Goal: Task Accomplishment & Management: Use online tool/utility

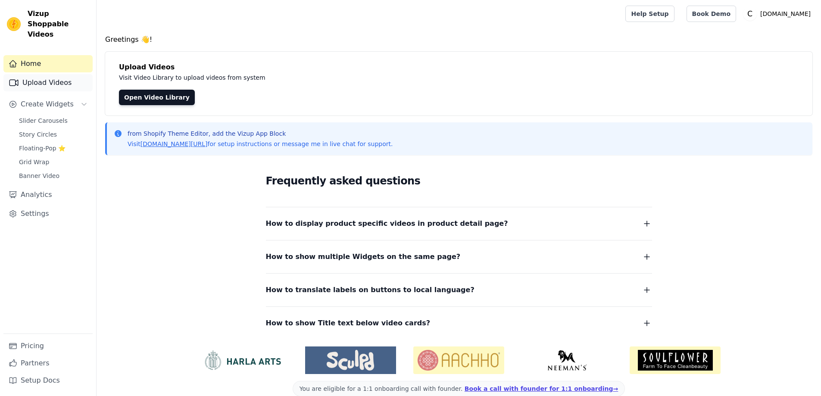
click at [48, 75] on link "Upload Videos" at bounding box center [47, 82] width 89 height 17
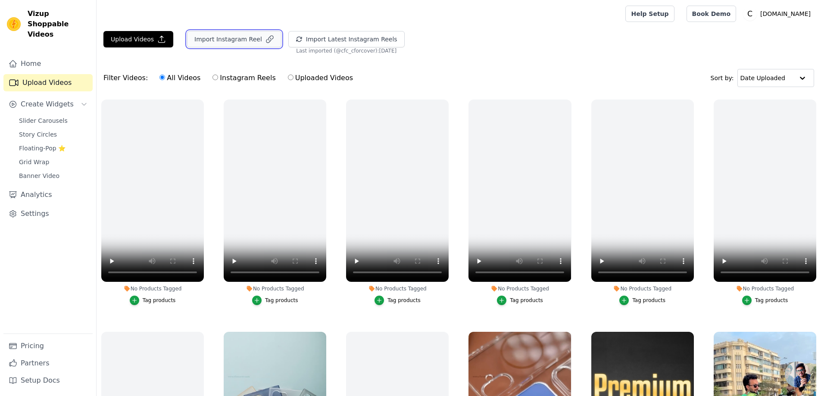
click at [238, 43] on button "Import Instagram Reel" at bounding box center [234, 39] width 94 height 16
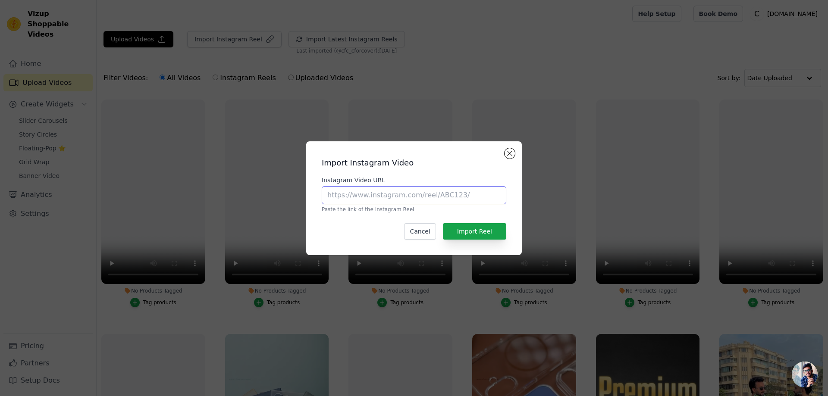
click at [387, 192] on input "Instagram Video URL" at bounding box center [414, 195] width 184 height 18
paste input "https://www.instagram.com/reel/DENEjB5iBOl/#"
type input "https://www.instagram.com/reel/DENEjB5iBOl/#"
click at [480, 228] on button "Import Reel" at bounding box center [474, 231] width 63 height 16
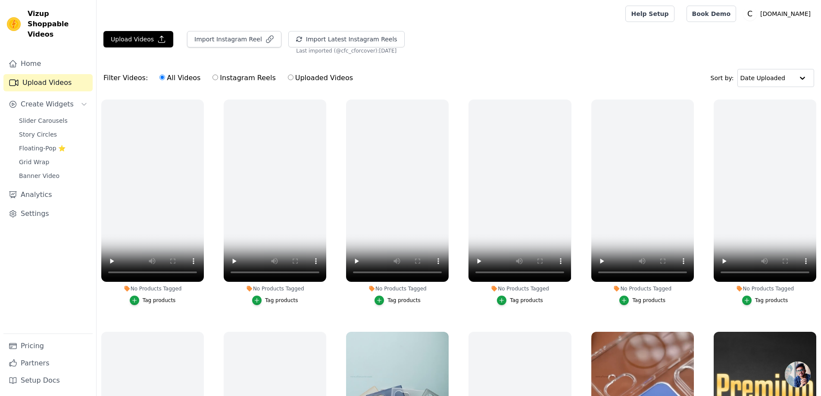
click at [212, 307] on ul "No Products Tagged Tag products No Products Tagged Tag products No Products Tag…" at bounding box center [459, 279] width 725 height 369
click at [69, 96] on button "Create Widgets" at bounding box center [47, 104] width 89 height 17
click at [55, 99] on span "Create Widgets" at bounding box center [47, 104] width 53 height 10
click at [49, 130] on span "Story Circles" at bounding box center [38, 134] width 38 height 9
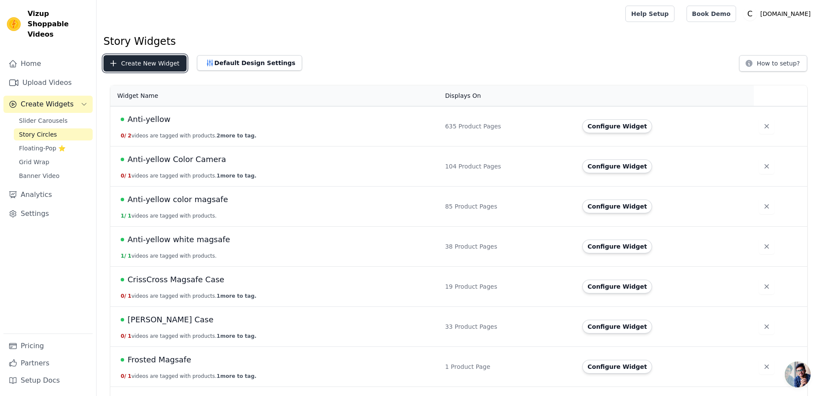
click at [129, 62] on button "Create New Widget" at bounding box center [144, 63] width 83 height 16
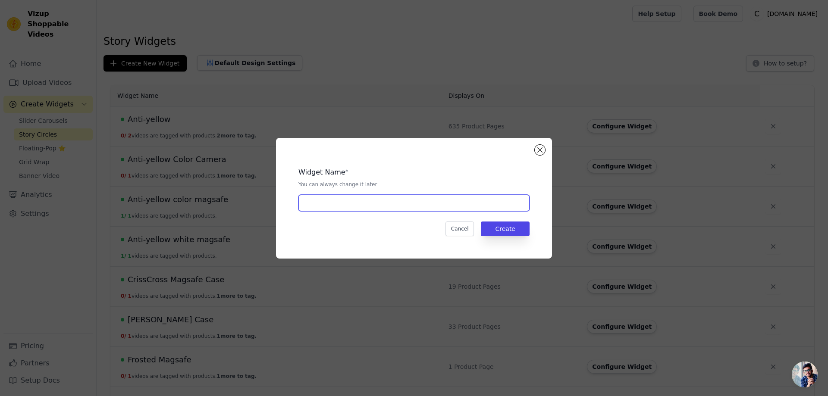
click at [339, 203] on input "text" at bounding box center [413, 203] width 231 height 16
paste input "Colorfull Liquid Silicon"
type input "Colorfull Liquid Silicon"
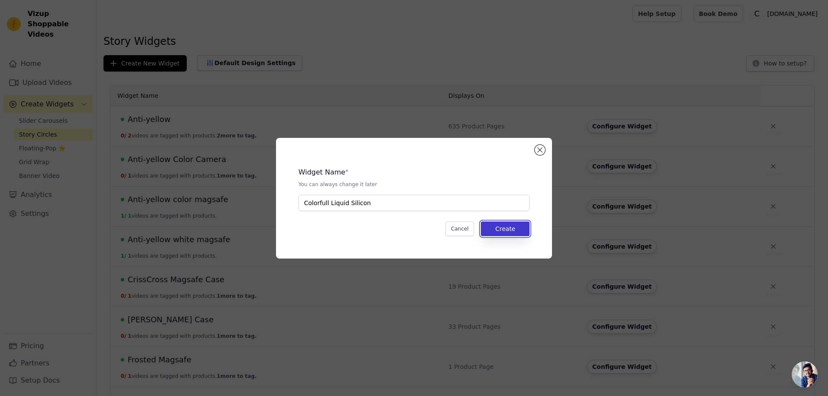
click at [508, 225] on button "Create" at bounding box center [505, 229] width 49 height 15
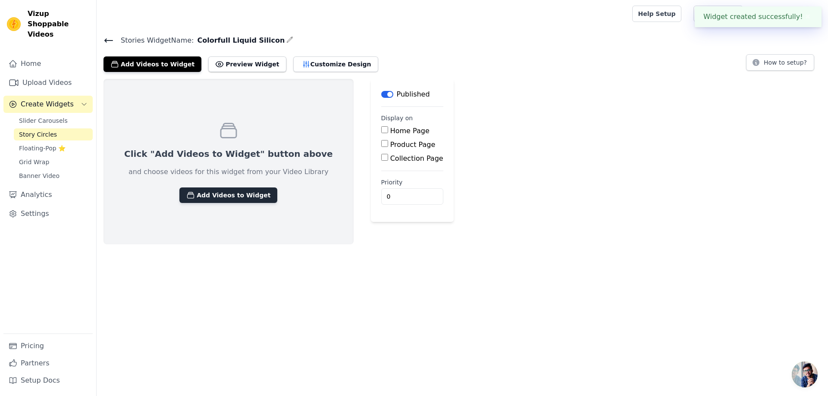
click at [211, 194] on button "Add Videos to Widget" at bounding box center [228, 196] width 98 height 16
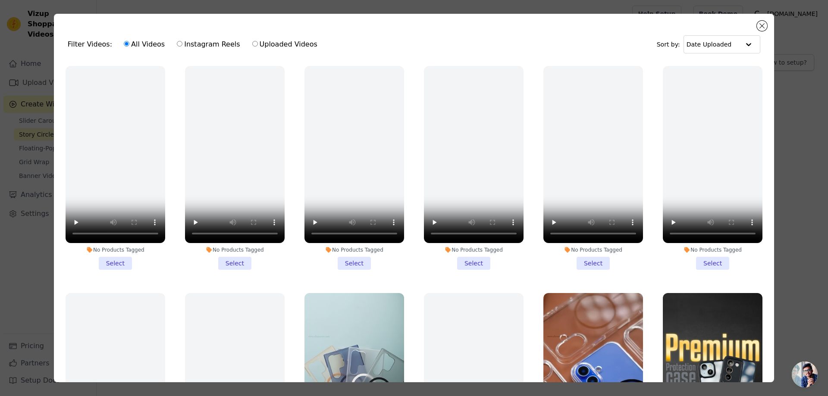
click at [758, 30] on div "Filter Videos: All Videos Instagram Reels Uploaded Videos Sort by: Date Uploaded" at bounding box center [414, 45] width 706 height 34
click at [761, 26] on button "Close modal" at bounding box center [761, 26] width 10 height 10
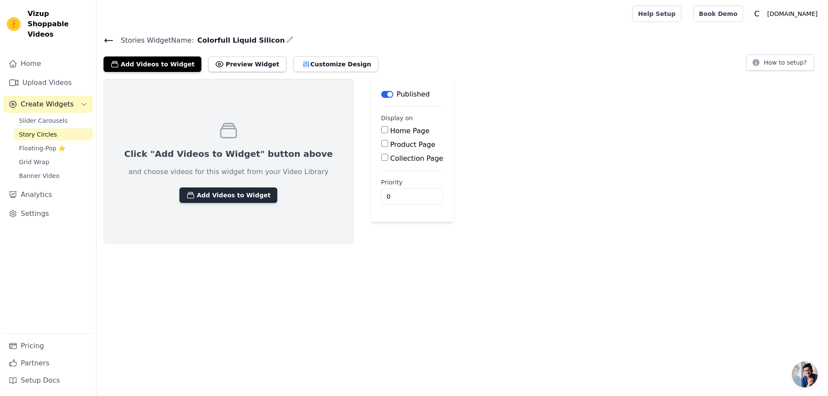
click at [216, 194] on button "Add Videos to Widget" at bounding box center [228, 196] width 98 height 16
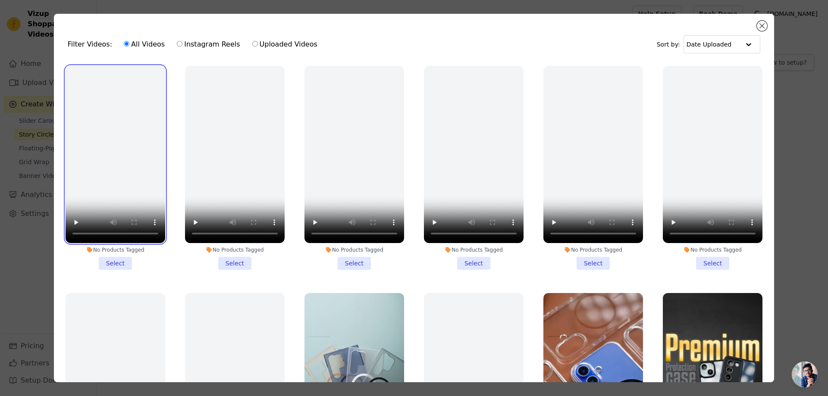
click at [115, 166] on video at bounding box center [116, 154] width 100 height 177
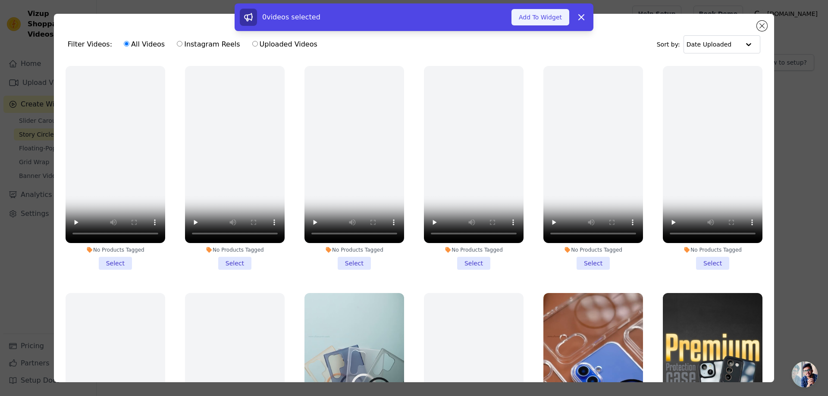
click at [536, 18] on button "Add To Widget" at bounding box center [540, 17] width 58 height 16
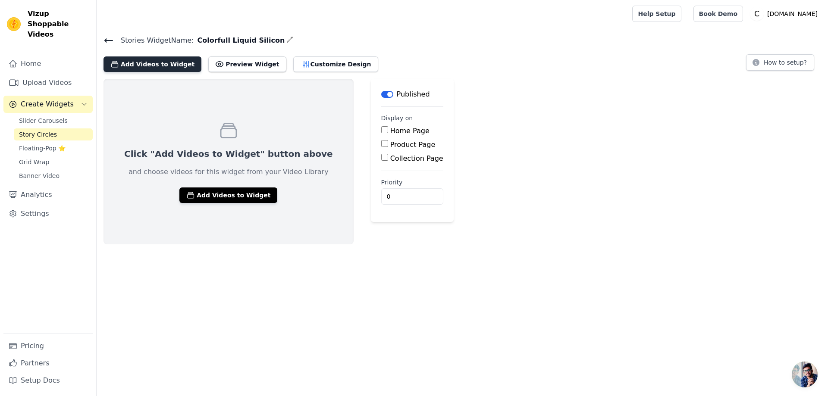
click at [151, 67] on button "Add Videos to Widget" at bounding box center [152, 64] width 98 height 16
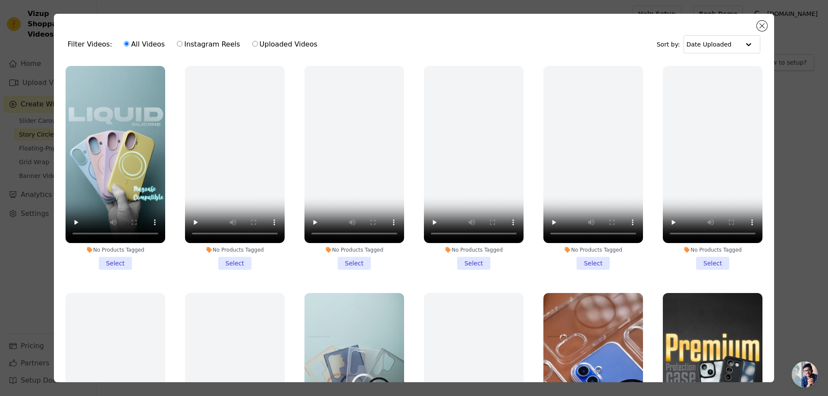
click at [115, 258] on li "No Products Tagged Select" at bounding box center [116, 168] width 100 height 204
click at [0, 0] on input "No Products Tagged Select" at bounding box center [0, 0] width 0 height 0
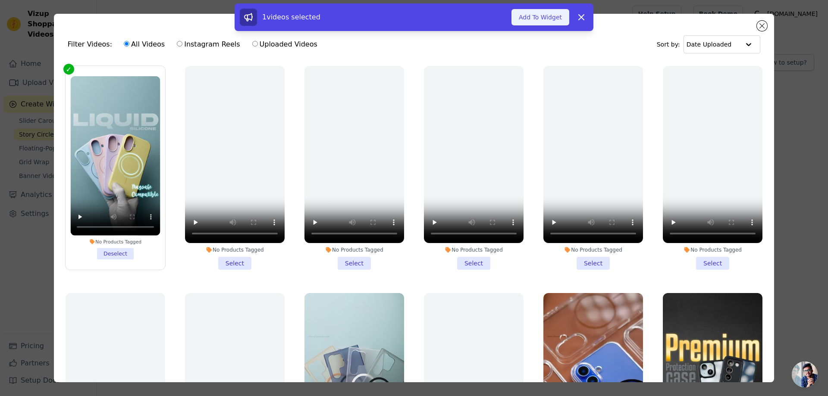
click at [525, 20] on button "Add To Widget" at bounding box center [540, 17] width 58 height 16
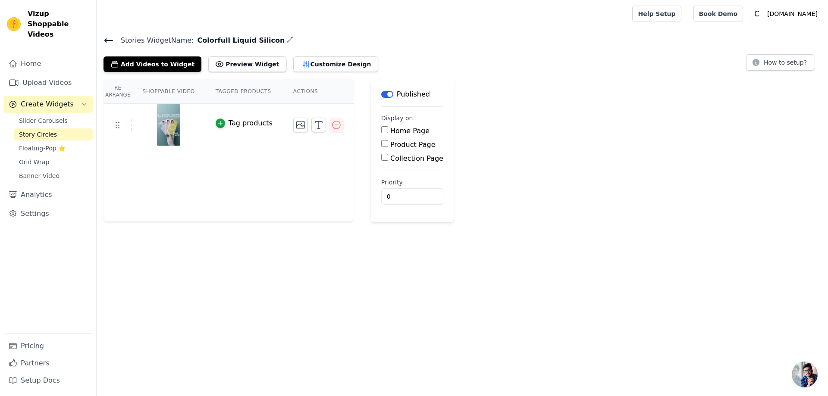
click at [393, 143] on label "Product Page" at bounding box center [412, 145] width 45 height 8
click at [388, 143] on input "Product Page" at bounding box center [384, 143] width 7 height 7
checkbox input "true"
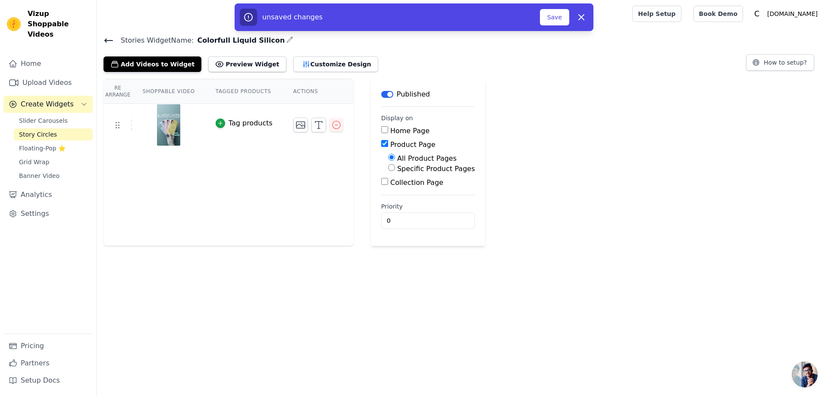
click at [388, 168] on div "Specific Product Pages" at bounding box center [431, 169] width 87 height 10
click at [388, 168] on input "Specific Product Pages" at bounding box center [391, 167] width 7 height 7
radio input "true"
click at [393, 187] on button "Select Products" at bounding box center [417, 188] width 58 height 15
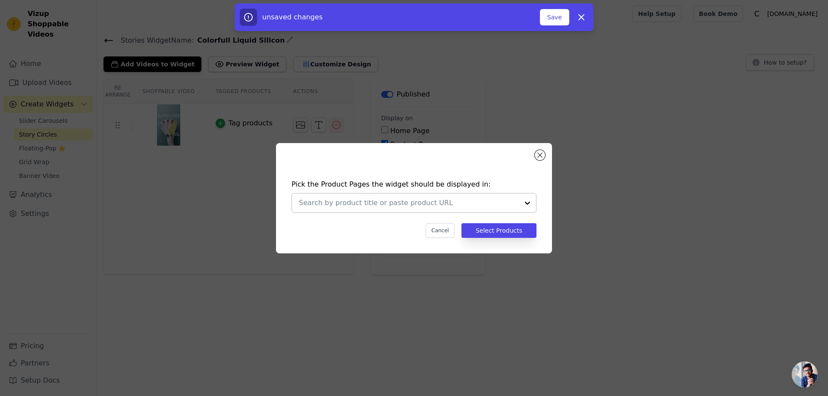
click at [327, 202] on input "text" at bounding box center [409, 203] width 220 height 10
click at [305, 197] on div at bounding box center [409, 203] width 220 height 19
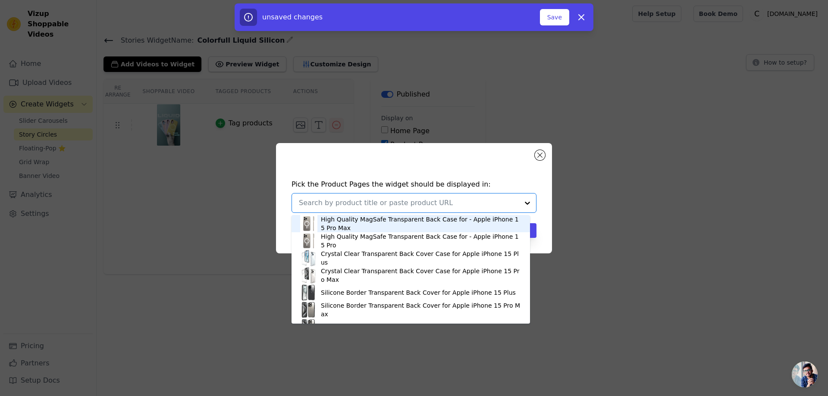
paste input "MagSafe Compatible Liquid Silicone Case For Apple iPhone 16 Plus"
type input "MagSafe Compatible Liquid Silicone Case For Apple iPhone 16 Plus"
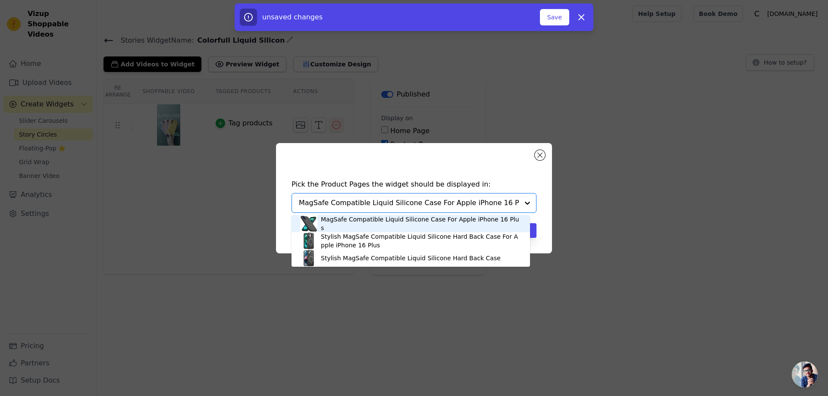
click at [349, 224] on div "MagSafe Compatible Liquid Silicone Case For Apple iPhone 16 Plus" at bounding box center [421, 223] width 200 height 17
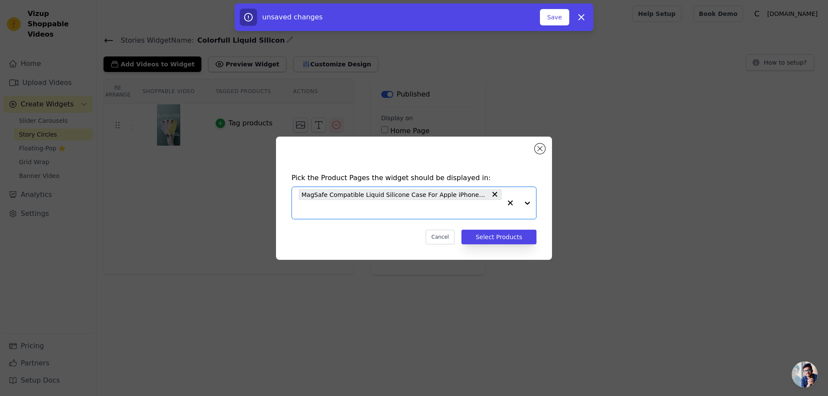
paste input "MagSafe Compatible Liquid Silicone Case For Apple iPhone 16 Pro Max"
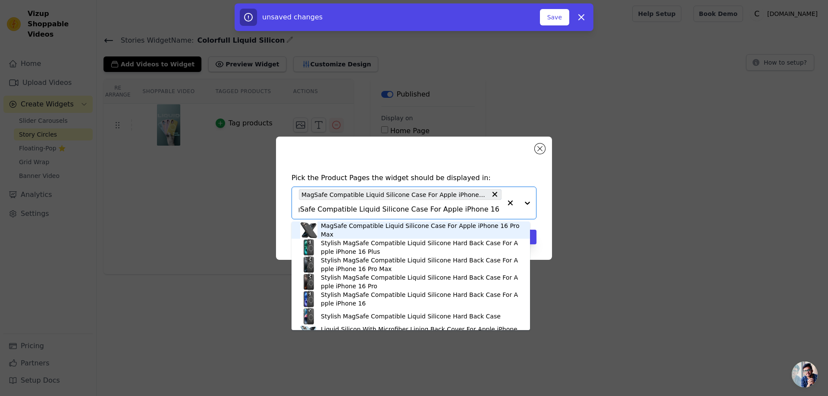
type input "MagSafe Compatible Liquid Silicone Case For Apple iPhone 16 Pro Max"
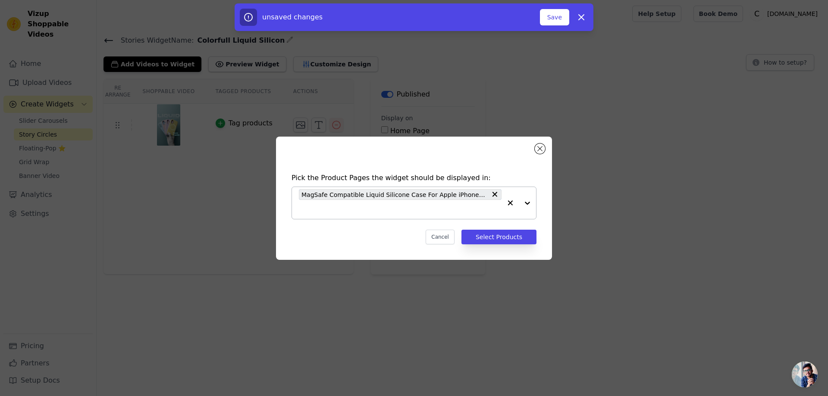
click at [309, 209] on input "text" at bounding box center [400, 209] width 203 height 10
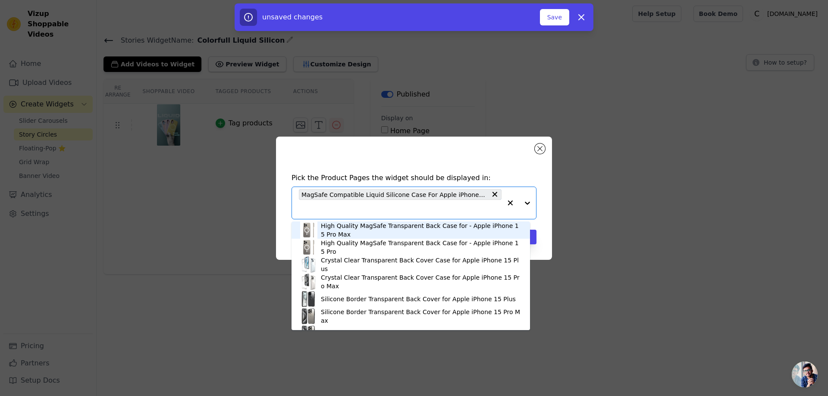
paste input "https://www.instagram.com/reel/DENEjB5iBOl"
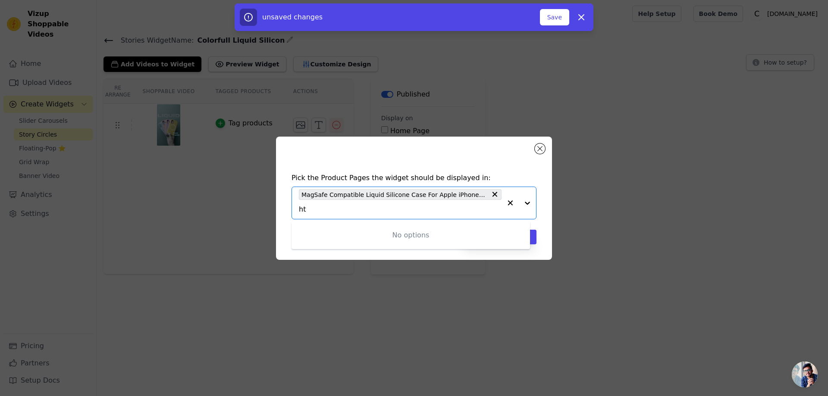
type input "h"
click at [309, 206] on input "text" at bounding box center [400, 209] width 203 height 10
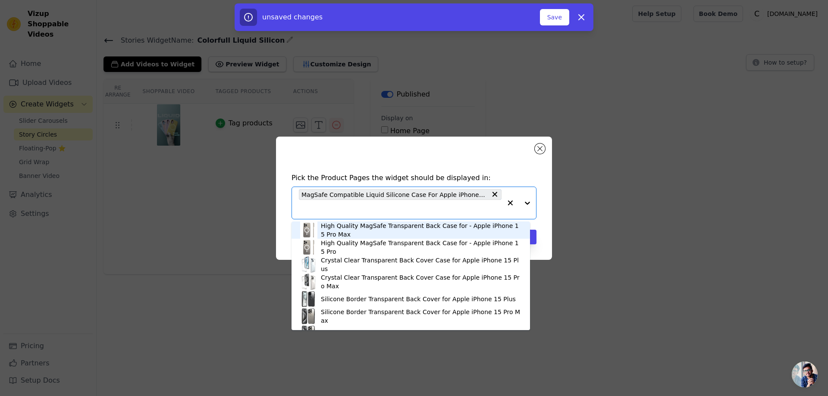
paste input "MagSafe Compatible Liquid Silicone Case For Apple iPhone 16 Pro Max"
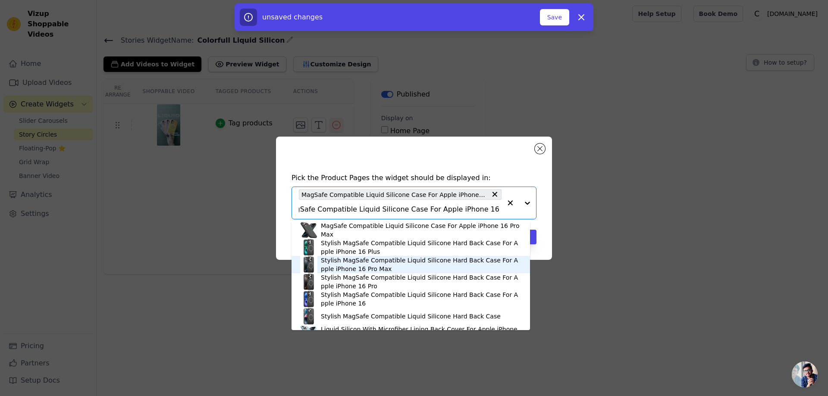
type input "MagSafe Compatible Liquid Silicone Case For Apple iPhone 16 Pro Max"
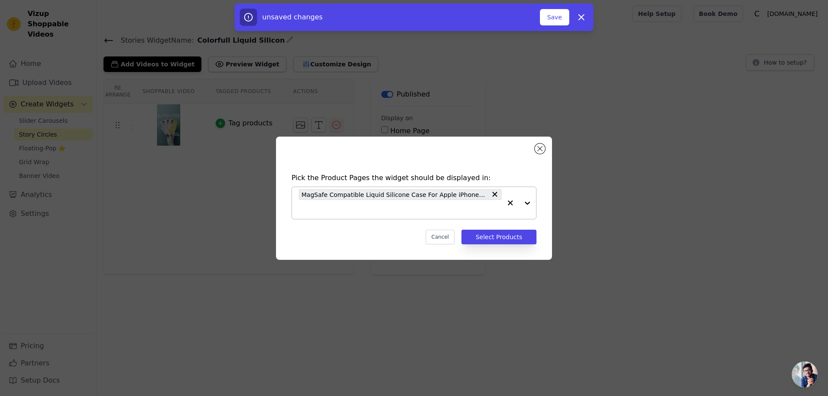
click at [304, 214] on input "text" at bounding box center [400, 209] width 203 height 10
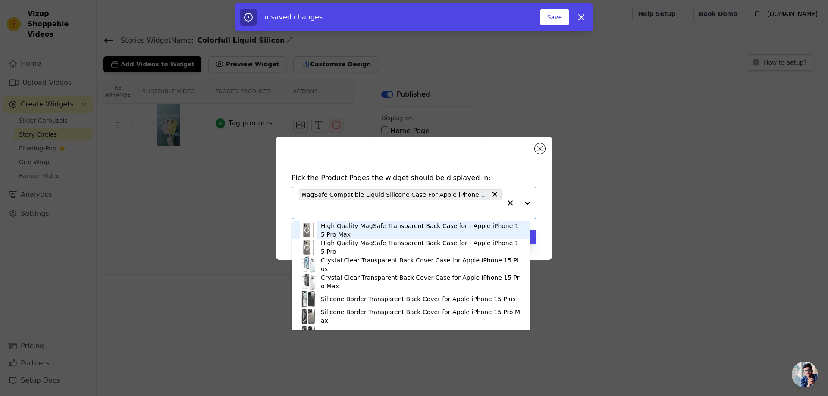
paste input "MagSafe Compatible Liquid Silicone Case For Apple iPhone 16 Pro Max"
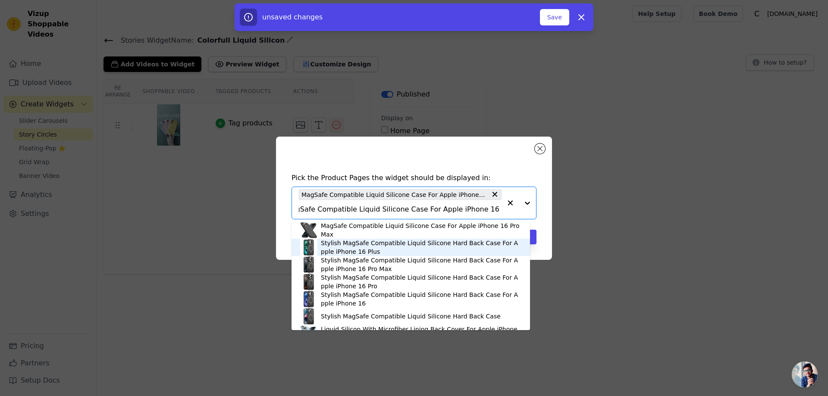
type input "MagSafe Compatible Liquid Silicone Case For Apple iPhone 16 Pro Max"
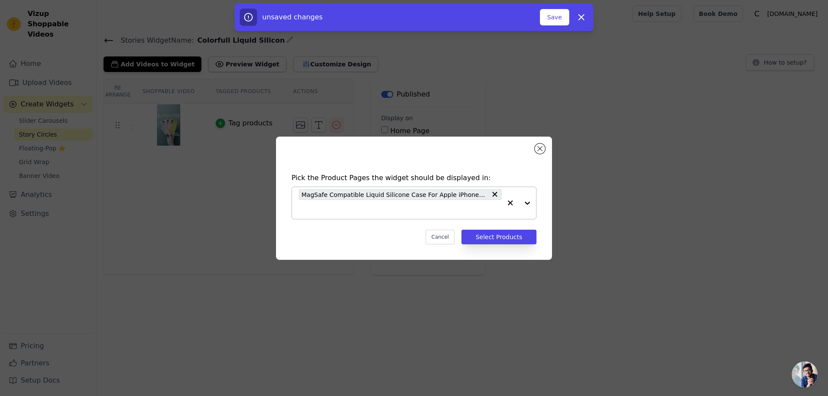
click at [303, 211] on input "text" at bounding box center [400, 209] width 203 height 10
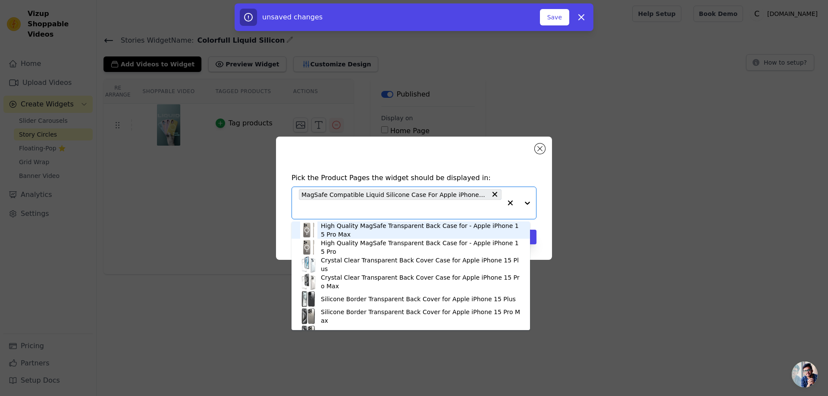
paste input "CLRLQDIP16PROMAXOFFWHT"
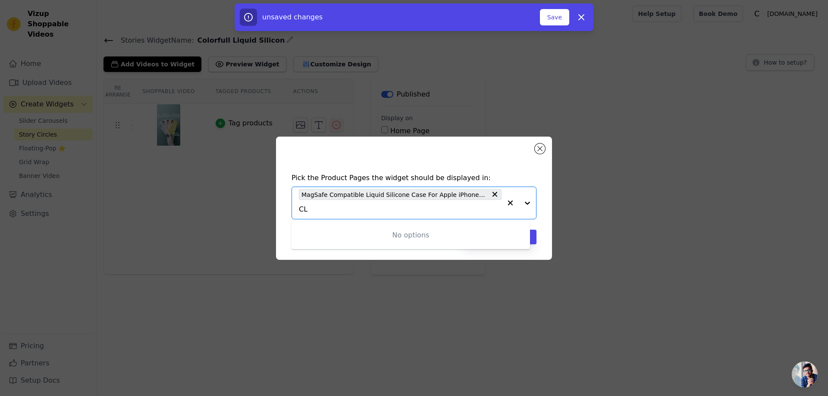
type input "C"
click at [300, 213] on input "text" at bounding box center [400, 209] width 203 height 10
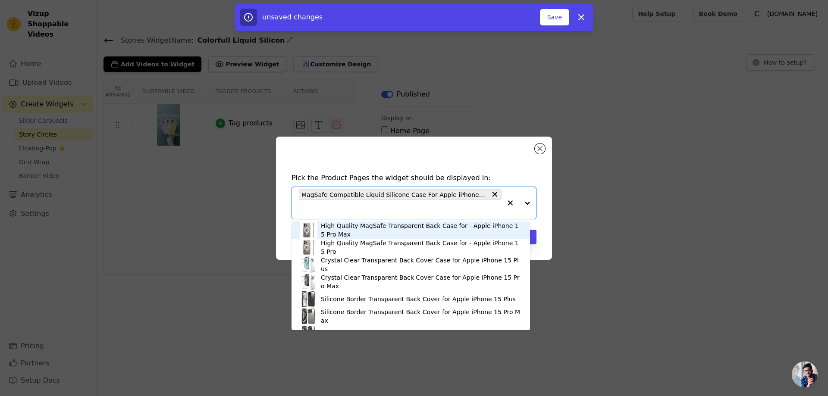
paste input "MagSafe Compatible Liquid Silicone Case For Apple iPhone 16 Pro Max"
type input "MagSafe Compatible Liquid Silicone Case For Apple iPhone 16 Pro Max"
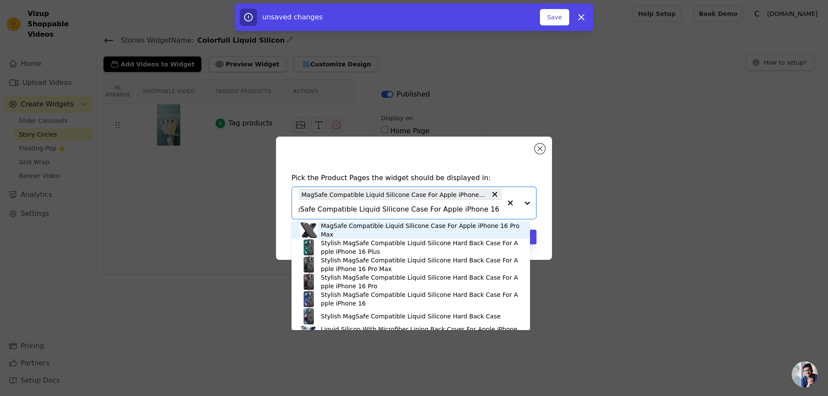
click at [376, 228] on div "MagSafe Compatible Liquid Silicone Case For Apple iPhone 16 Pro Max" at bounding box center [421, 230] width 200 height 17
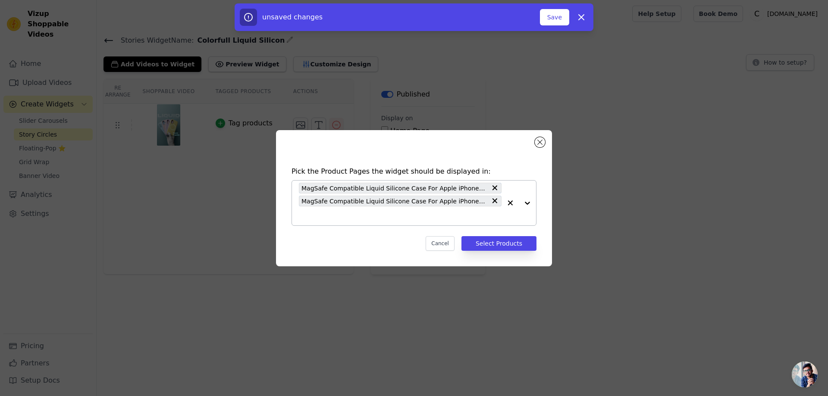
paste input "MagSafe Compatible Liquid Silicone Case For Apple iPhone 16 Pro Max"
type input "MagSafe Compatible Liquid Silicone Case For Apple iPhone 16 Pro Max"
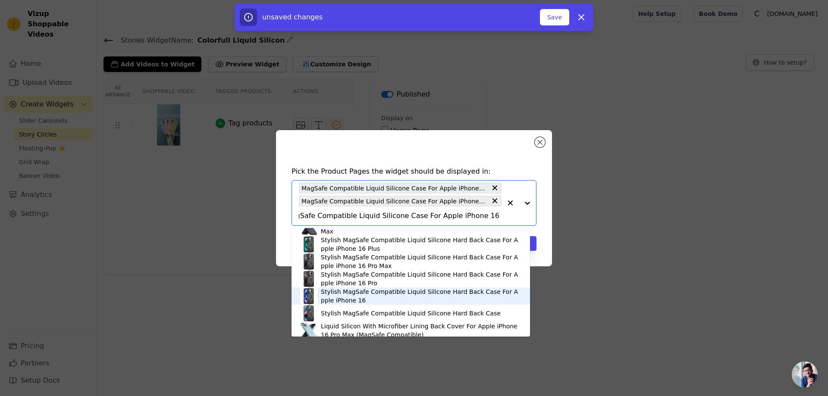
scroll to position [15, 0]
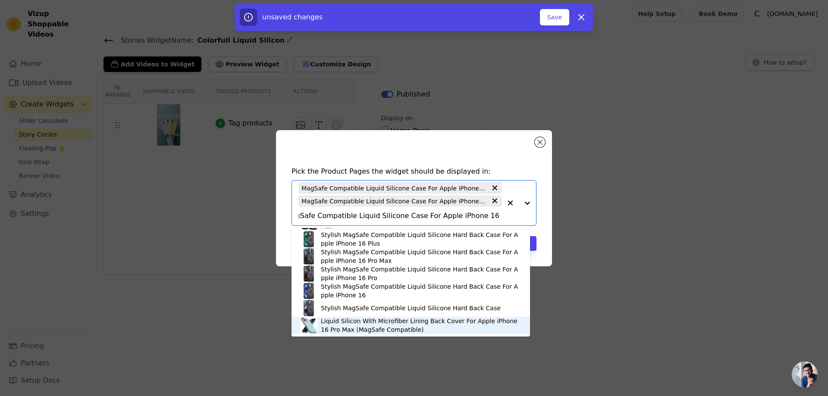
click at [341, 322] on div "Liquid Silicon With Microfiber Lining Back Cover For Apple iPhone 16 Pro Max (M…" at bounding box center [421, 325] width 200 height 17
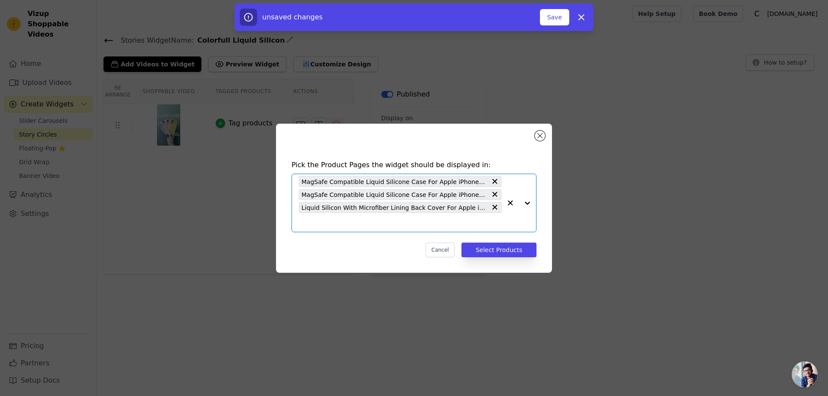
paste input "MagSafe Compatible Liquid Silicone Case For Apple iPhone 16 Pro"
type input "MagSafe Compatible Liquid Silicone Case For Apple iPhone 16 Pro"
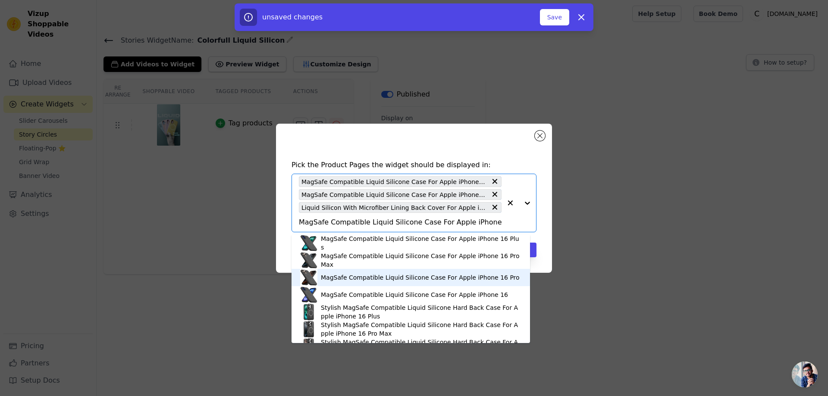
click at [415, 276] on div "MagSafe Compatible Liquid Silicone Case For Apple iPhone 16 Pro" at bounding box center [420, 277] width 199 height 9
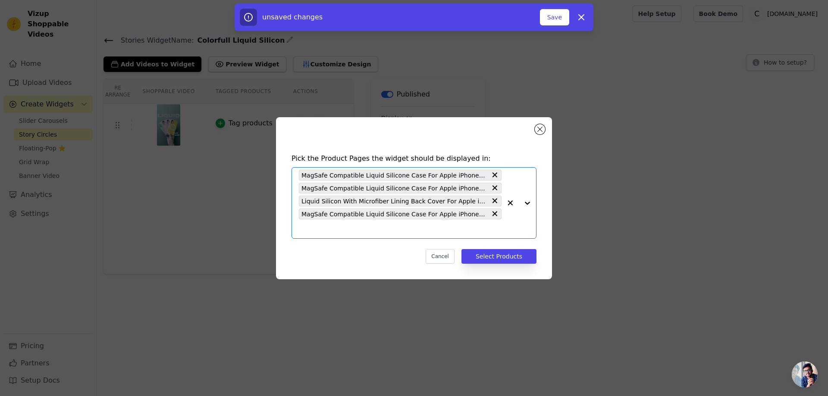
paste input "MagSafe Compatible Liquid Silicone Case For Apple iPhone 16"
type input "MagSafe Compatible Liquid Silicone Case For Apple iPhone 16"
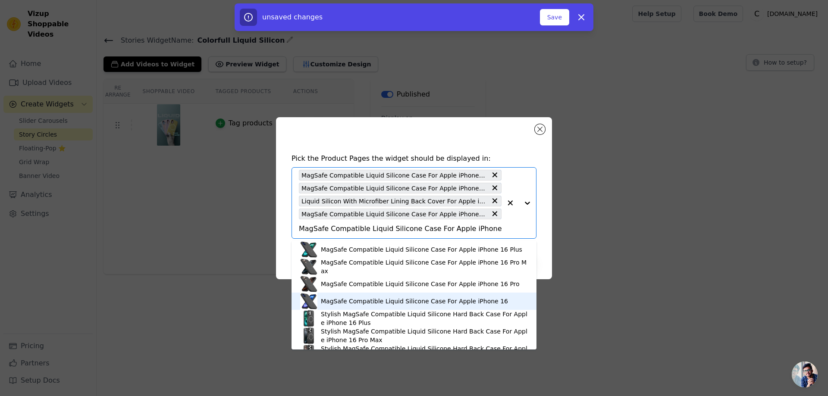
click at [415, 304] on div "MagSafe Compatible Liquid Silicone Case For Apple iPhone 16" at bounding box center [414, 301] width 187 height 9
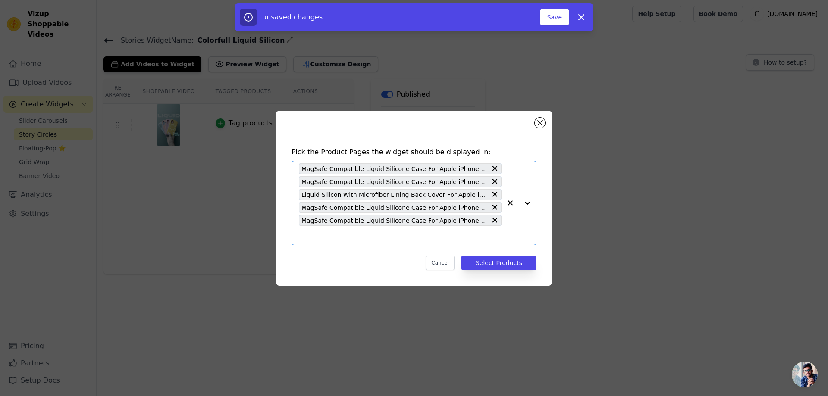
paste input "MagSafe Compatible Liquid Silicone Case For Apple iPhone 15"
type input "MagSafe Compatible Liquid Silicone Case For Apple iPhone 15"
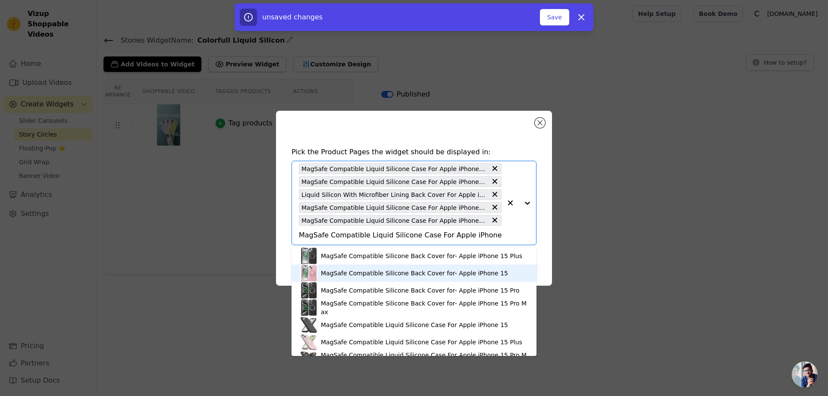
click at [366, 281] on div "MagSafe Compatible Silicone Back Cover for- Apple iPhone 15" at bounding box center [414, 273] width 228 height 17
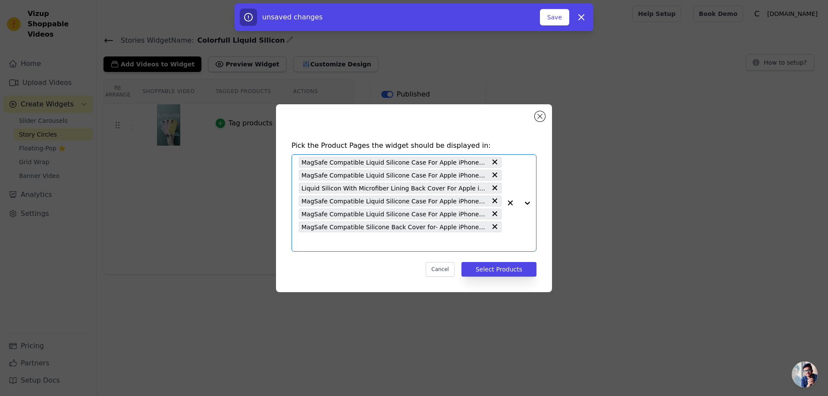
paste input "MagSafe Compatible Liquid Silicone Case For Apple iPhone 14"
type input "MagSafe Compatible Liquid Silicone Case For Apple iPhone 14"
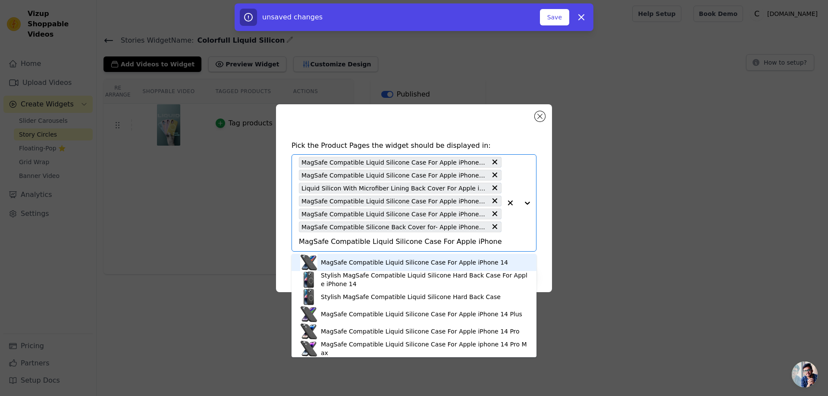
click at [424, 264] on div "MagSafe Compatible Liquid Silicone Case For Apple iPhone 14" at bounding box center [414, 262] width 187 height 9
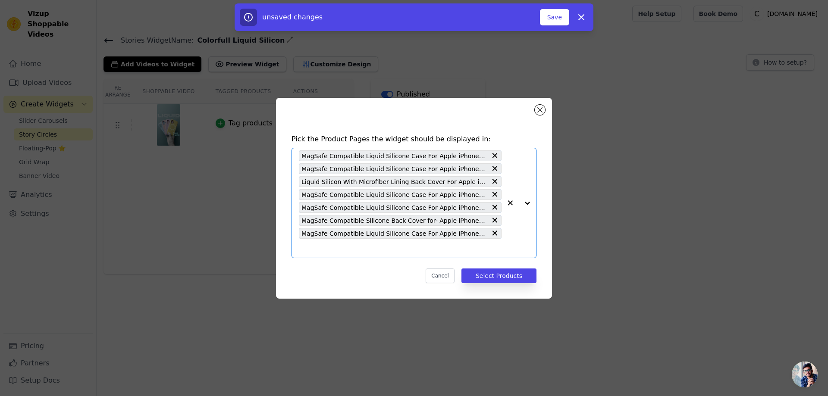
paste input "MagSafe Compatible Liquid Silicone Case For Apple iPhone 13"
type input "MagSafe Compatible Liquid Silicone Case For Apple iPhone 13"
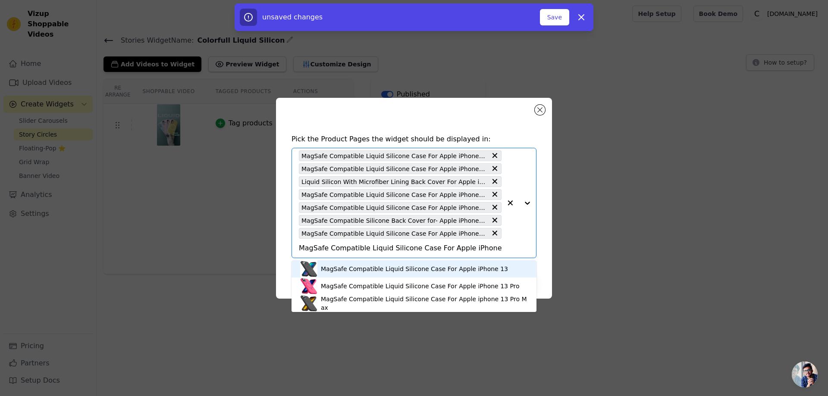
click at [369, 270] on div "MagSafe Compatible Liquid Silicone Case For Apple iPhone 13" at bounding box center [414, 269] width 187 height 9
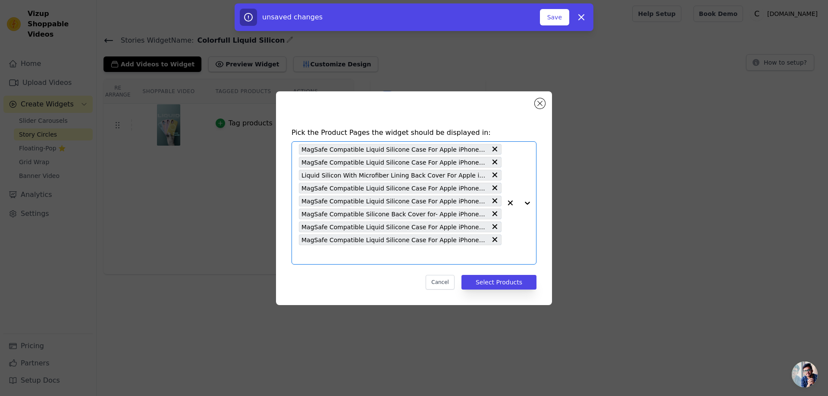
paste input "MagSafe Compatible Liquid Silicone Case For Apple iPhone 15 Plus"
type input "MagSafe Compatible Liquid Silicone Case For Apple iPhone 15 Plus"
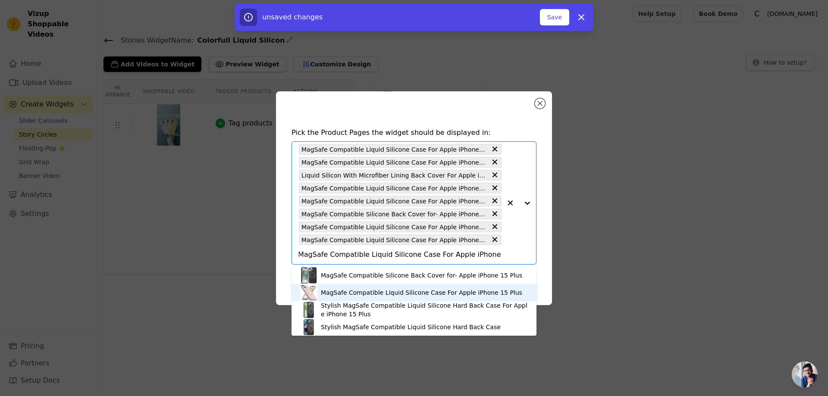
click at [370, 293] on div "MagSafe Compatible Liquid Silicone Case For Apple iPhone 15 Plus" at bounding box center [421, 292] width 201 height 9
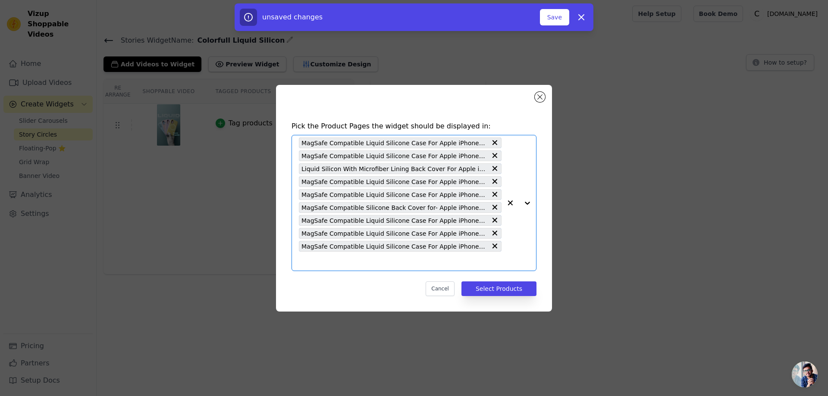
scroll to position [0, 0]
paste input "MagSafe Compatible Liquid Silicone Case For Apple iPhone 15 Pro Max"
type input "MagSafe Compatible Liquid Silicone Case For Apple iPhone 15 Pro Max"
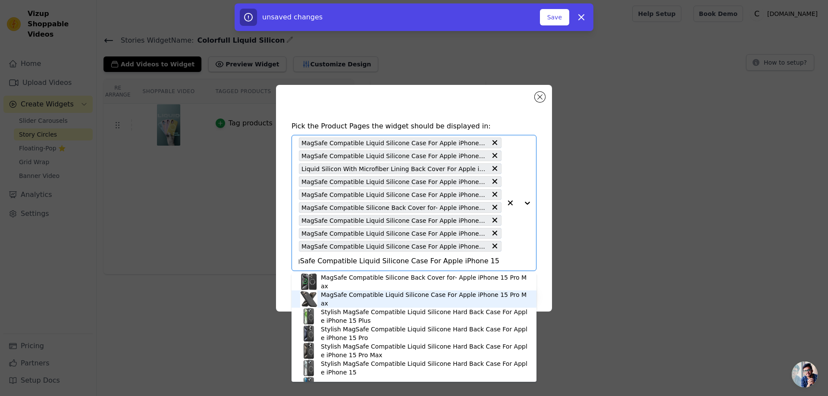
click at [381, 298] on div "MagSafe Compatible Liquid Silicone Case For Apple iPhone 15 Pro Max" at bounding box center [424, 299] width 207 height 17
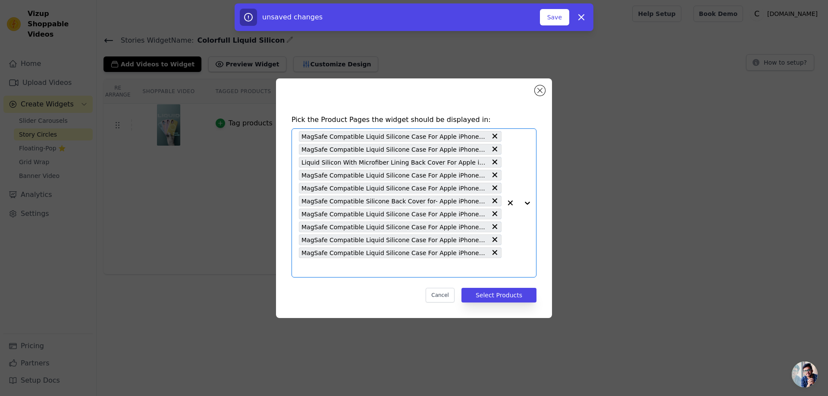
scroll to position [0, 0]
paste input "MagSafe Compatible Liquid Silicone Case For Apple iPhone 12"
type input "MagSafe Compatible Liquid Silicone Case For Apple iPhone 12"
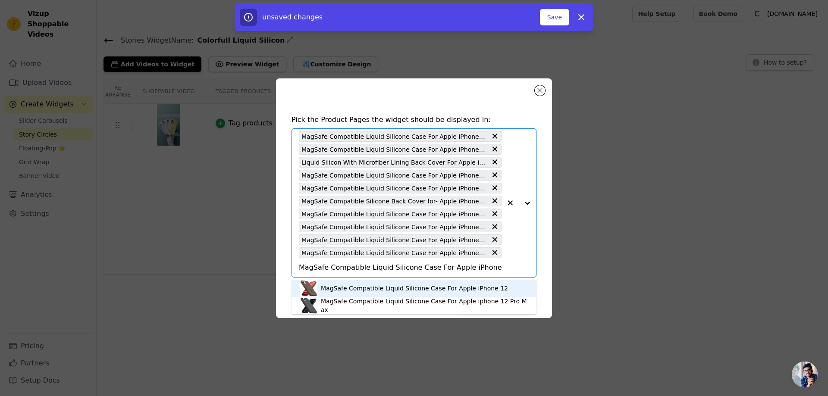
scroll to position [3, 0]
click at [420, 286] on div "MagSafe Compatible Liquid Silicone Case For Apple iPhone 12" at bounding box center [414, 285] width 187 height 9
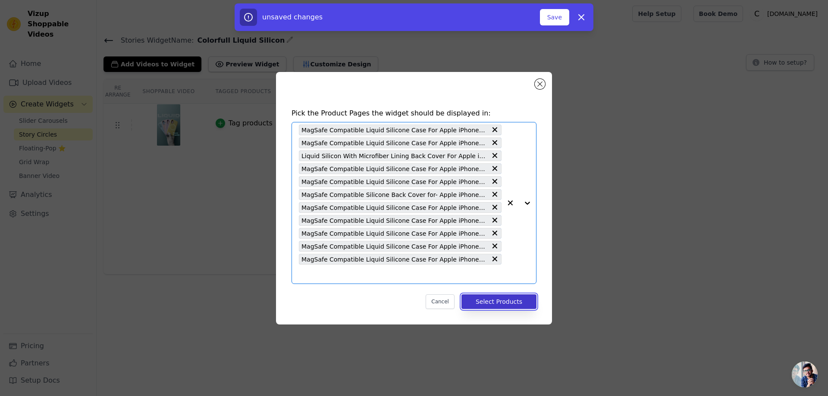
click at [506, 303] on button "Select Products" at bounding box center [498, 301] width 75 height 15
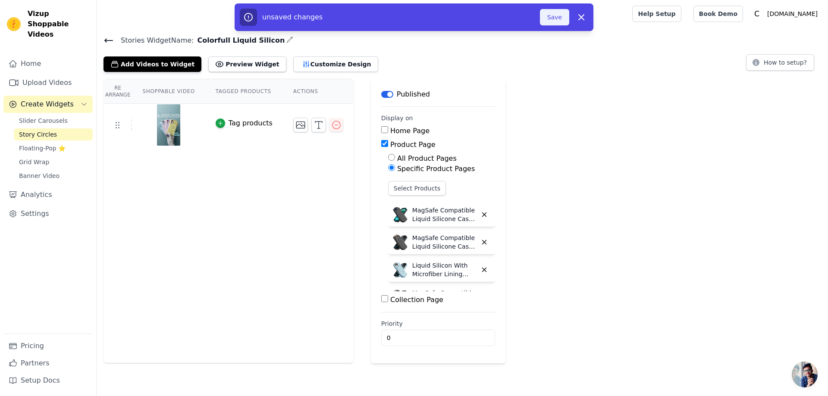
click at [553, 18] on button "Save" at bounding box center [554, 17] width 29 height 16
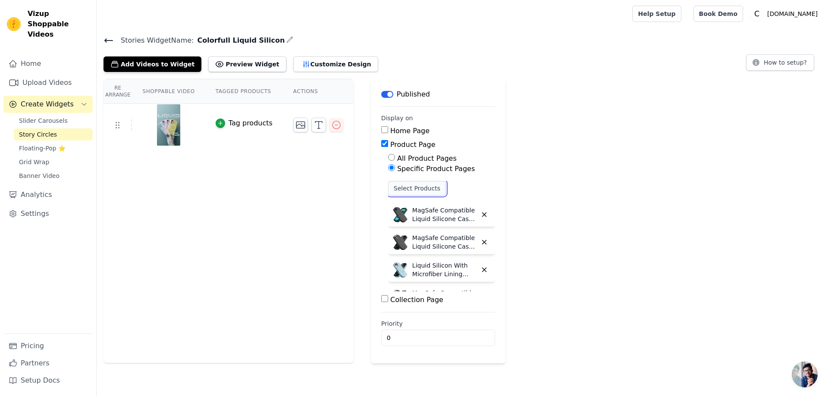
click at [422, 194] on button "Select Products" at bounding box center [417, 188] width 58 height 15
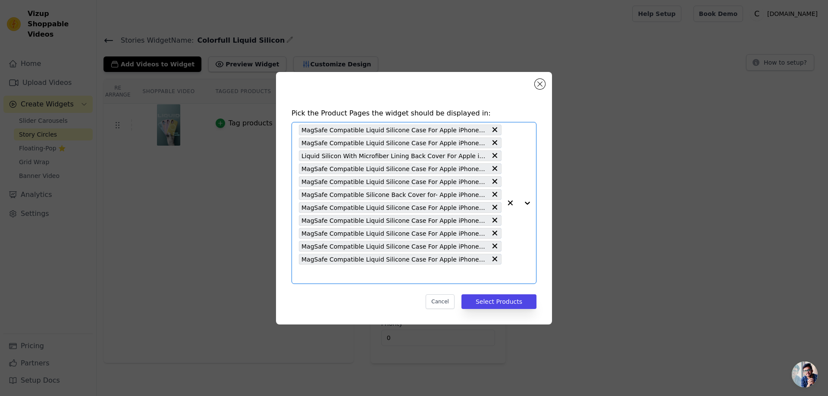
click at [308, 276] on input "text" at bounding box center [400, 274] width 203 height 10
click at [308, 277] on input "text" at bounding box center [400, 274] width 203 height 10
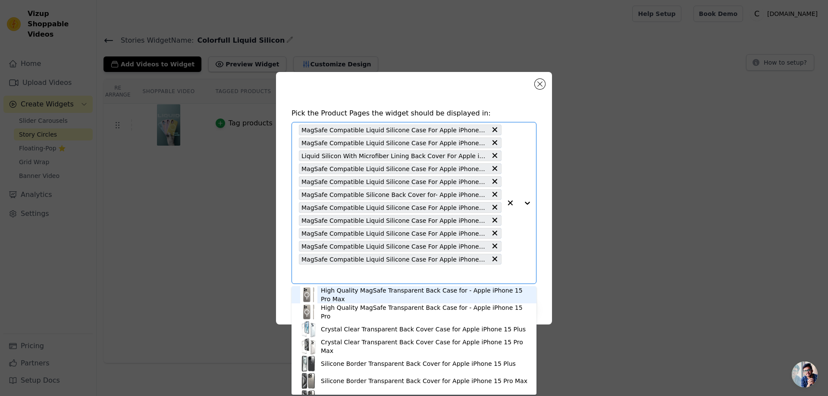
paste input "MagSafe Compatible Liquid Silicone Case For Apple iPhone 13 Pro"
type input "MagSafe Compatible Liquid Silicone Case For Apple iPhone 13 Pro"
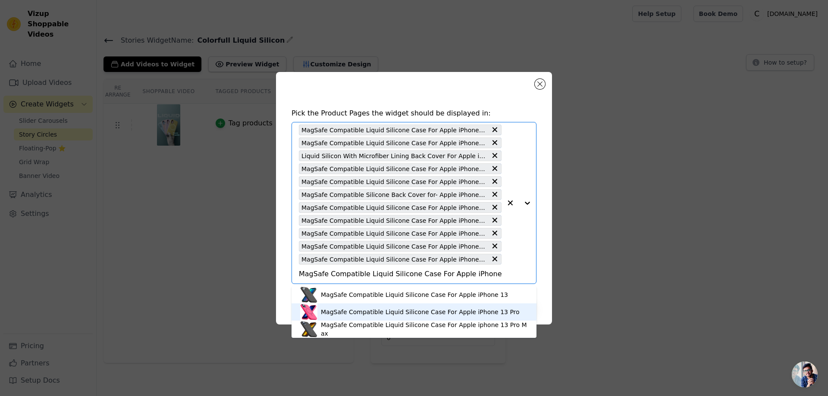
click at [362, 313] on div "MagSafe Compatible Liquid Silicone Case For Apple iPhone 13 Pro" at bounding box center [420, 312] width 199 height 9
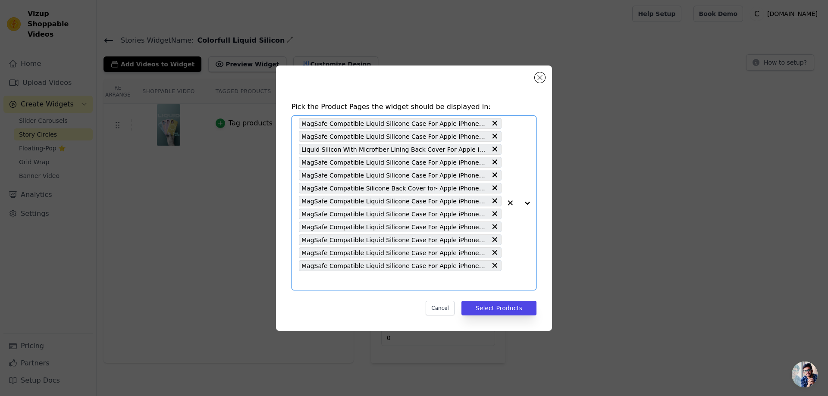
paste input "MagSafe Compatible Liquid Silicone Case For Apple iphone 13 Pro Max"
type input "MagSafe Compatible Liquid Silicone Case For Apple iphone 13 Pro Max"
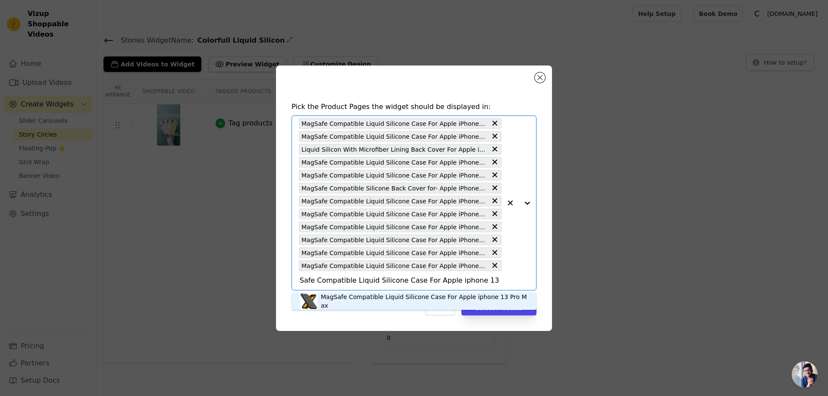
click at [447, 302] on div "MagSafe Compatible Liquid Silicone Case For Apple iphone 13 Pro Max" at bounding box center [424, 301] width 207 height 17
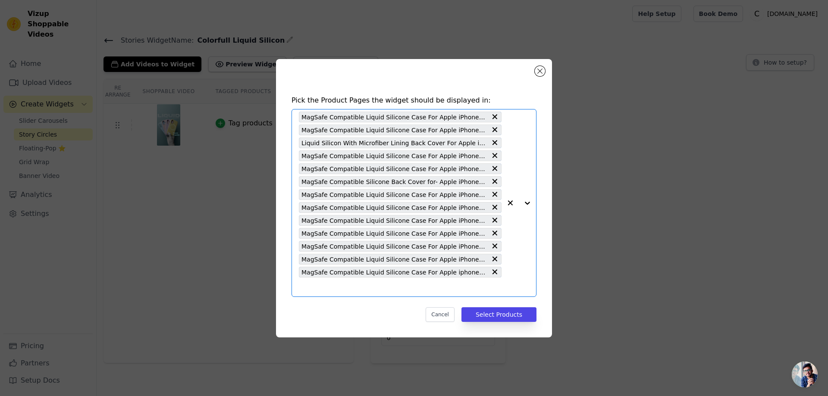
scroll to position [0, 0]
click at [492, 259] on icon at bounding box center [494, 258] width 5 height 5
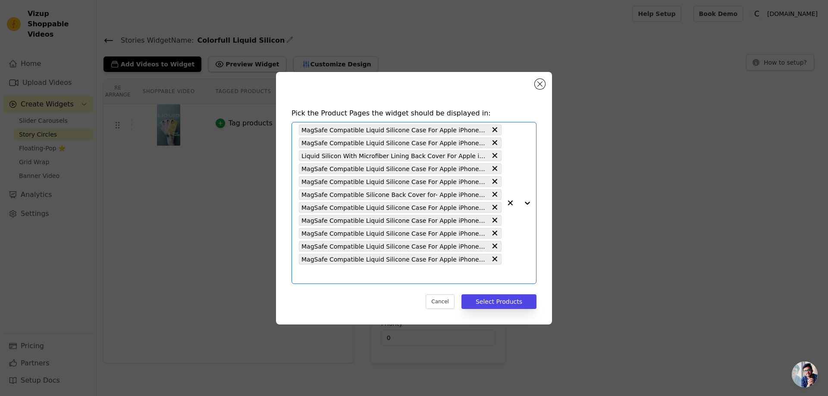
click at [311, 278] on input "text" at bounding box center [400, 274] width 203 height 10
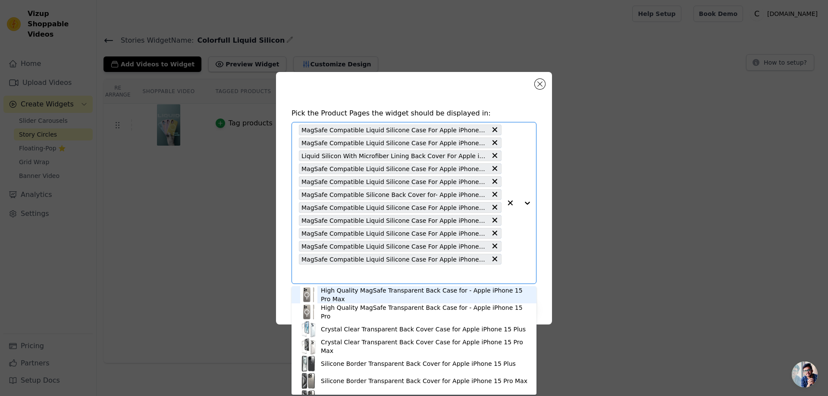
paste input "MagSafe Compatible Liquid Silicone Case For Apple iPhone 13 Pro"
type input "MagSafe Compatible Liquid Silicone Case For Apple iPhone 13 Pro"
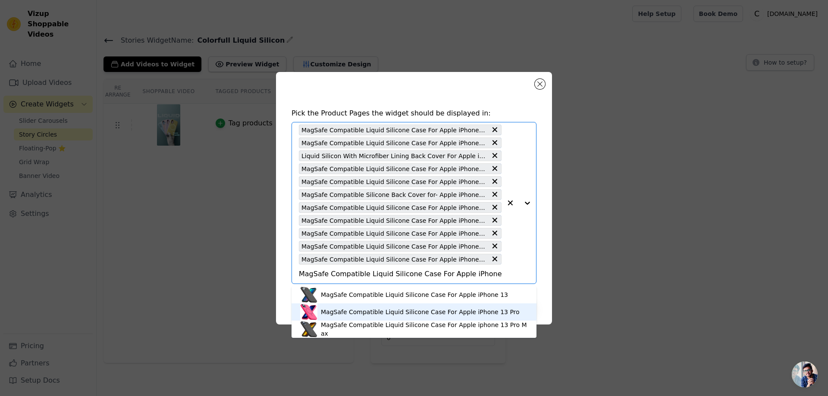
click at [422, 310] on div "MagSafe Compatible Liquid Silicone Case For Apple iPhone 13 Pro" at bounding box center [420, 312] width 199 height 9
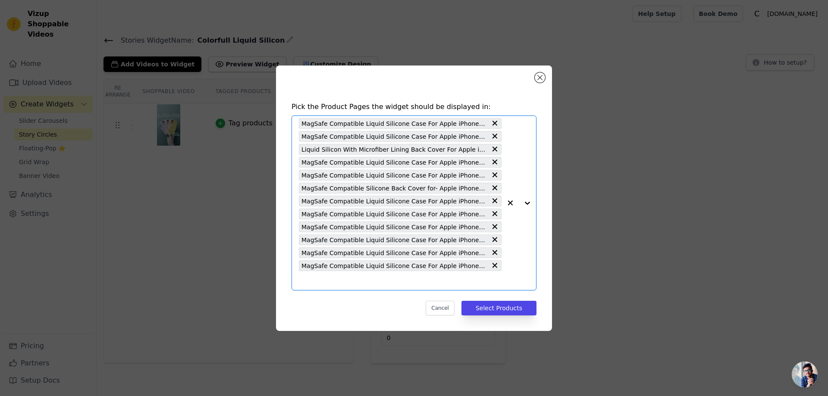
paste input "MagSafe Compatible Liquid Silicone Case For Apple iphone 13 Pro Max"
type input "MagSafe Compatible Liquid Silicone Case For Apple iphone 13 Pro Max"
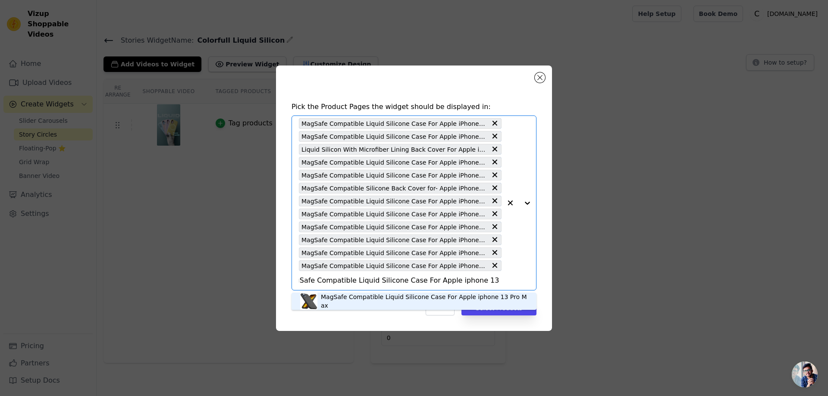
click at [491, 300] on div "MagSafe Compatible Liquid Silicone Case For Apple iphone 13 Pro Max" at bounding box center [424, 301] width 207 height 17
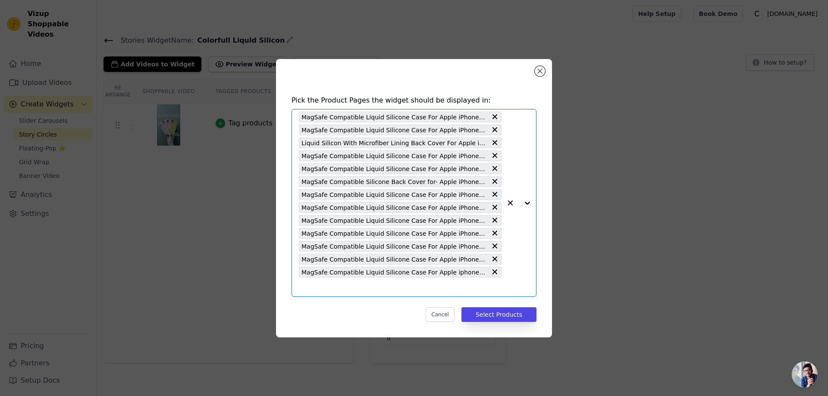
paste input "MagSafe Compatible Liquid Silicone Case For Apple iPhone 14 Plus"
type input "MagSafe Compatible Liquid Silicone Case For Apple iPhone 14 Plus"
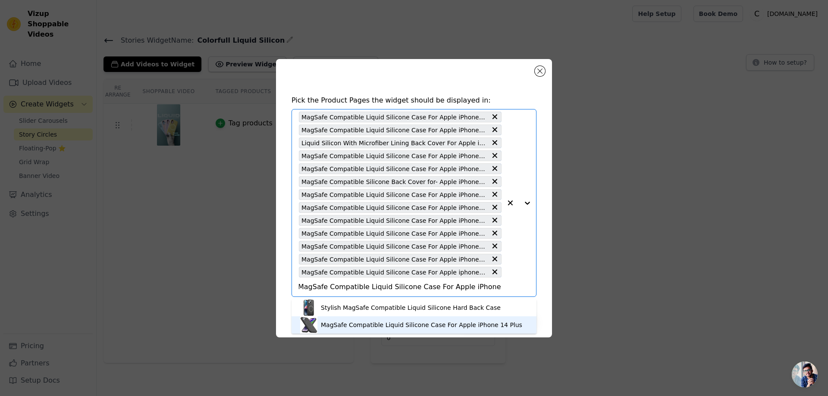
click at [433, 322] on div "MagSafe Compatible Liquid Silicone Case For Apple iPhone 14 Plus" at bounding box center [421, 325] width 201 height 9
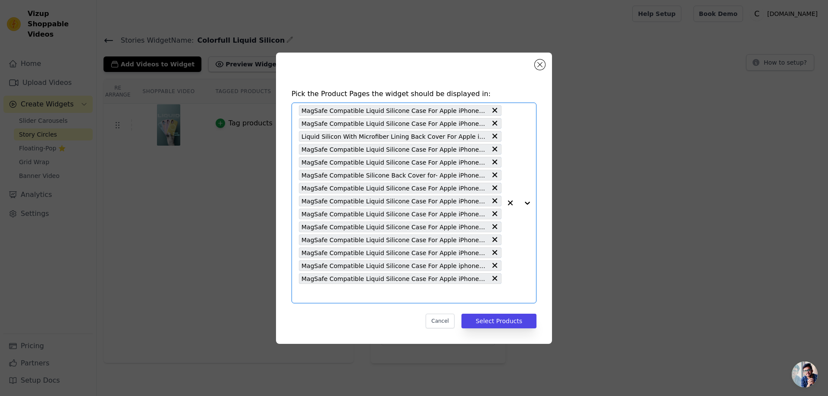
paste input "MagSafe Compatible Liquid Silicone Case For Apple iPhone 14 Pro"
type input "MagSafe Compatible Liquid Silicone Case For Apple iPhone 14 Pro"
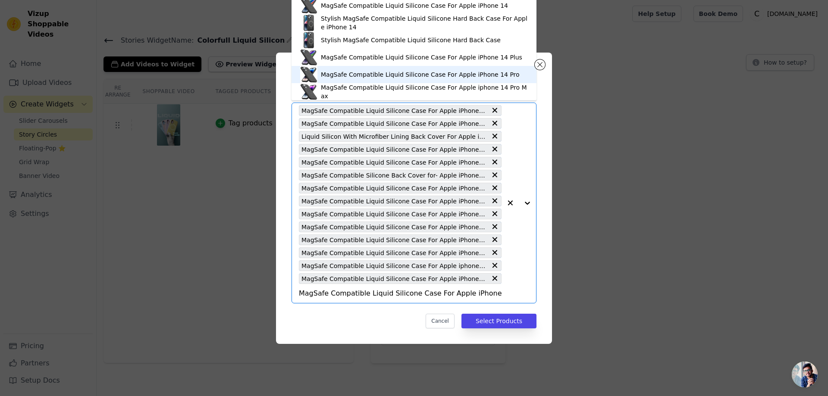
click at [356, 72] on div "MagSafe Compatible Liquid Silicone Case For Apple iPhone 14 Pro" at bounding box center [420, 74] width 199 height 9
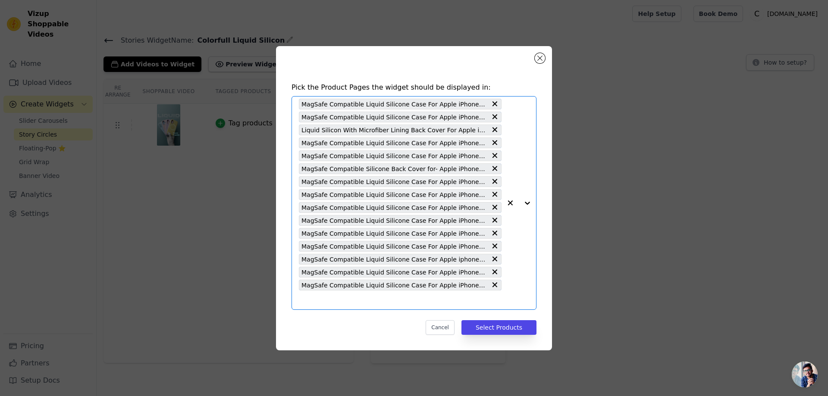
paste input "MagSafe Compatible Liquid Silicone Case For Apple iPhone 15 Pro"
type input "MagSafe Compatible Liquid Silicone Case For Apple iPhone 15 Pro"
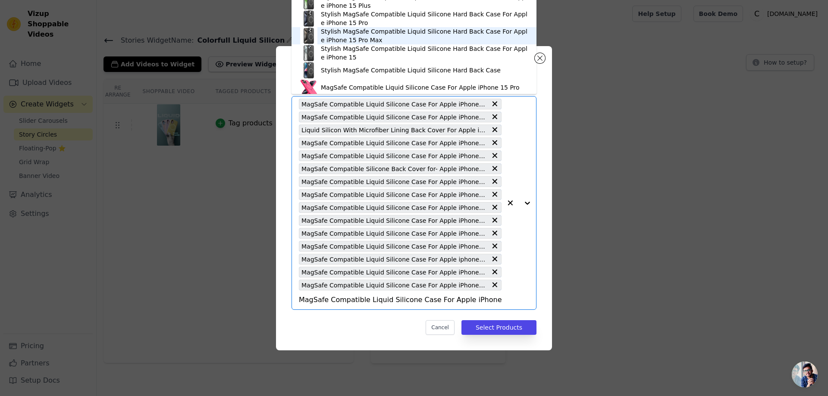
scroll to position [118, 0]
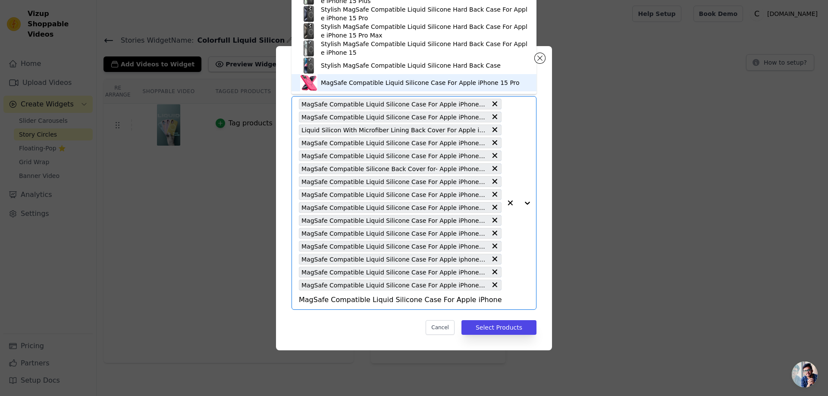
click at [457, 79] on div "MagSafe Compatible Liquid Silicone Case For Apple iPhone 15 Pro" at bounding box center [420, 82] width 199 height 9
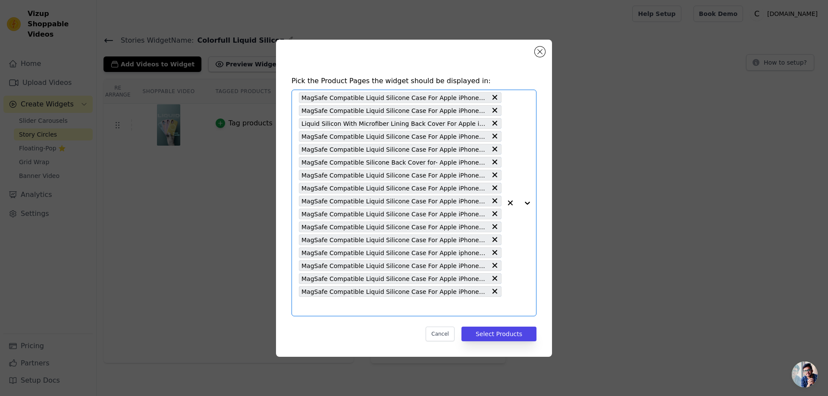
paste input "MagSafe Compatible Liquid Silicone Case For Apple iphone 12 Pro Max"
type input "MagSafe Compatible Liquid Silicone Case For Apple iphone 12 Pro Max"
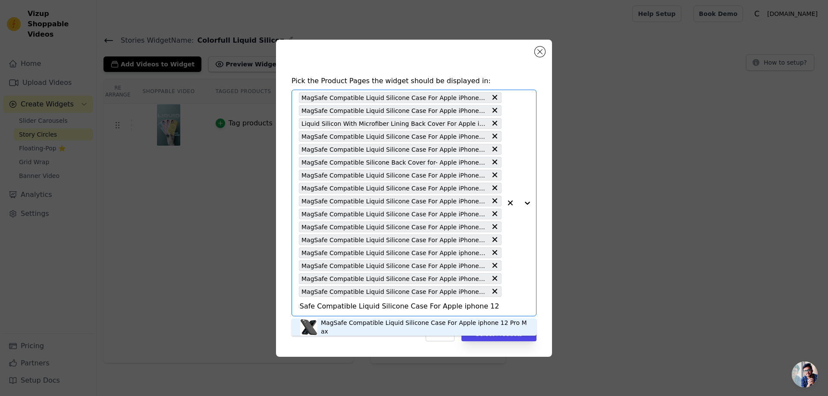
click at [377, 322] on div "MagSafe Compatible Liquid Silicone Case For Apple iphone 12 Pro Max" at bounding box center [414, 327] width 228 height 17
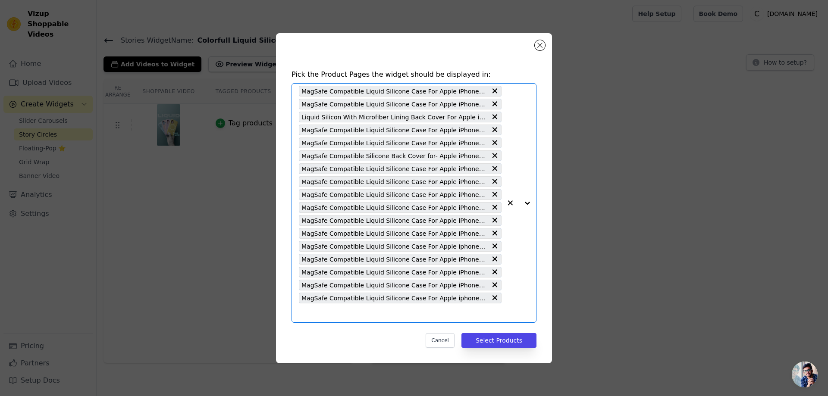
paste input "MagSafe Compatible Liquid Silicone Case For Apple iphone 14 Pro Max"
type input "MagSafe Compatible Liquid Silicone Case For Apple iphone 14 Pro Max"
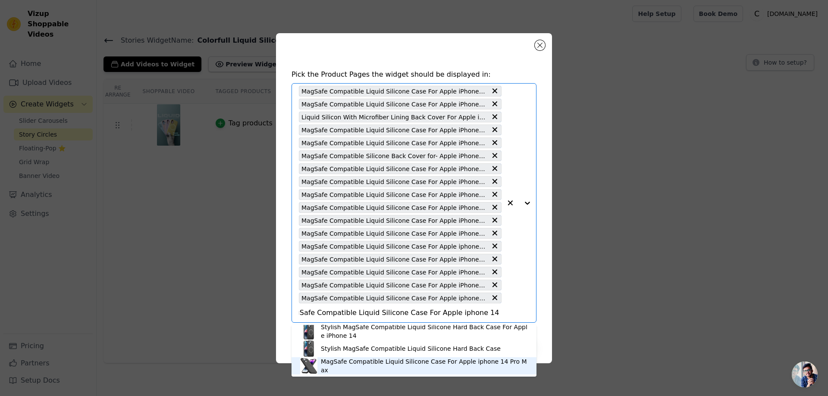
scroll to position [3, 0]
click at [357, 366] on div "MagSafe Compatible Liquid Silicone Case For Apple iphone 14 Pro Max" at bounding box center [424, 365] width 207 height 17
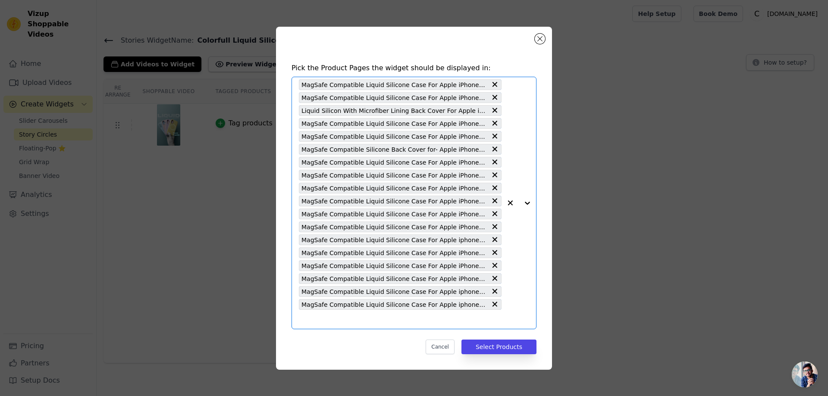
paste input "MagSafe Compatible Liquid Silicone Case For Samsung S24 FE 5G"
type input "MagSafe Compatible Liquid Silicone Case For Samsung S24 FE 5G"
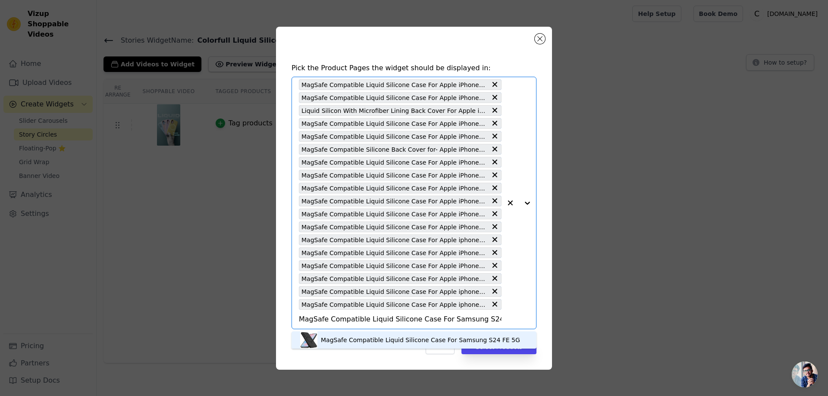
click at [383, 340] on div "MagSafe Compatible Liquid Silicone Case For Samsung S24 FE 5G" at bounding box center [420, 340] width 199 height 9
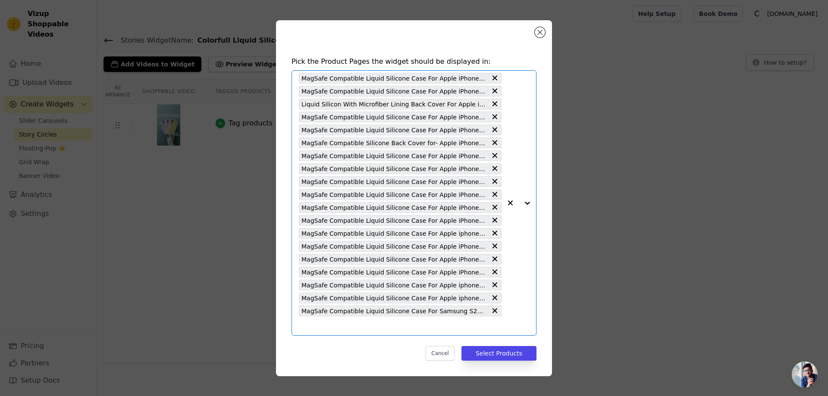
paste input "MagSafe Compatible Liquid Silicone Case For Samsung S25 Plus 5G"
type input "MagSafe Compatible Liquid Silicone Case For Samsung S25 Plus 5G"
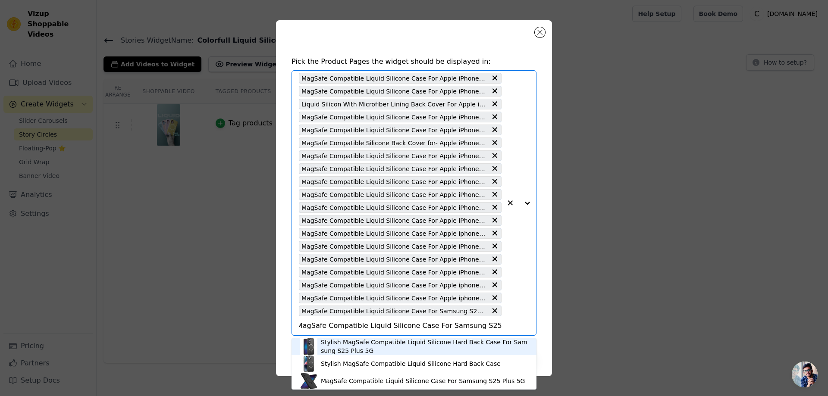
scroll to position [3, 0]
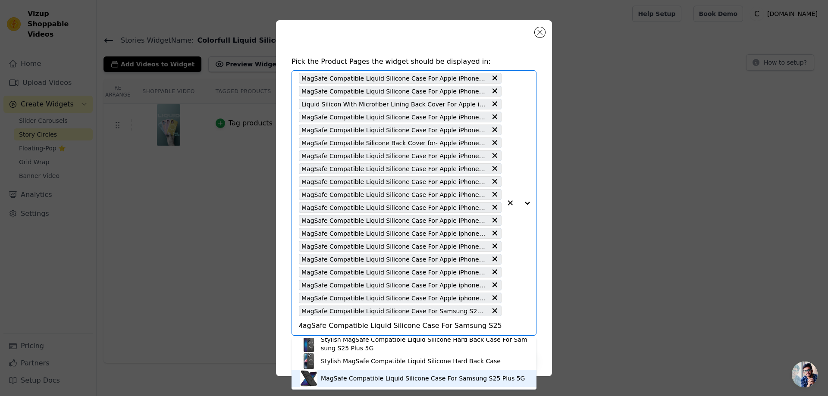
click at [365, 380] on div "MagSafe Compatible Liquid Silicone Case For Samsung S25 Plus 5G" at bounding box center [423, 378] width 204 height 9
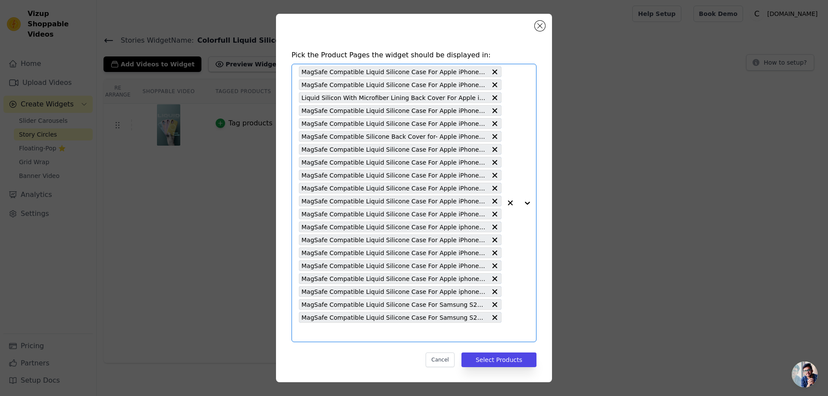
paste input "MagSafe Compatible Liquid Silicone Case For Samsung S25 Ultra 5G"
type input "MagSafe Compatible Liquid Silicone Case For Samsung S25 Ultra 5G"
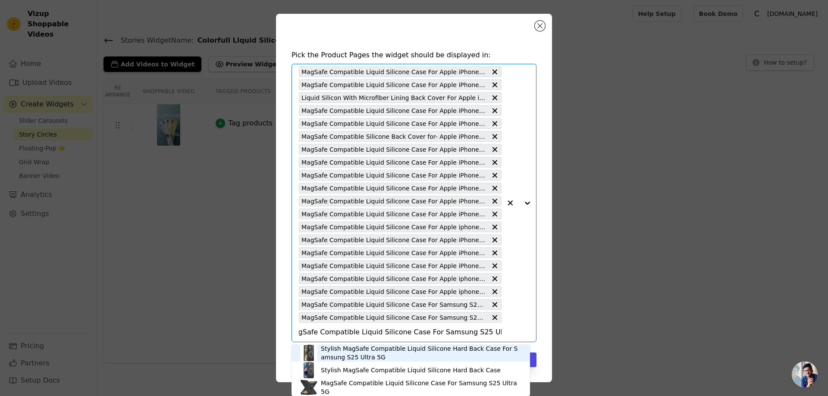
scroll to position [3, 0]
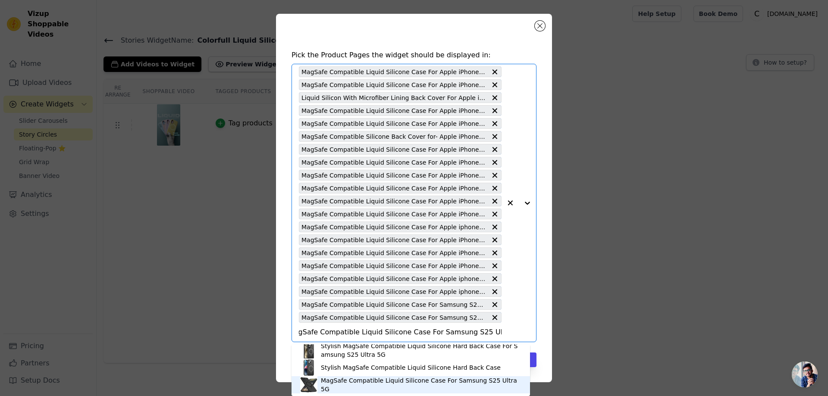
click at [358, 387] on div "MagSafe Compatible Liquid Silicone Case For Samsung S25 Ultra 5G" at bounding box center [421, 384] width 200 height 17
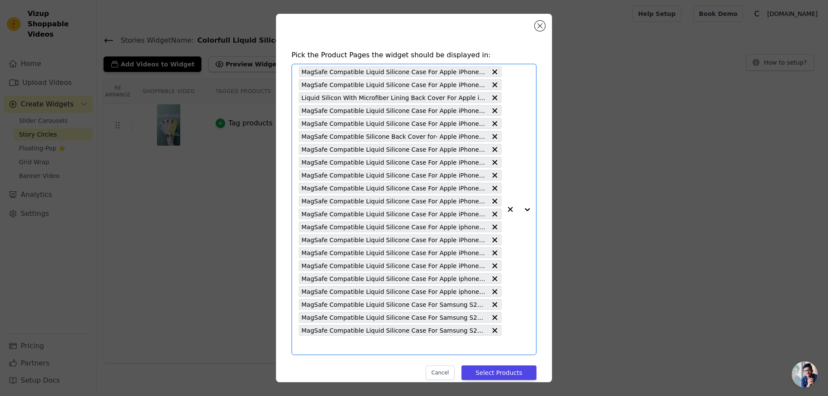
scroll to position [0, 0]
click at [478, 370] on button "Select Products" at bounding box center [498, 373] width 75 height 15
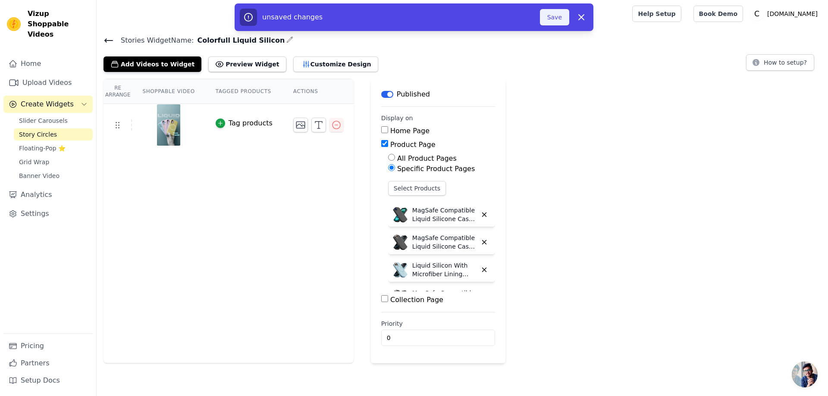
click at [555, 15] on button "Save" at bounding box center [554, 17] width 29 height 16
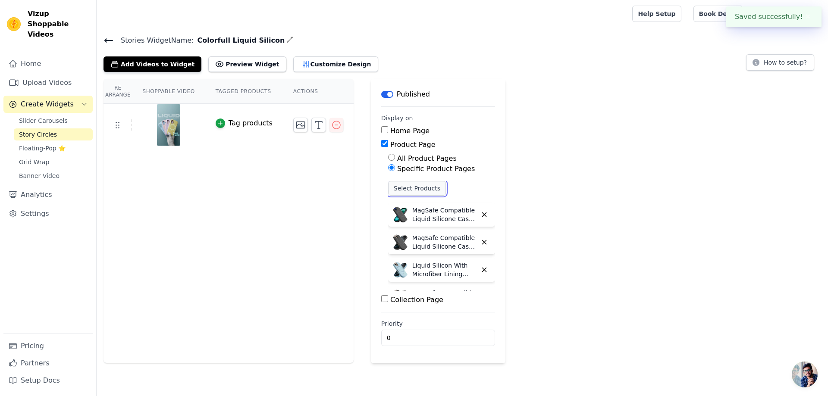
click at [411, 188] on button "Select Products" at bounding box center [417, 188] width 58 height 15
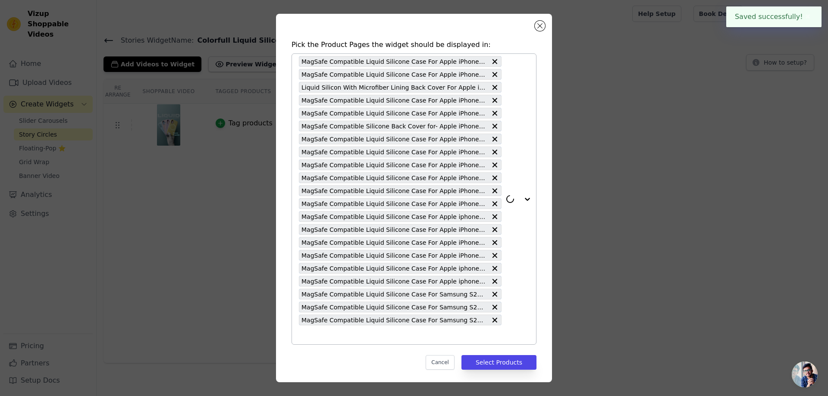
scroll to position [13, 0]
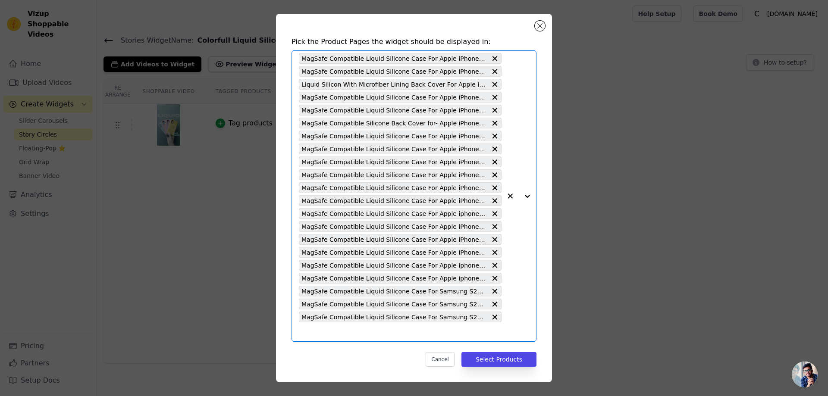
click at [310, 330] on input "text" at bounding box center [400, 332] width 203 height 10
click at [304, 326] on div "MagSafe Compatible Liquid Silicone Case For Apple iPhone 16 Plus MagSafe Compat…" at bounding box center [400, 196] width 203 height 291
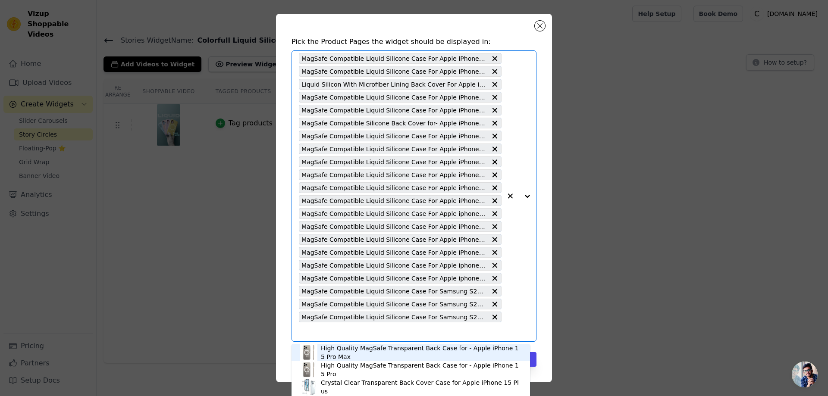
paste input "MagSafe Compatible Liquid Silicone Case For Samsung S25 5G"
type input "MagSafe Compatible Liquid Silicone Case For Samsung S25 5G"
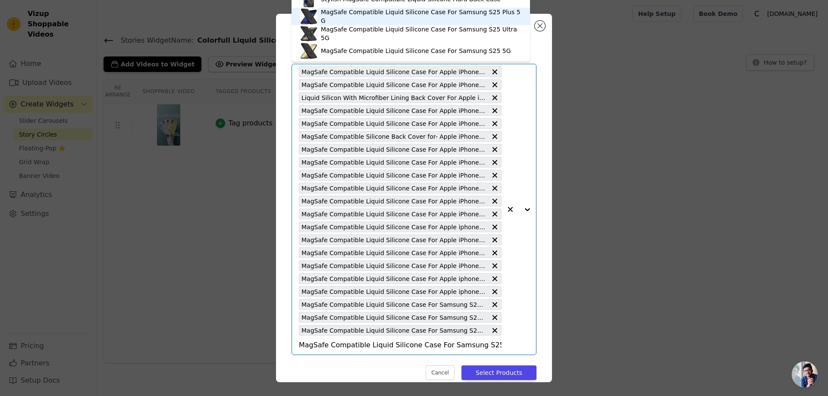
scroll to position [15, 0]
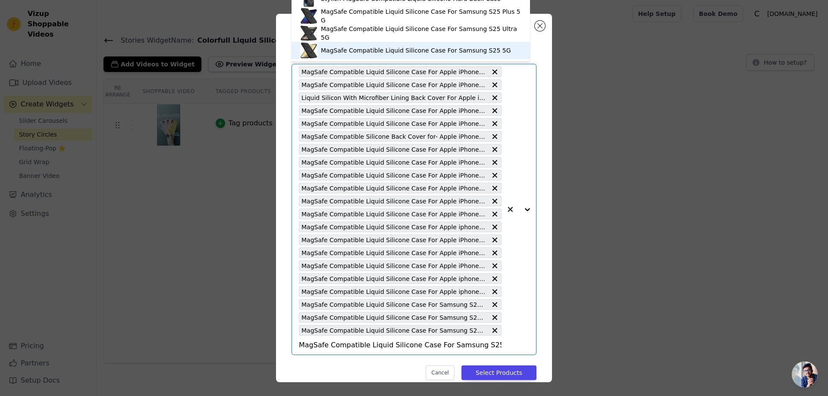
click at [388, 57] on div "MagSafe Compatible Liquid Silicone Case For Samsung S25 5G" at bounding box center [410, 50] width 221 height 17
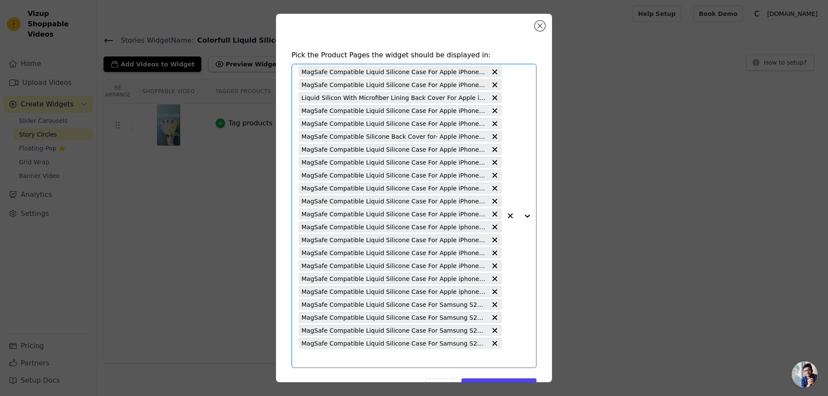
paste input "MagSafe Compatible Liquid Silicone Case For Samsung S22 Ultra 5G"
type input "MagSafe Compatible Liquid Silicone Case For Samsung S22 Ultra 5G"
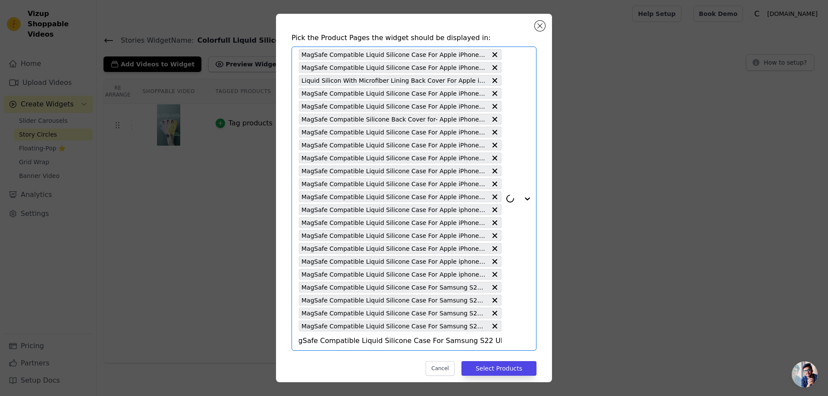
scroll to position [26, 0]
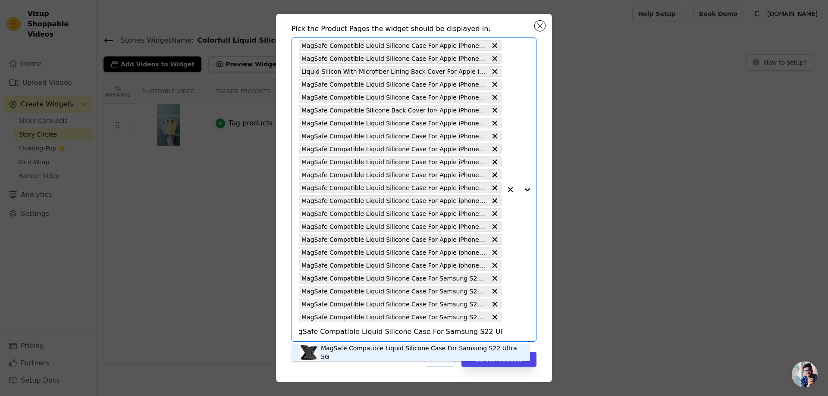
click at [375, 351] on div "MagSafe Compatible Liquid Silicone Case For Samsung S22 Ultra 5G" at bounding box center [421, 352] width 200 height 17
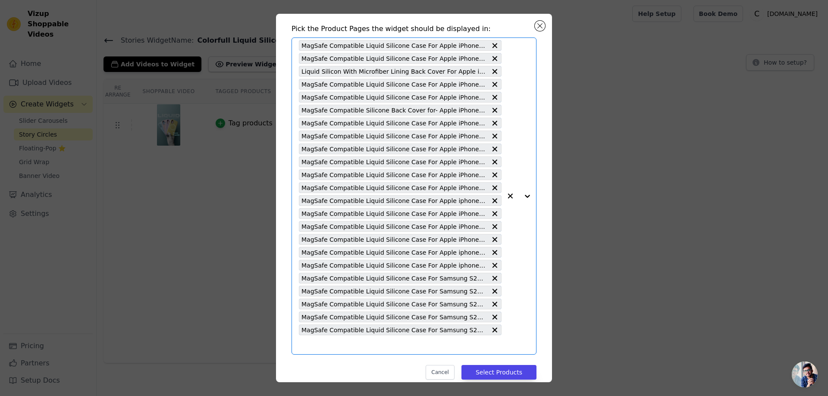
scroll to position [0, 0]
paste input "MagSafe Compatible Liquid Silicone Case For Samsung S23 Ultra 5G"
type input "MagSafe Compatible Liquid Silicone Case For Samsung S23 Ultra 5G"
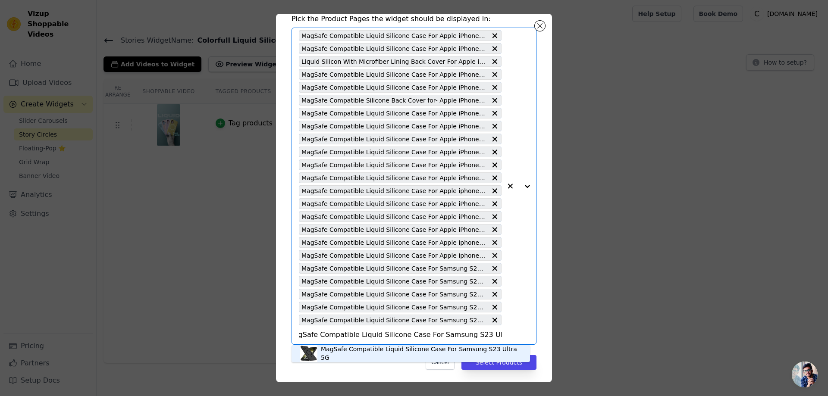
scroll to position [39, 0]
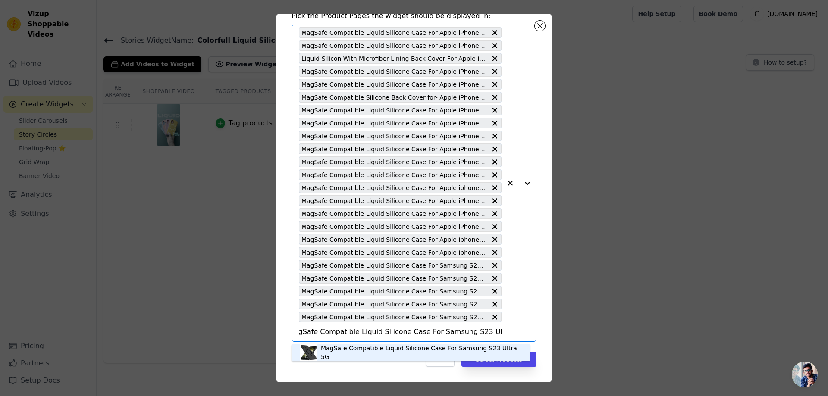
click at [372, 350] on div "MagSafe Compatible Liquid Silicone Case For Samsung S23 Ultra 5G" at bounding box center [421, 352] width 200 height 17
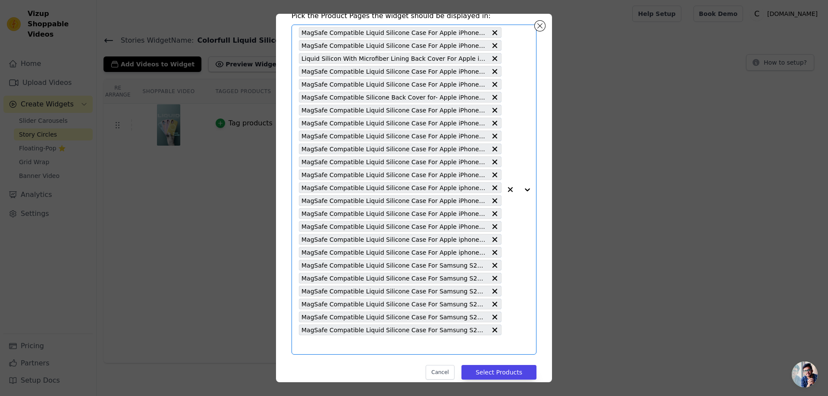
scroll to position [0, 0]
paste input "MagSafe Compatible Liquid Silicone Case For Samsung S24 Ultra 5G"
type input "MagSafe Compatible Liquid Silicone Case For Samsung S24 Ultra 5G"
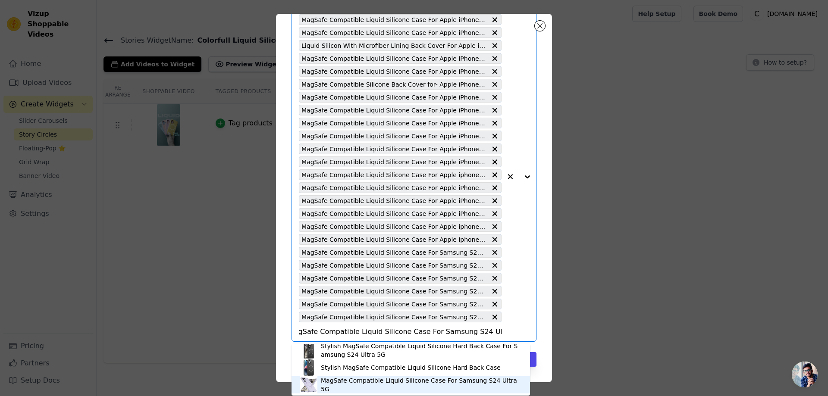
scroll to position [3, 0]
click at [353, 386] on div "MagSafe Compatible Liquid Silicone Case For Samsung S24 Ultra 5G" at bounding box center [421, 384] width 200 height 17
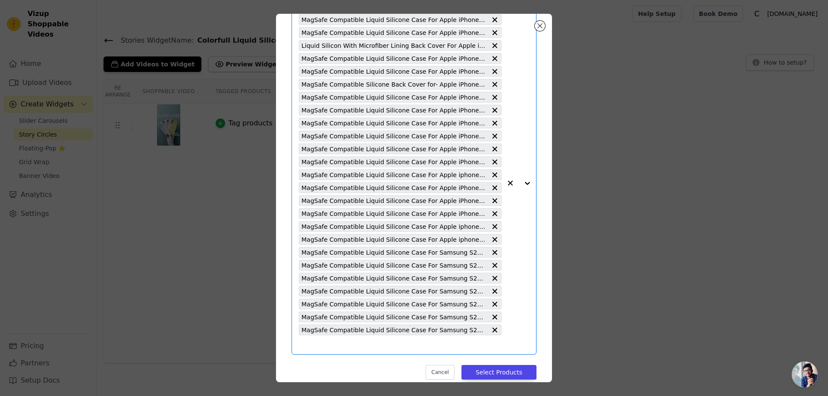
scroll to position [0, 0]
paste input "MagSafe Compatible Liquid Silicone Case For Samsung S23 5G"
type input "MagSafe Compatible Liquid Silicone Case For Samsung S23 5G"
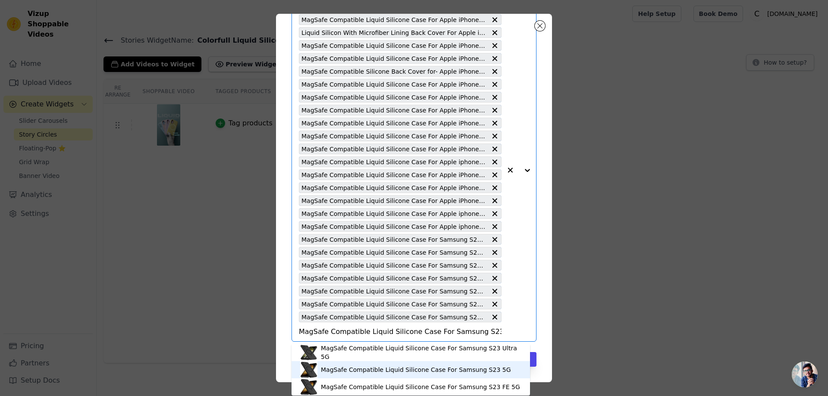
click at [380, 370] on div "MagSafe Compatible Liquid Silicone Case For Samsung S23 5G" at bounding box center [416, 370] width 190 height 9
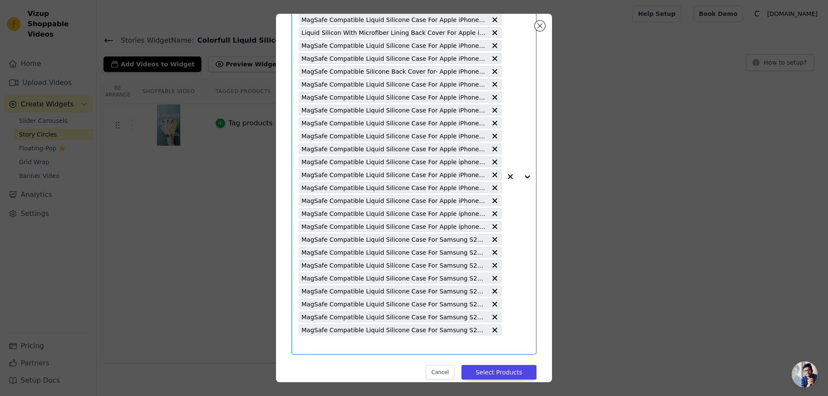
paste input "MagSafe Compatible Liquid Silicone Case For Samsung S24 5G"
type input "MagSafe Compatible Liquid Silicone Case For Samsung S24 5G"
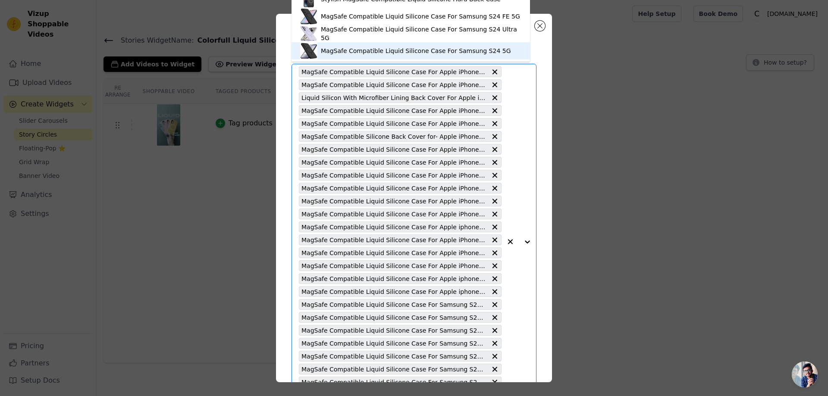
scroll to position [3, 0]
click at [430, 50] on div "MagSafe Compatible Liquid Silicone Case For Samsung S24 5G" at bounding box center [416, 50] width 190 height 9
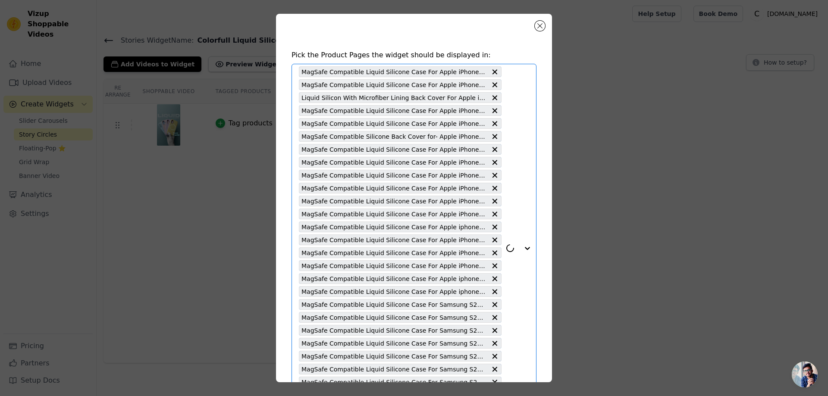
scroll to position [91, 0]
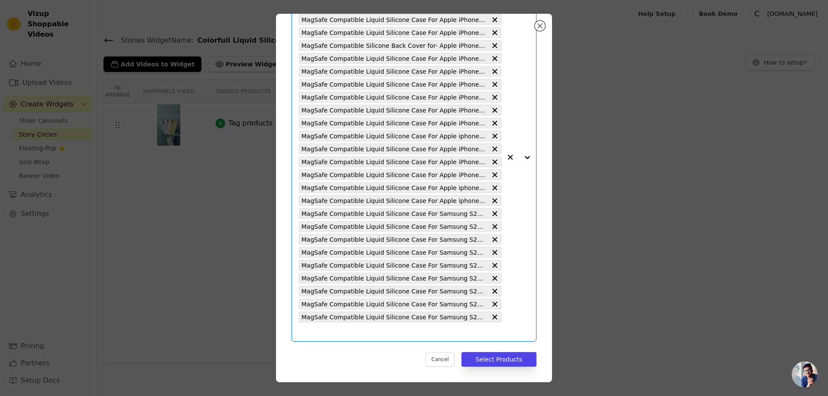
paste input "MagSafe Compatible Liquid Silicone Case For Samsung S22 5G"
type input "MagSafe Compatible Liquid Silicone Case For Samsung S22 5G"
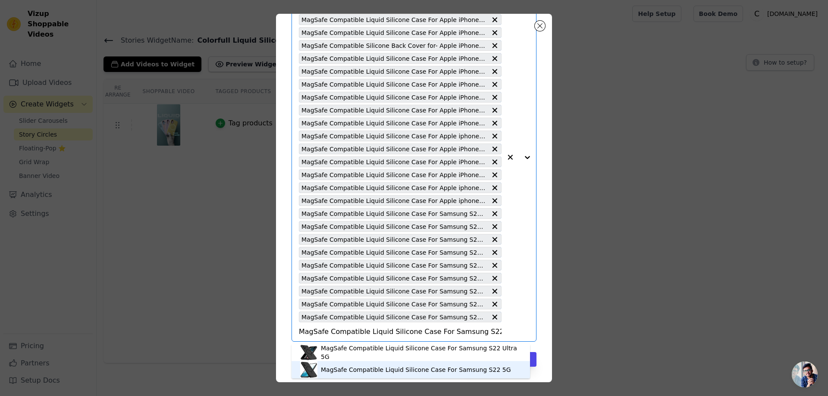
click at [398, 375] on div "MagSafe Compatible Liquid Silicone Case For Samsung S22 5G" at bounding box center [410, 369] width 221 height 17
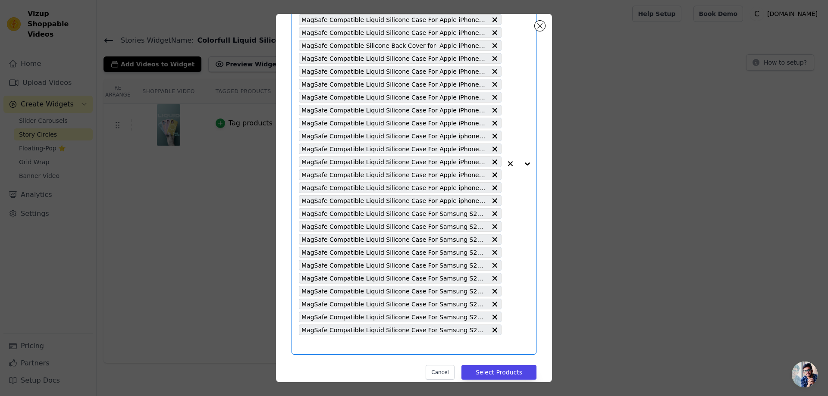
paste input "MagSafe Compatible Liquid Silicone Case For Apple iPhone 11"
type input "MagSafe Compatible Liquid Silicone Case For Apple iPhone 11"
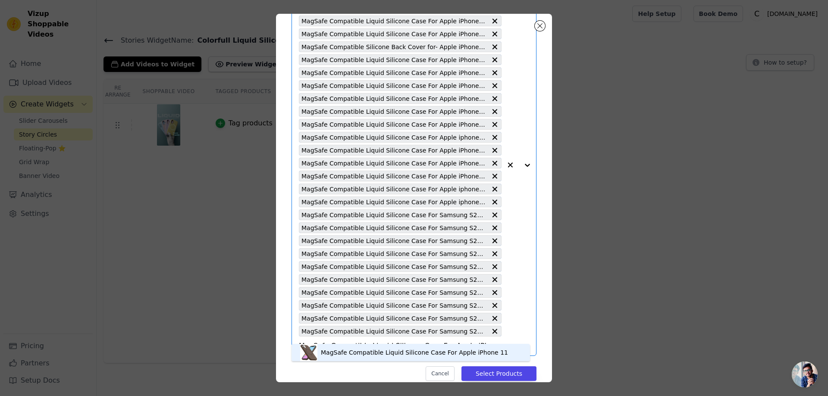
scroll to position [104, 0]
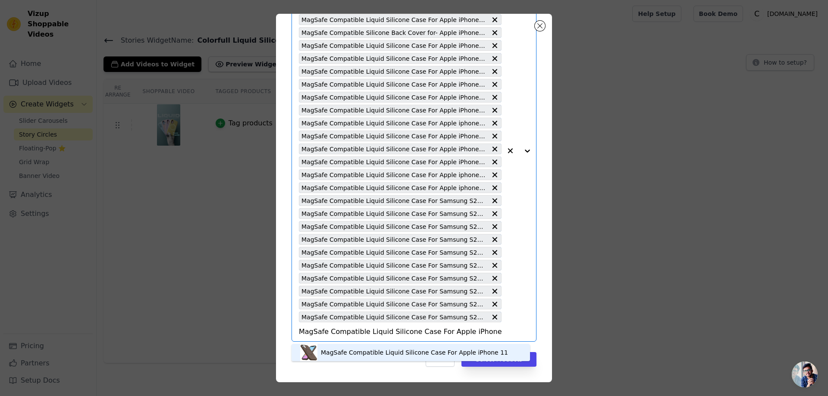
click at [367, 354] on div "MagSafe Compatible Liquid Silicone Case For Apple iPhone 11" at bounding box center [414, 352] width 187 height 9
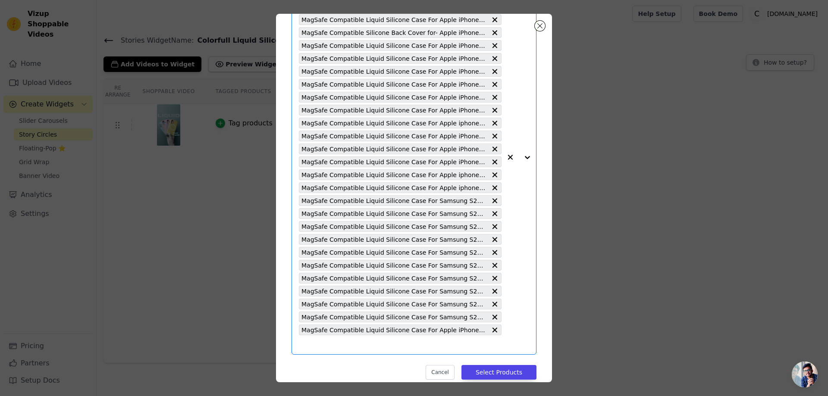
paste input "MagSafe Compatible Liquid Silicone Case For Samsung S20 FE 5G"
type input "MagSafe Compatible Liquid Silicone Case For Samsung S20 FE 5G"
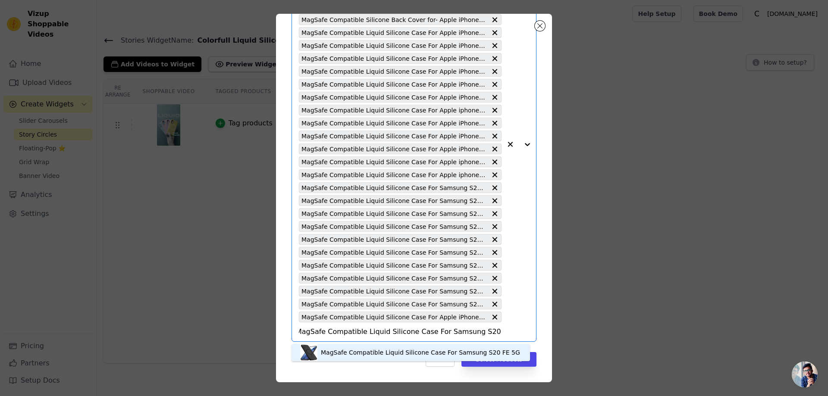
scroll to position [3, 0]
click at [345, 351] on div "MagSafe Compatible Liquid Silicone Case For Samsung S20 FE 5G" at bounding box center [420, 350] width 199 height 9
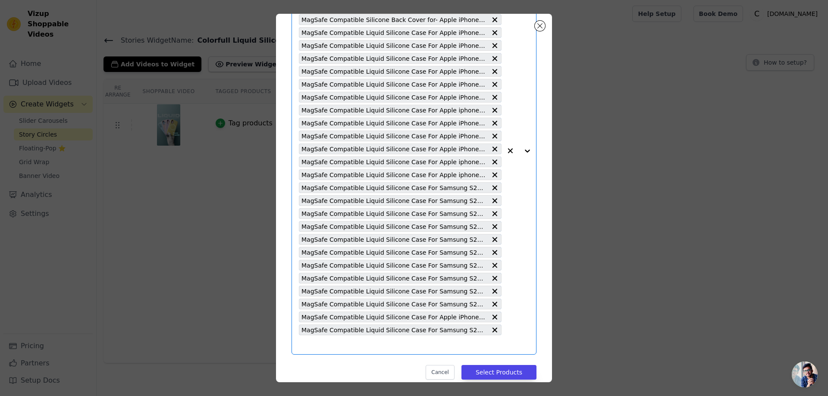
scroll to position [0, 0]
paste input "MagSafe Compatible Liquid Silicone Case For Samsung S21 FE 5G"
type input "MagSafe Compatible Liquid Silicone Case For Samsung S21 FE 5G"
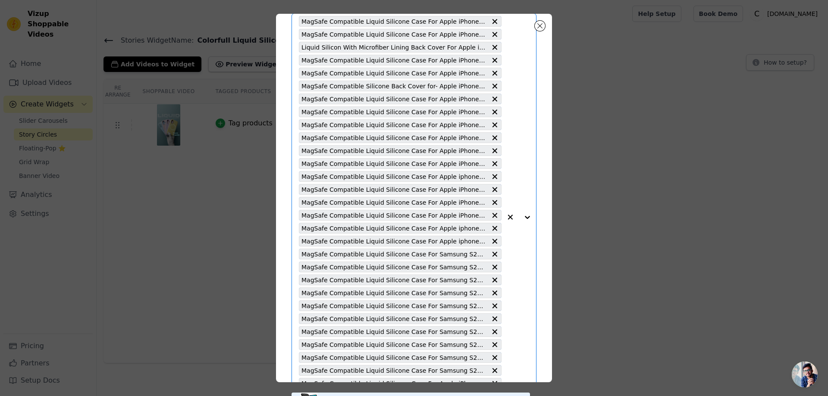
scroll to position [130, 0]
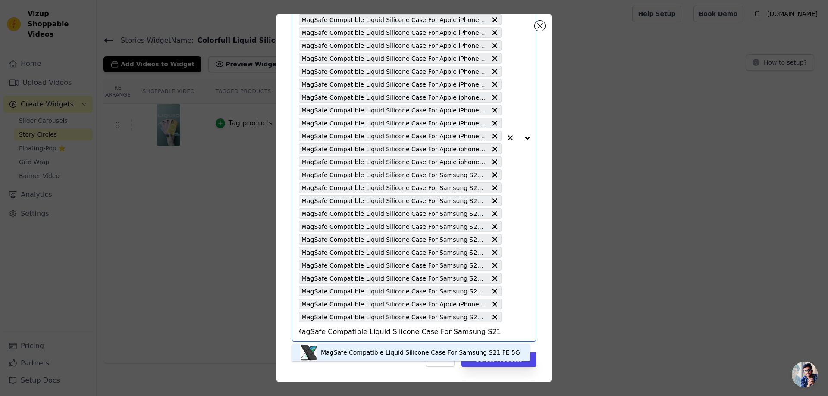
click at [337, 353] on div "MagSafe Compatible Liquid Silicone Case For Samsung S21 FE 5G" at bounding box center [420, 352] width 199 height 9
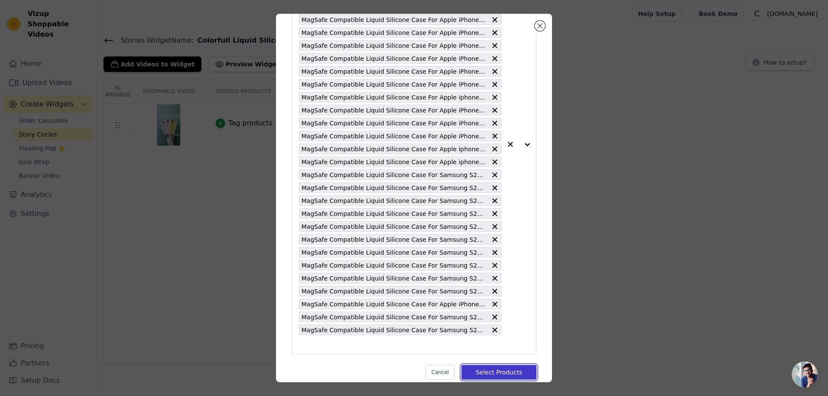
click at [507, 370] on button "Select Products" at bounding box center [498, 372] width 75 height 15
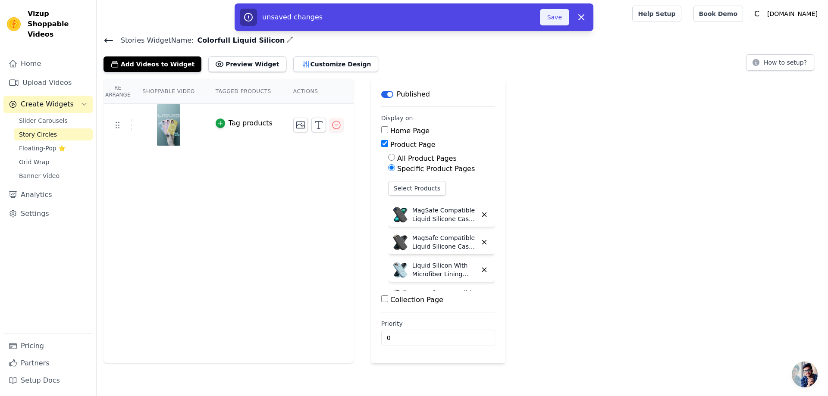
click at [556, 16] on button "Save" at bounding box center [554, 17] width 29 height 16
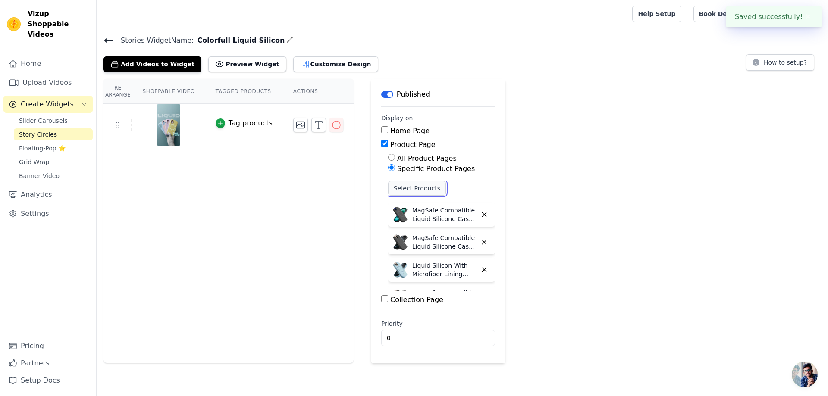
click at [388, 190] on button "Select Products" at bounding box center [417, 188] width 58 height 15
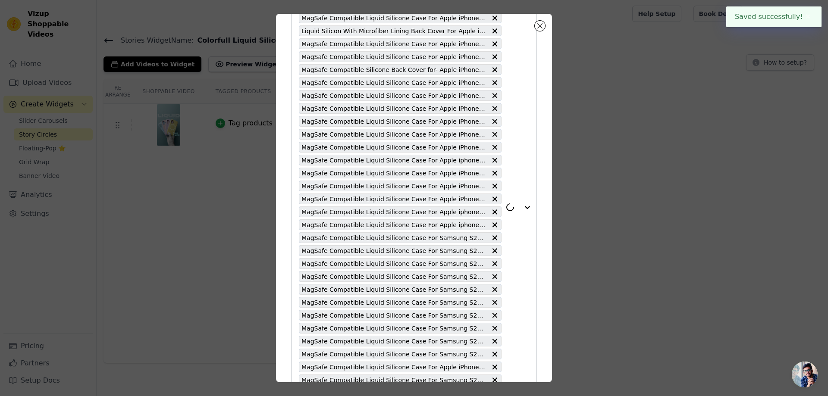
scroll to position [143, 0]
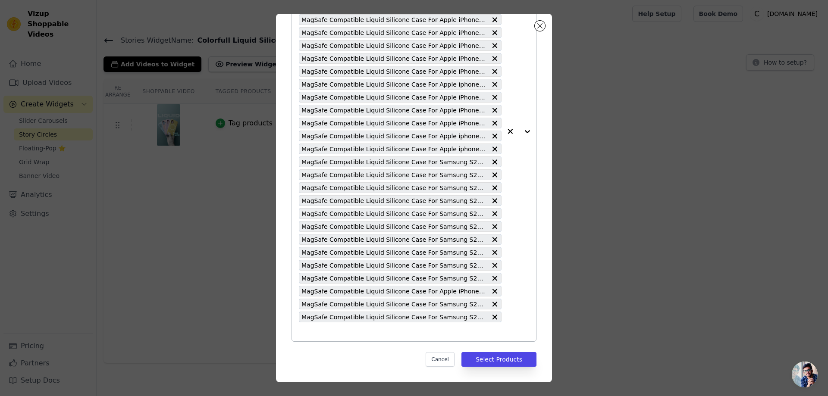
click at [307, 331] on input "text" at bounding box center [400, 332] width 203 height 10
click at [312, 334] on input "text" at bounding box center [400, 332] width 203 height 10
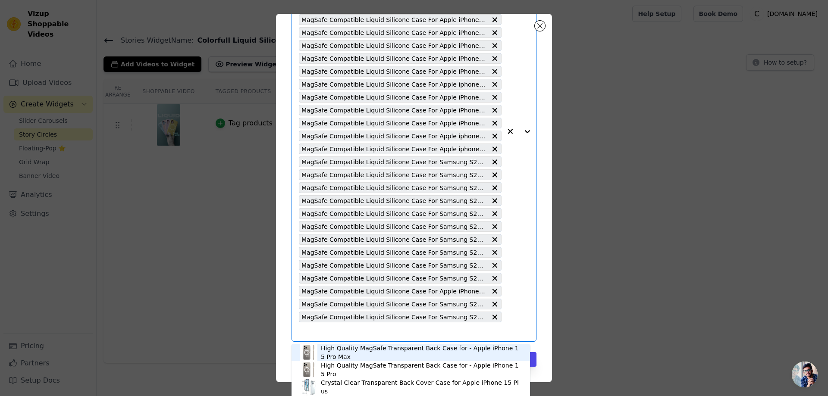
paste input "MagSafe Compatible Liquid Silicone Case For Samsung S23 FE 5G"
type input "MagSafe Compatible Liquid Silicone Case For Samsung S23 FE 5G"
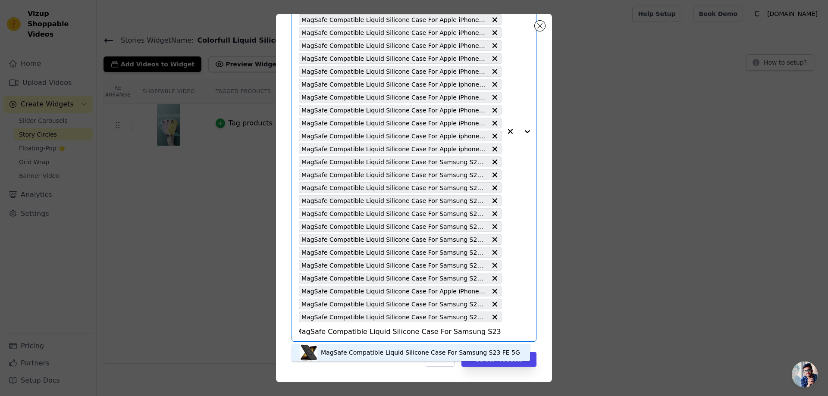
click at [350, 353] on div "MagSafe Compatible Liquid Silicone Case For Samsung S23 FE 5G" at bounding box center [420, 352] width 199 height 9
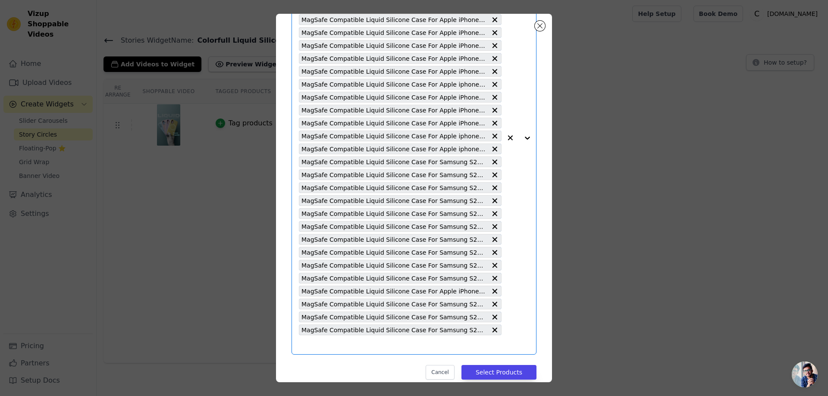
scroll to position [0, 0]
paste input "MagSafe Compatible Liquid Silicone Case For Apple iPhone 16e"
type input "MagSafe Compatible Liquid Silicone Case For Apple iPhone 16e"
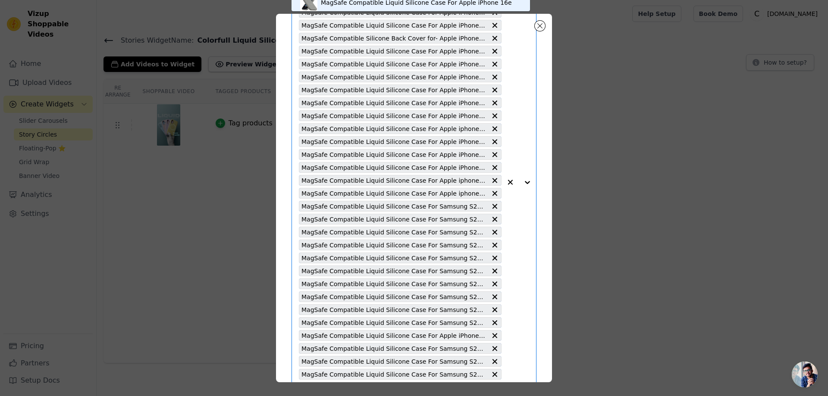
scroll to position [156, 0]
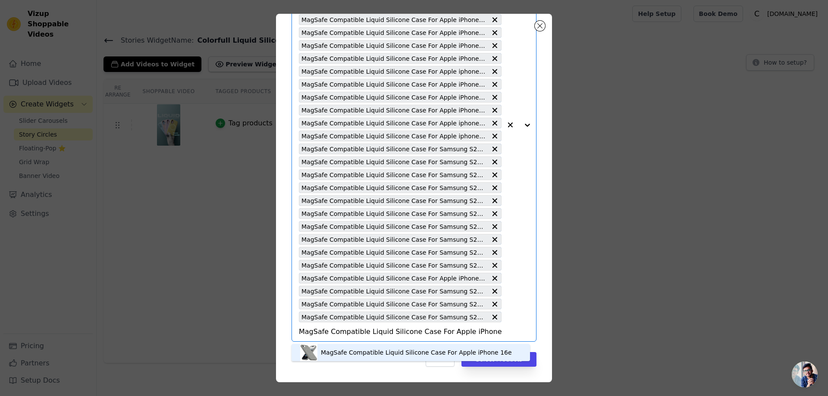
click at [403, 347] on div "MagSafe Compatible Liquid Silicone Case For Apple iPhone 16e" at bounding box center [410, 352] width 221 height 17
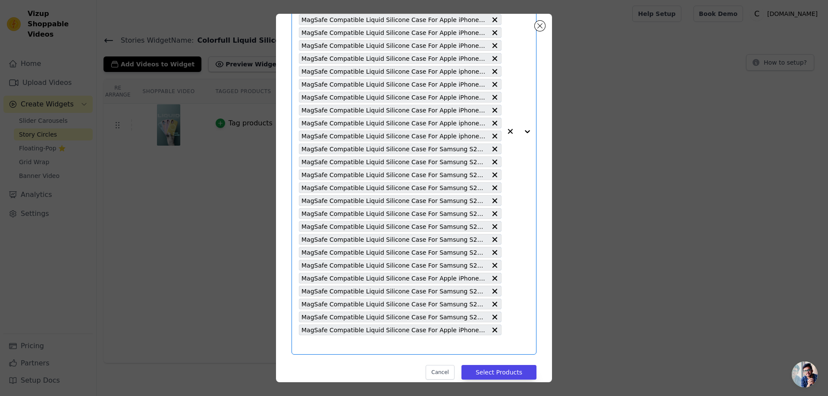
paste input "MagSafe Compatible Liquid Silicone Case For Apple iPhone 17 Air"
type input "MagSafe Compatible Liquid Silicone Case For Apple iPhone 17 Air"
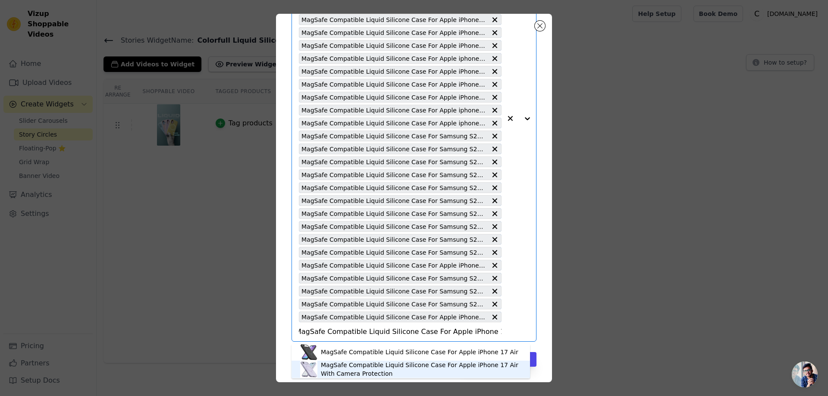
scroll to position [0, 0]
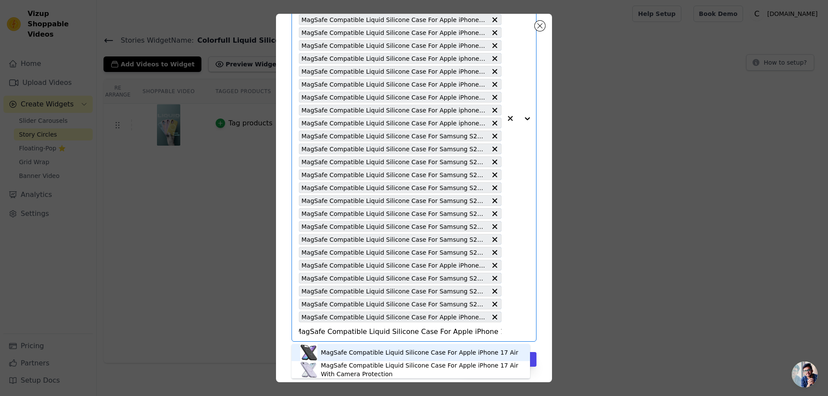
click at [389, 354] on div "MagSafe Compatible Liquid Silicone Case For Apple iPhone 17 Air" at bounding box center [419, 352] width 197 height 9
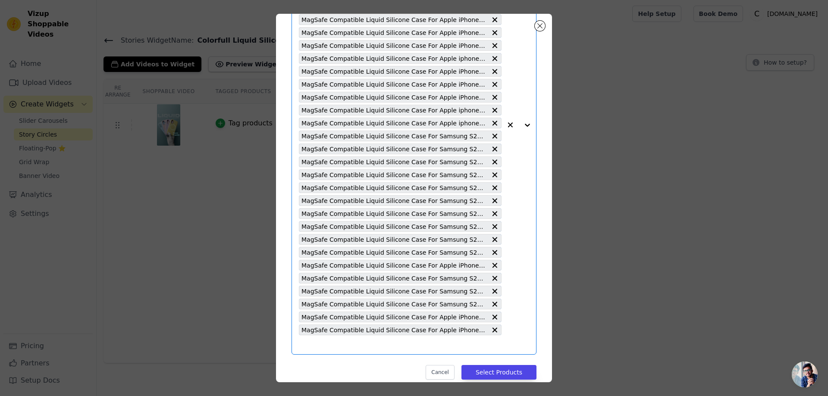
paste input "MagSafe Compatible Liquid Silicone Case For Apple iPhone 17"
type input "MagSafe Compatible Liquid Silicone Case For Apple iPhone 17"
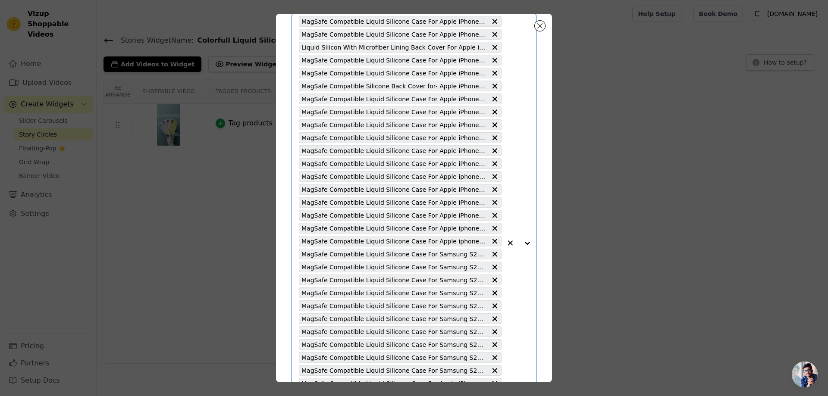
scroll to position [181, 0]
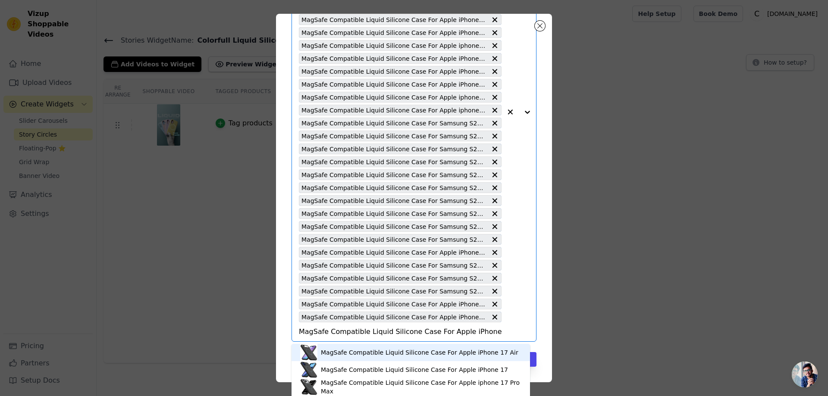
click at [410, 353] on div "MagSafe Compatible Liquid Silicone Case For Apple iPhone 17 Air" at bounding box center [419, 352] width 197 height 9
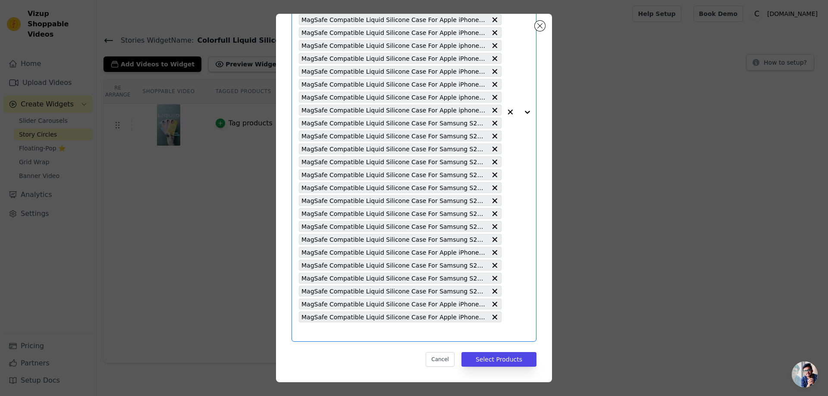
paste input "MagSafe Compatible Liquid Silicone Case For Apple iphone 17 Pro Max"
type input "MagSafe Compatible Liquid Silicone Case For Apple iphone 17 Pro Max"
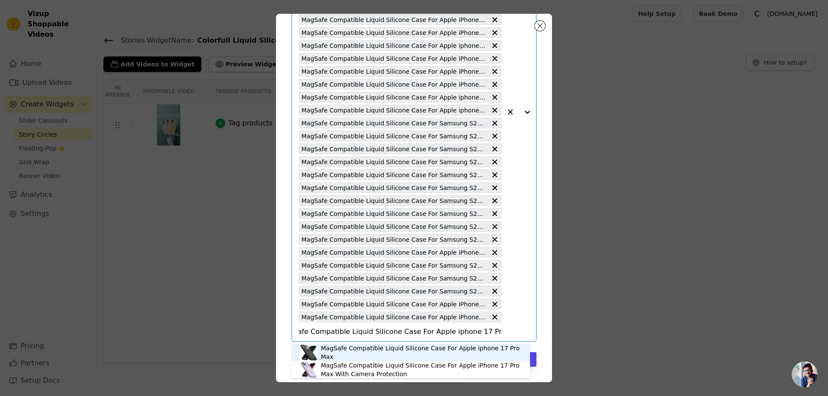
click at [373, 350] on div "MagSafe Compatible Liquid Silicone Case For Apple iphone 17 Pro Max" at bounding box center [421, 352] width 200 height 17
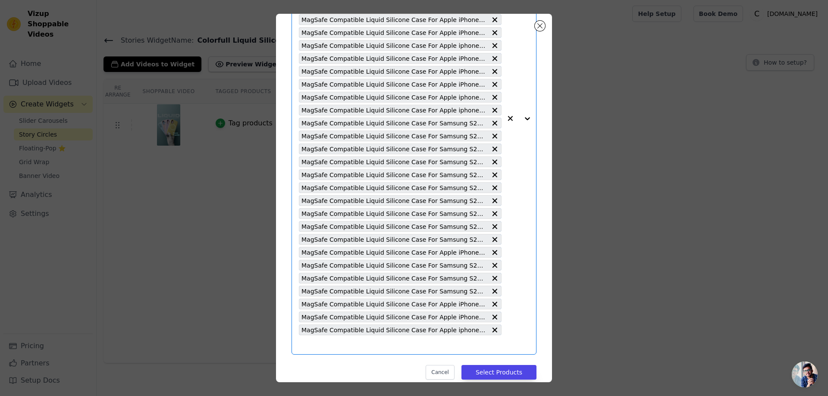
paste input "MagSafe Compatible Liquid Silicone Case For Apple iPhone 17 Pro"
type input "MagSafe Compatible Liquid Silicone Case For Apple iPhone 17 Pro"
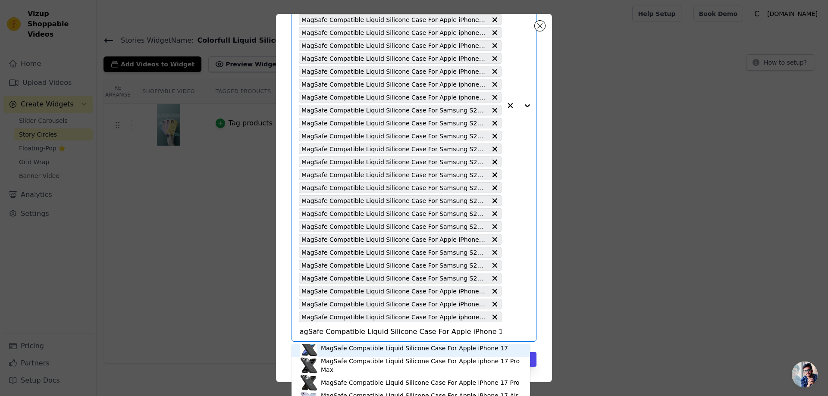
scroll to position [32, 0]
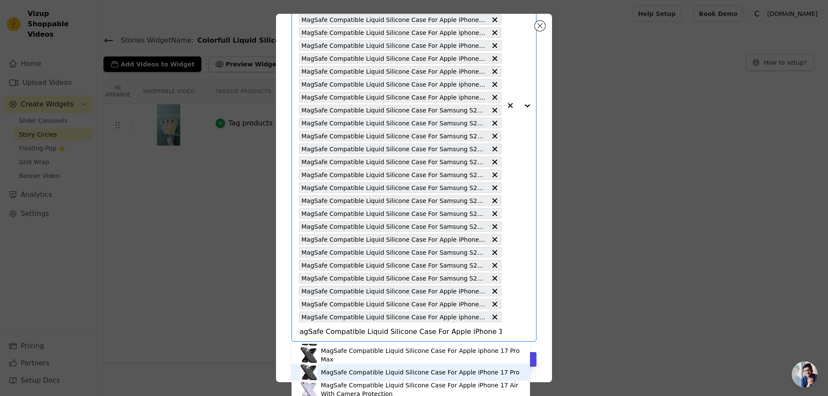
click at [426, 372] on div "MagSafe Compatible Liquid Silicone Case For Apple iPhone 17 Pro" at bounding box center [420, 372] width 199 height 9
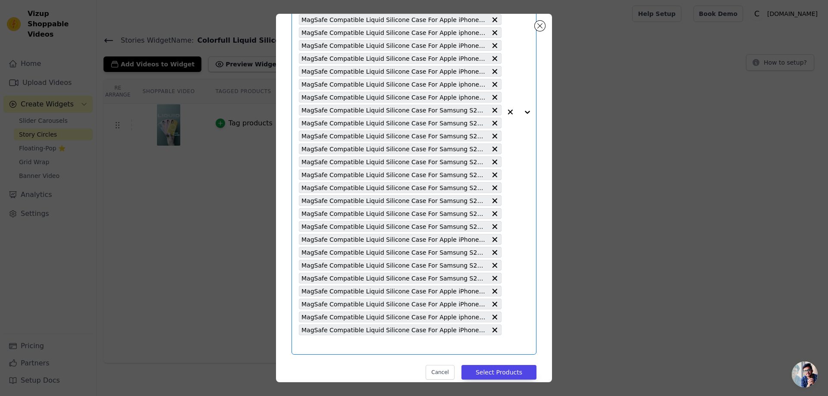
paste input "MagSafe Compatible Liquid Silicone Case For Apple iPhone 17 Air With Camera Pro…"
type input "MagSafe Compatible Liquid Silicone Case For Apple iPhone 17 Air With Camera Pro…"
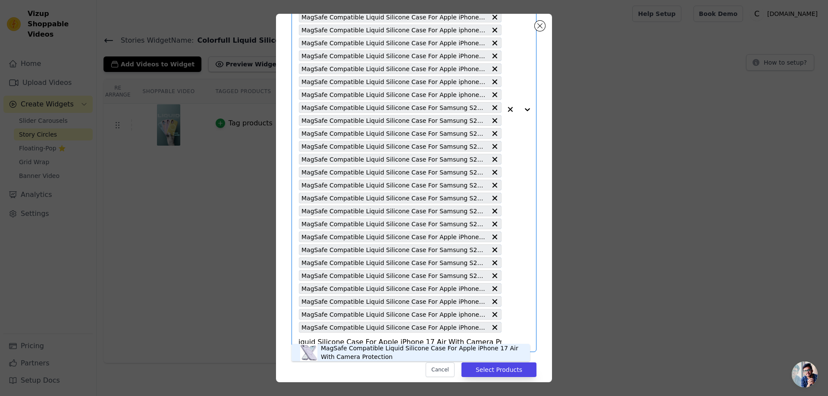
scroll to position [207, 0]
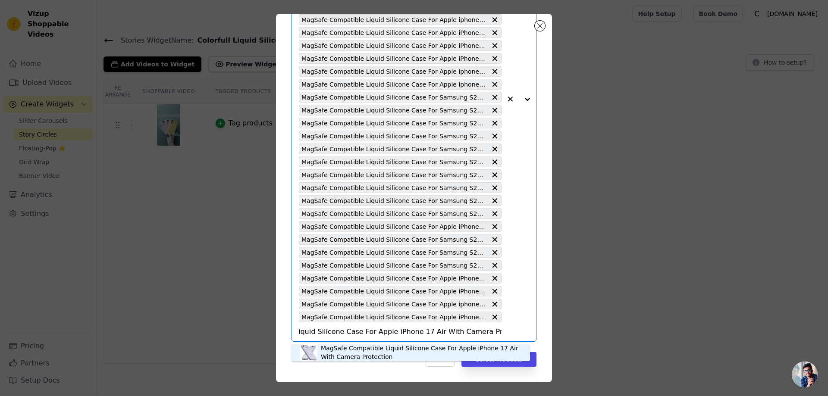
click at [409, 349] on div "MagSafe Compatible Liquid Silicone Case For Apple iPhone 17 Air With Camera Pro…" at bounding box center [421, 352] width 200 height 17
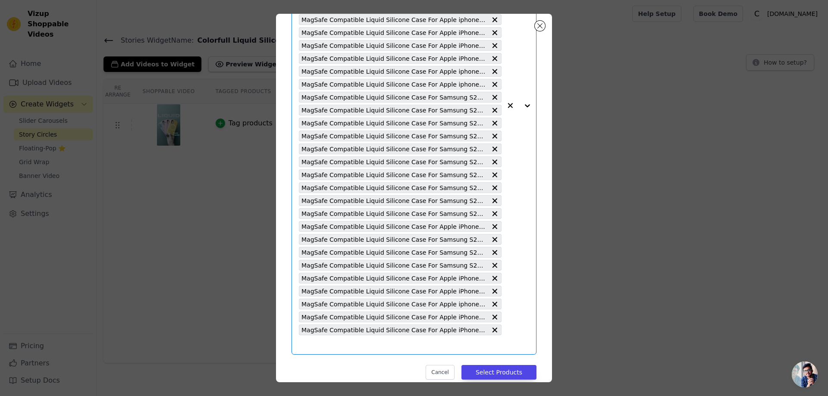
paste input "MagSafe Compatible Liquid Silicone Case For Apple iPhone 17 With Camera Protect…"
type input "MagSafe Compatible Liquid Silicone Case For Apple iPhone 17 With Camera Protect…"
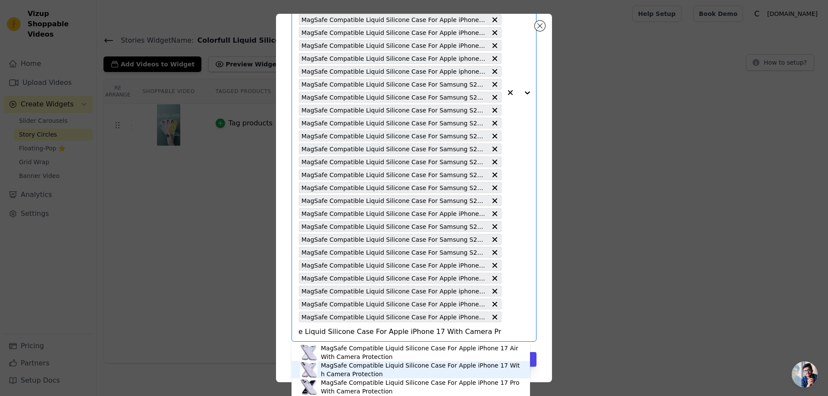
click at [357, 365] on div "MagSafe Compatible Liquid Silicone Case For Apple iPhone 17 With Camera Protect…" at bounding box center [421, 369] width 200 height 17
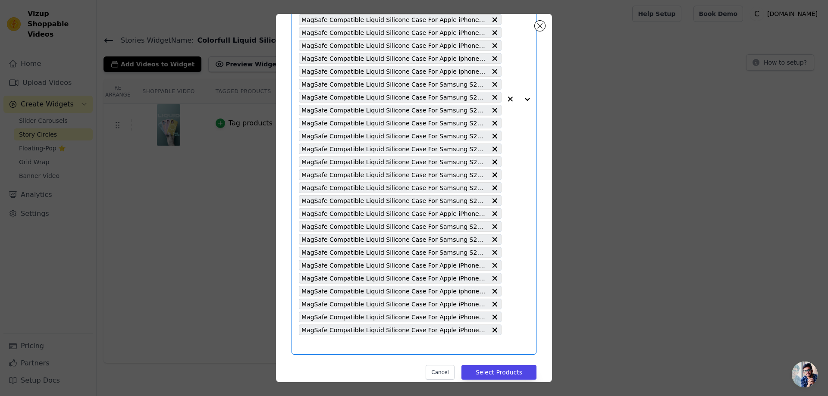
paste input "MagSafe Compatible Liquid Silicone Case For Apple iPhone 17 Pro With Camera Pro…"
type input "MagSafe Compatible Liquid Silicone Case For Apple iPhone 17 Pro With Camera Pro…"
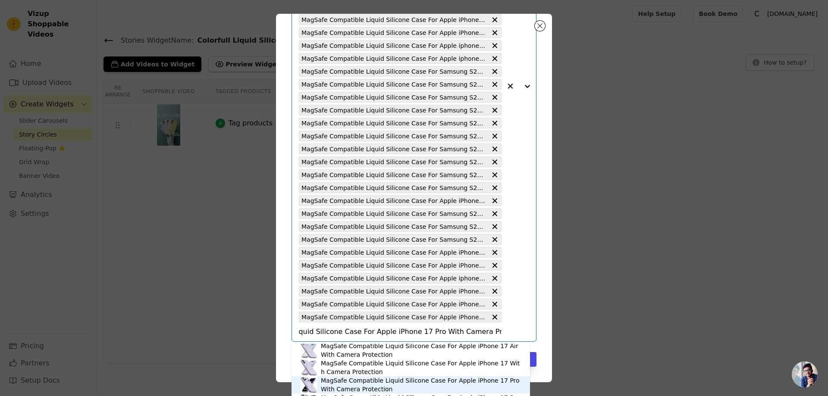
scroll to position [3, 0]
click at [364, 382] on div "MagSafe Compatible Liquid Silicone Case For Apple iPhone 17 Pro With Camera Pro…" at bounding box center [421, 384] width 200 height 17
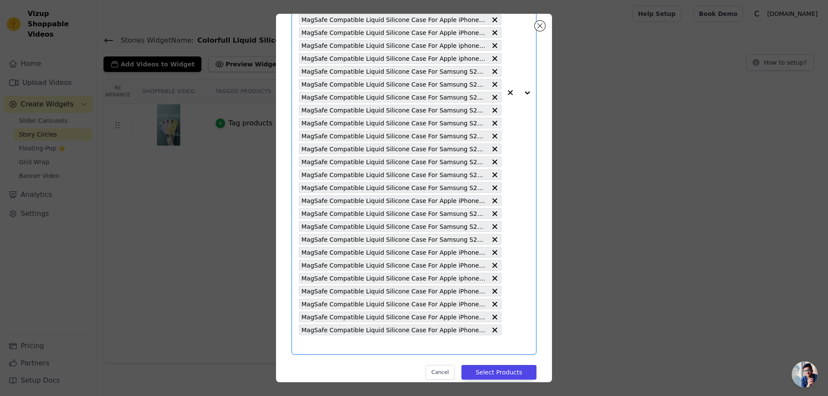
paste input "MagSafe Compatible Liquid Silicone Case For Apple iPhone 17 Pro Max With Camera…"
type input "MagSafe Compatible Liquid Silicone Case For Apple iPhone 17 Pro Max With Camera…"
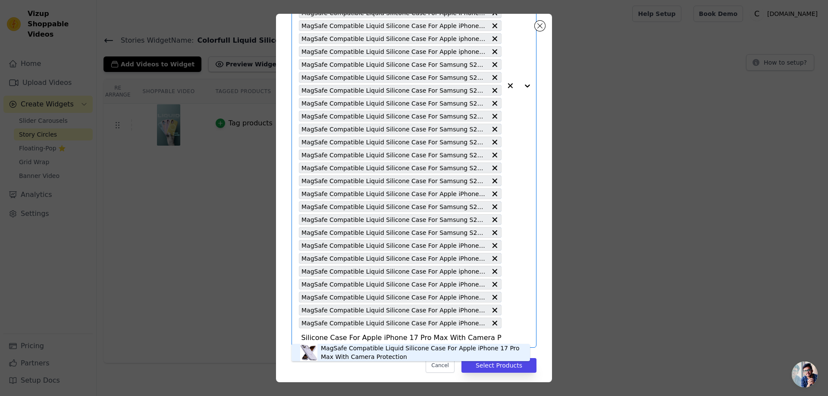
scroll to position [246, 0]
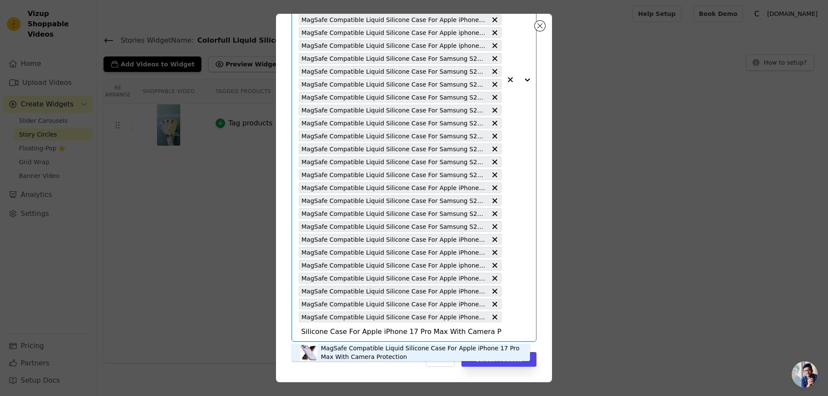
click at [357, 355] on div "MagSafe Compatible Liquid Silicone Case For Apple iPhone 17 Pro Max With Camera…" at bounding box center [421, 352] width 200 height 17
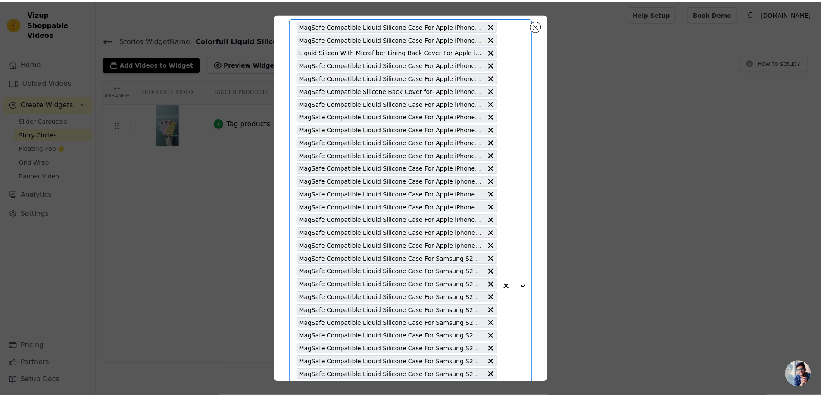
scroll to position [259, 0]
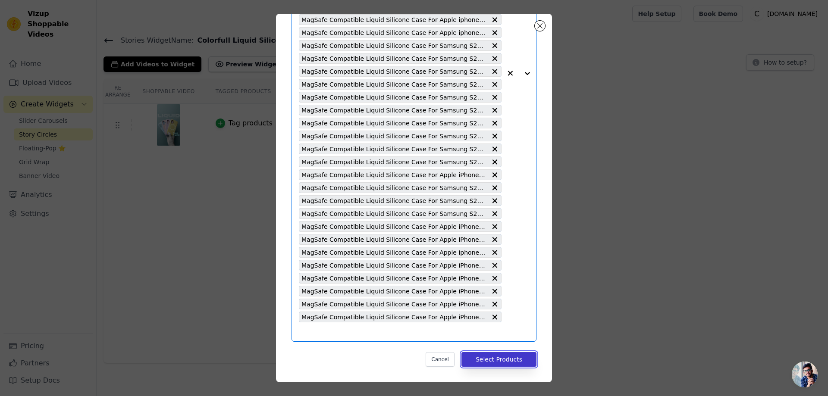
click at [485, 357] on button "Select Products" at bounding box center [498, 359] width 75 height 15
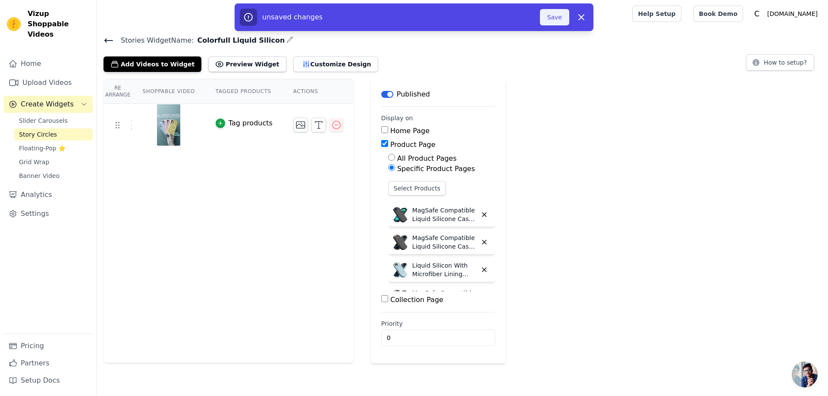
click at [555, 12] on button "Save" at bounding box center [554, 17] width 29 height 16
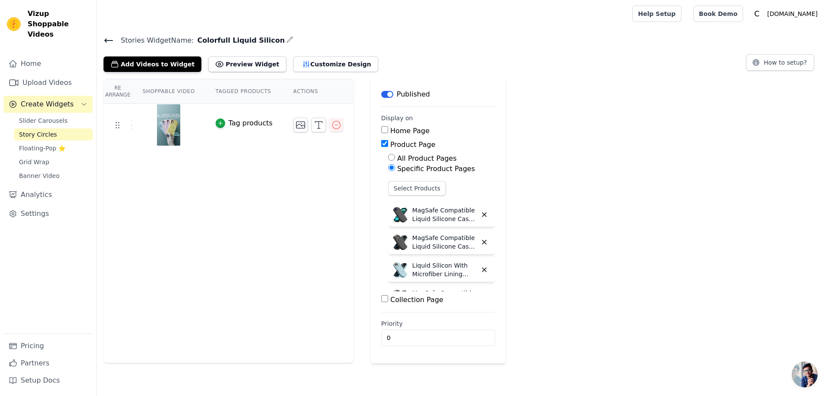
click at [103, 40] on div "Stories Widget Name: Colorfull Liquid Silicon Add Videos to Widget Preview Widg…" at bounding box center [462, 53] width 731 height 38
click at [109, 38] on icon at bounding box center [108, 40] width 10 height 10
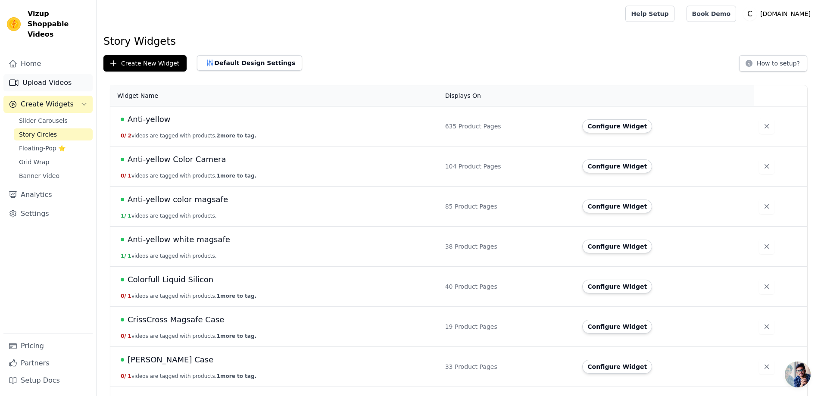
click at [65, 74] on link "Upload Videos" at bounding box center [47, 82] width 89 height 17
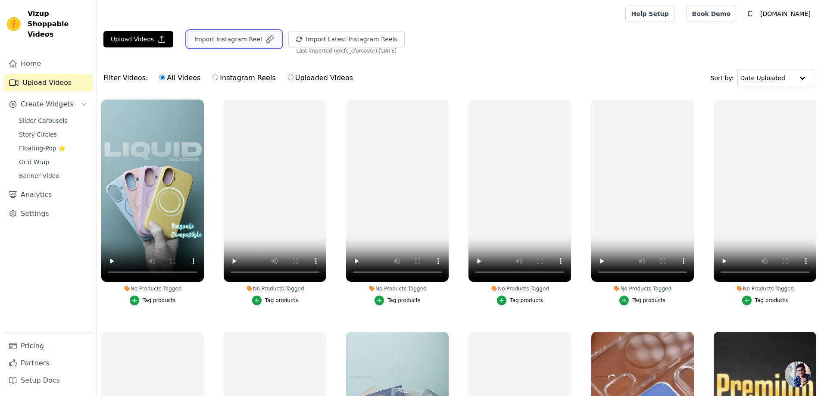
click at [237, 39] on button "Import Instagram Reel" at bounding box center [234, 39] width 94 height 16
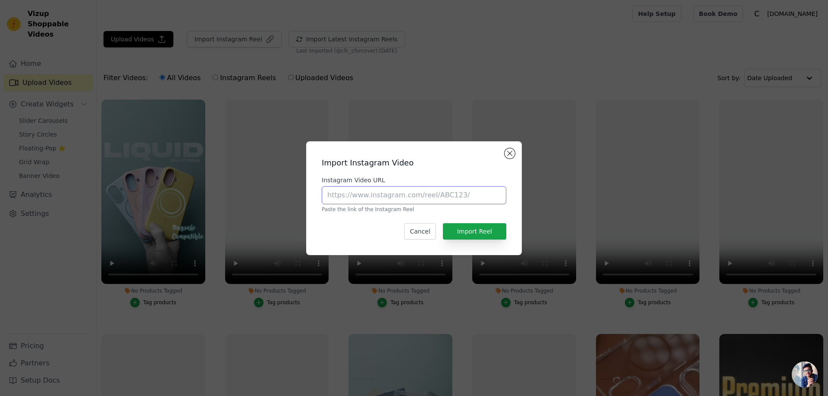
click at [334, 198] on input "Instagram Video URL" at bounding box center [414, 195] width 184 height 18
paste input "https://www.instagram.com/reel/DLugFP8MmQK/#"
type input "https://www.instagram.com/reel/DLugFP8MmQK/#"
click at [480, 232] on button "Import Reel" at bounding box center [474, 231] width 63 height 16
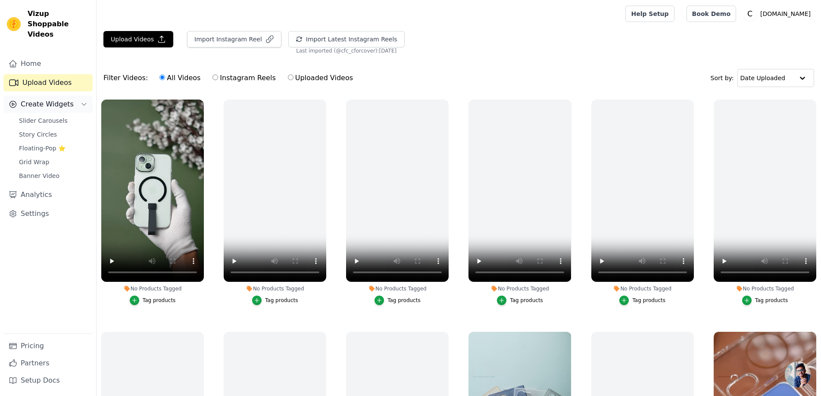
click at [75, 96] on button "Create Widgets" at bounding box center [47, 104] width 89 height 17
click at [78, 96] on button "Create Widgets" at bounding box center [47, 104] width 89 height 17
click at [56, 128] on link "Story Circles" at bounding box center [53, 134] width 79 height 12
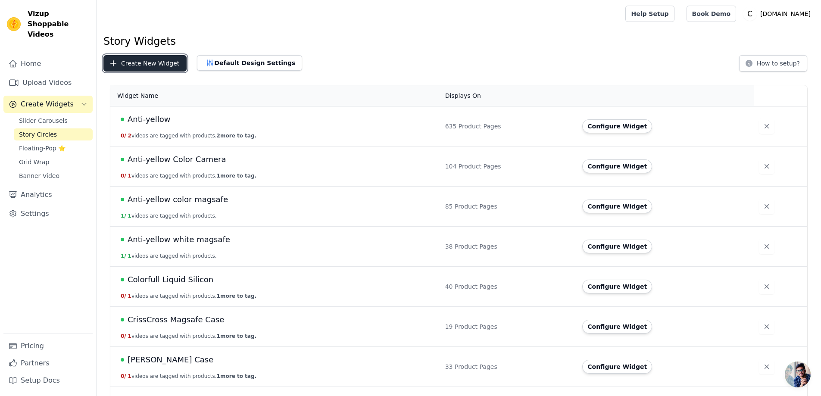
click at [146, 65] on button "Create New Widget" at bounding box center [144, 63] width 83 height 16
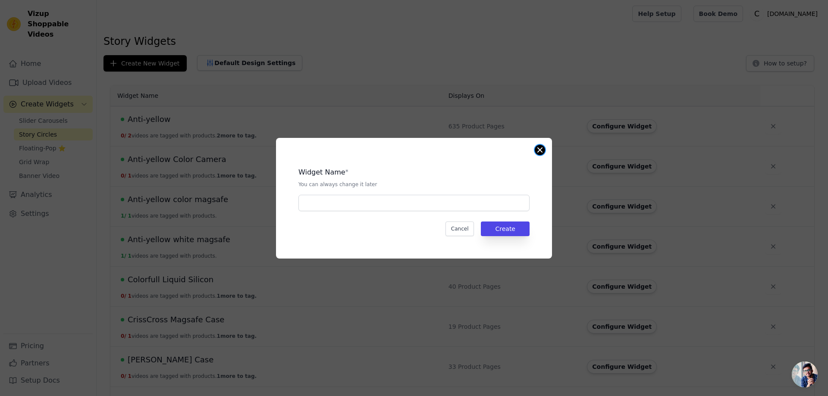
click at [541, 148] on button "Close modal" at bounding box center [539, 150] width 10 height 10
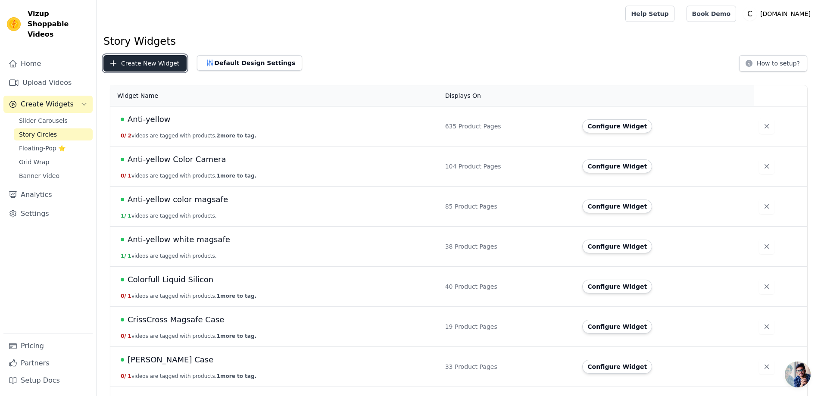
click at [117, 59] on icon "button" at bounding box center [113, 63] width 9 height 9
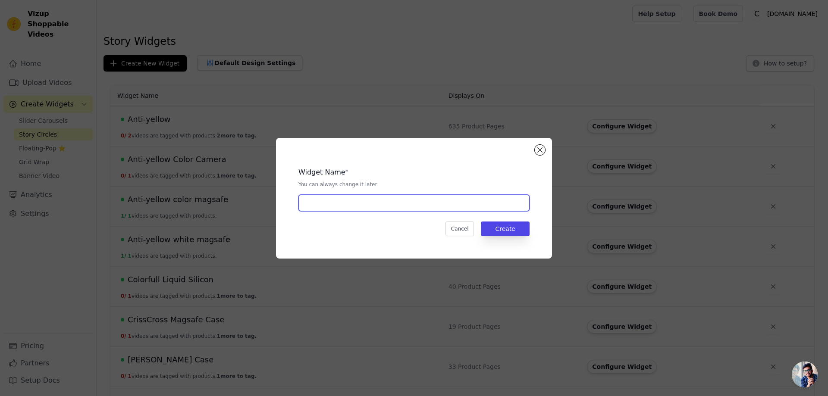
click at [311, 202] on input "text" at bounding box center [413, 203] width 231 height 16
paste input "Anti-yellow Strap Magsafe Case"
type input "Anti-yellow Strap Magsafe Case"
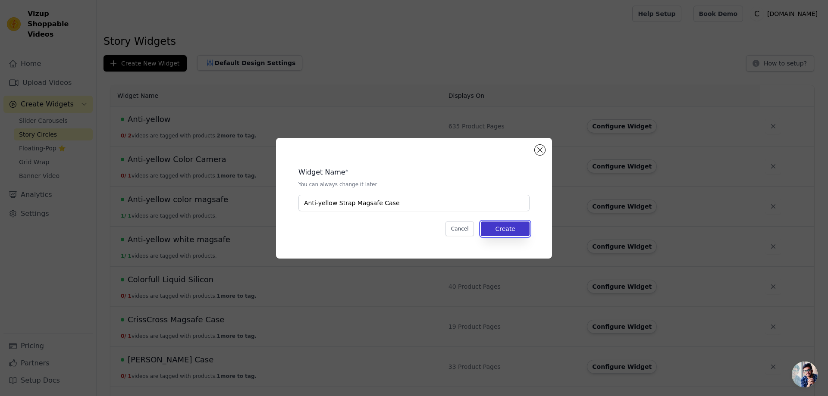
click at [509, 228] on button "Create" at bounding box center [505, 229] width 49 height 15
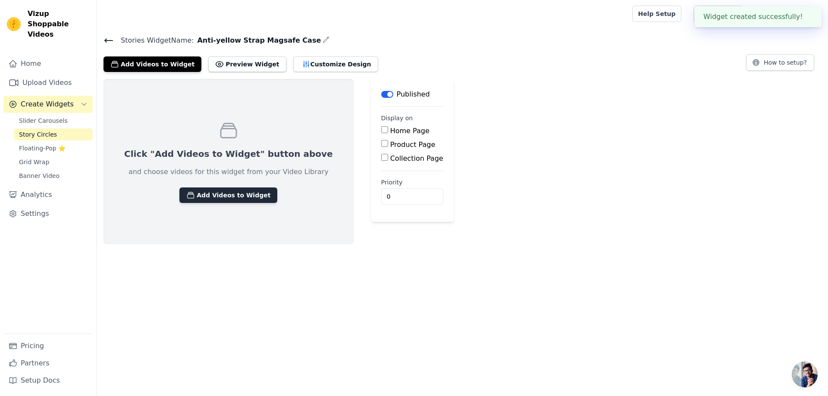
click at [201, 195] on button "Add Videos to Widget" at bounding box center [228, 196] width 98 height 16
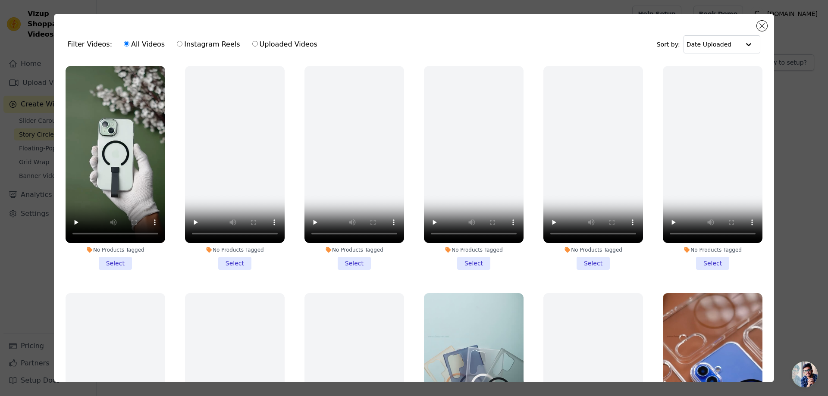
click at [113, 260] on li "No Products Tagged Select" at bounding box center [116, 168] width 100 height 204
click at [0, 0] on input "No Products Tagged Select" at bounding box center [0, 0] width 0 height 0
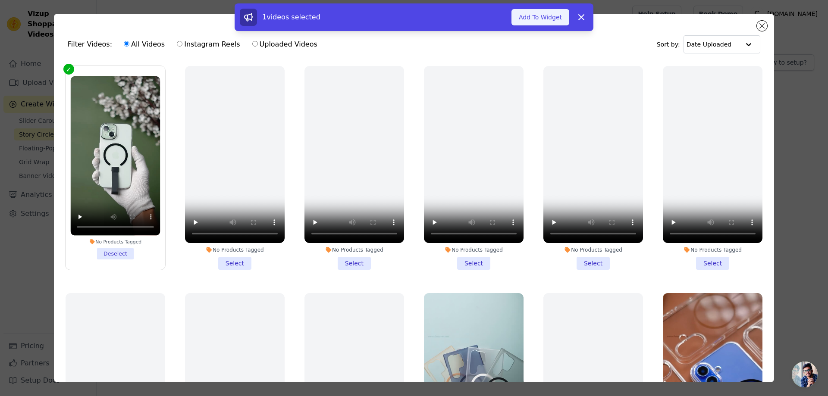
click at [539, 18] on button "Add To Widget" at bounding box center [540, 17] width 58 height 16
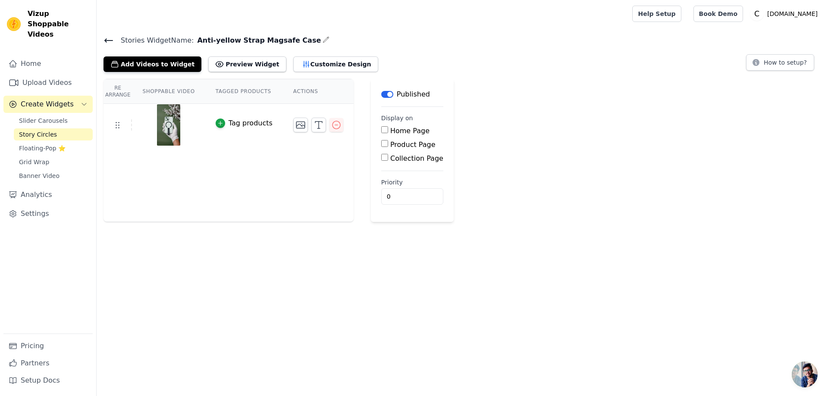
click at [381, 146] on input "Product Page" at bounding box center [384, 143] width 7 height 7
checkbox input "true"
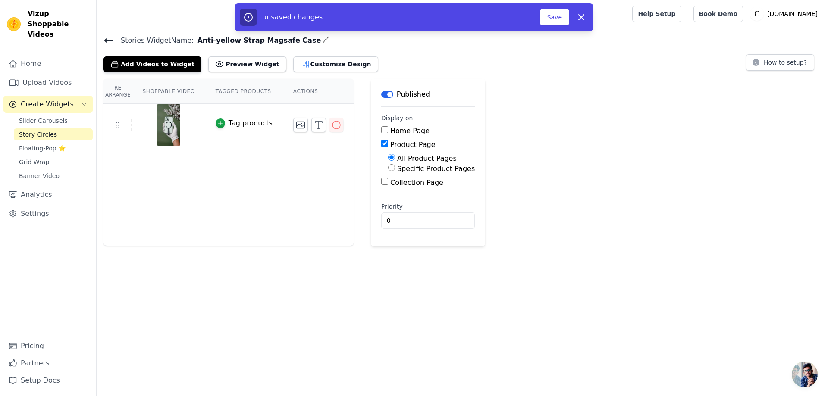
click at [388, 169] on input "Specific Product Pages" at bounding box center [391, 167] width 7 height 7
radio input "true"
click at [394, 189] on button "Select Products" at bounding box center [417, 188] width 58 height 15
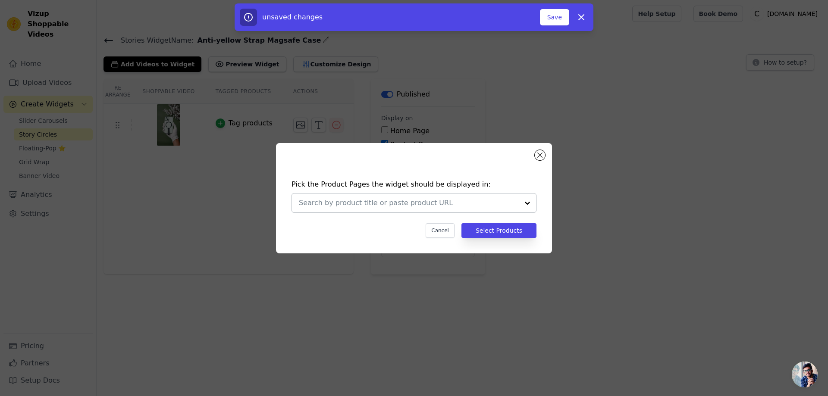
click at [308, 198] on input "text" at bounding box center [409, 203] width 220 height 10
click at [306, 206] on input "text" at bounding box center [409, 203] width 220 height 10
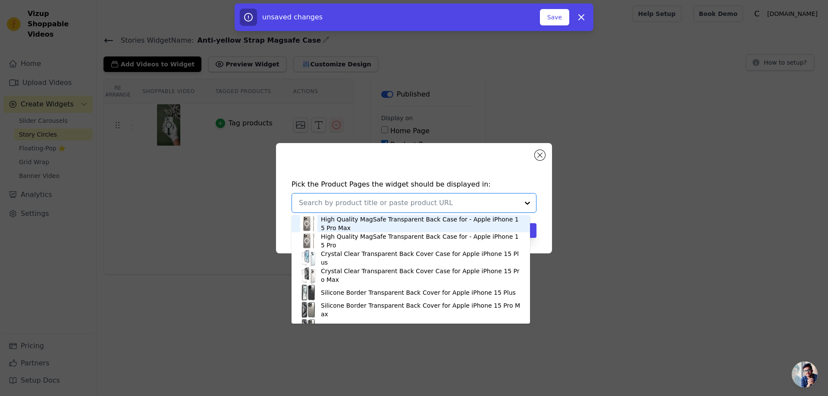
paste input "Exquisite MagSafe Transparent Case for Apple iPhone 15 with Strap , Hard Back C…"
type input "Exquisite MagSafe Transparent Case for Apple iPhone 15 with Strap , Hard Back C…"
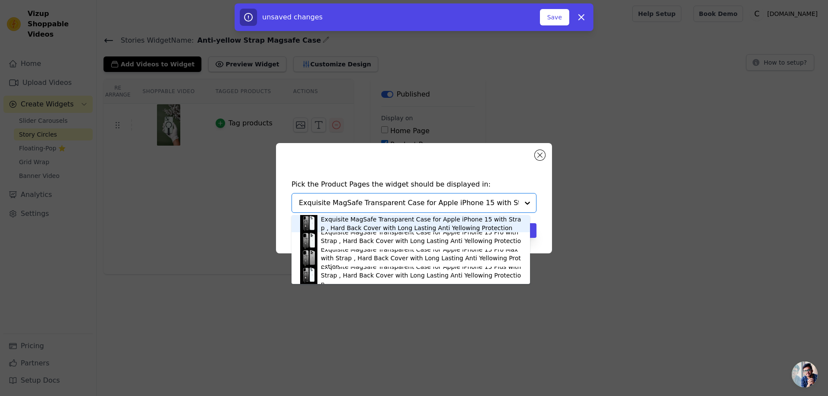
click at [364, 217] on div "Exquisite MagSafe Transparent Case for Apple iPhone 15 with Strap , Hard Back C…" at bounding box center [421, 223] width 200 height 17
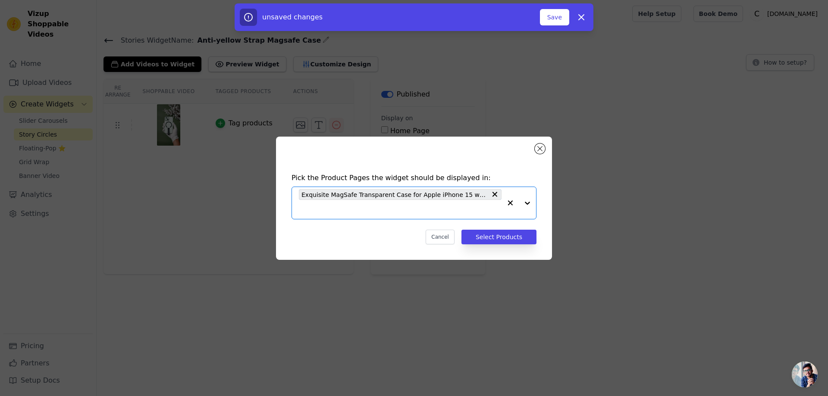
paste input "Exquisite MagSafe Transparent Case for Apple iPhone 15 Pro with Strap , Hard Ba…"
type input "Exquisite MagSafe Transparent Case for Apple iPhone 15 Pro with Strap , Hard Ba…"
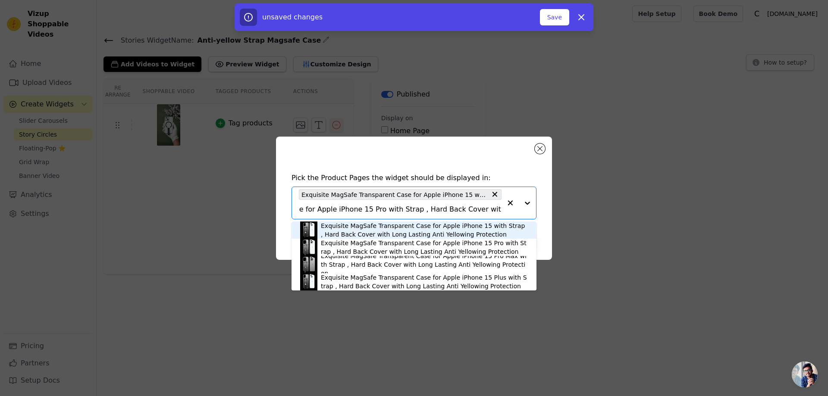
scroll to position [0, 111]
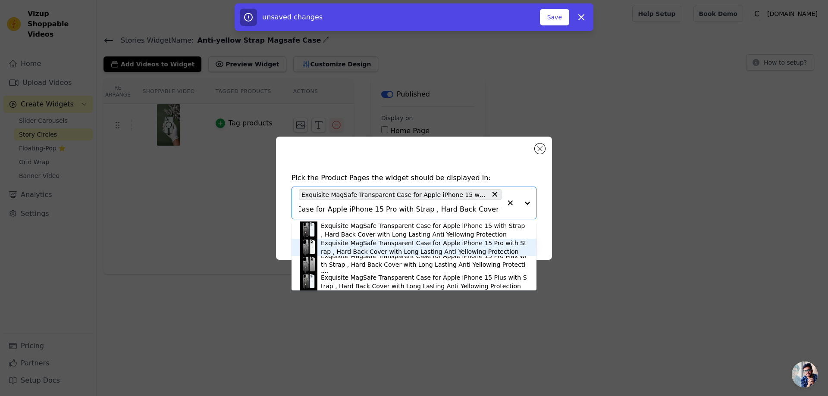
click at [363, 249] on div "Exquisite MagSafe Transparent Case for Apple iPhone 15 Pro with Strap , Hard Ba…" at bounding box center [424, 247] width 207 height 17
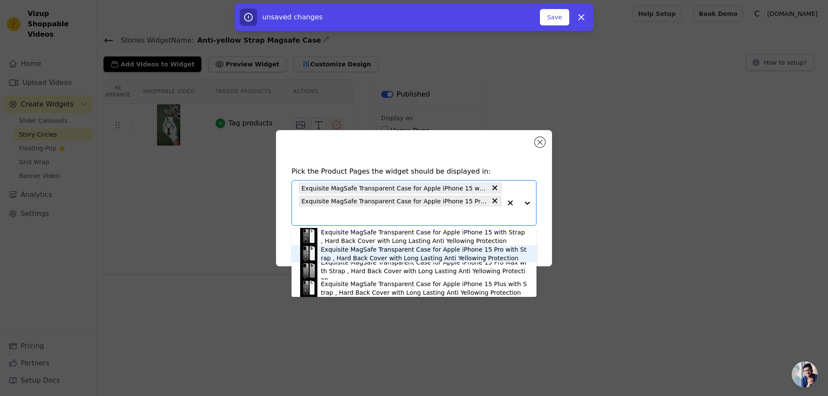
scroll to position [0, 0]
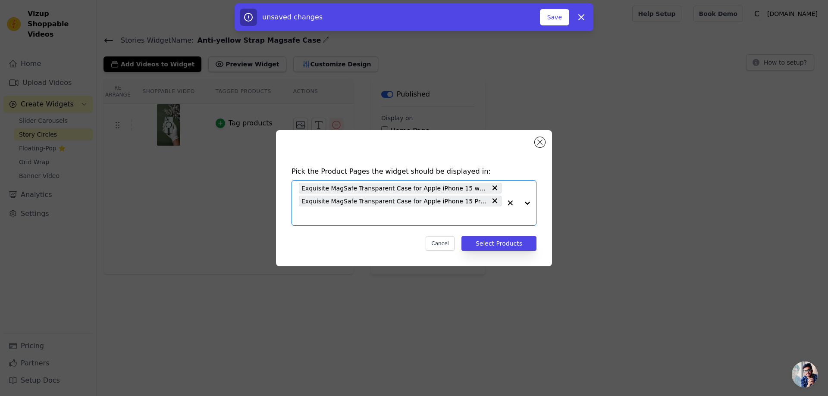
paste input "Exquisite MagSafe Transparent Case for Apple iPhone 15 Pro Max with Strap , Har…"
type input "Exquisite MagSafe Transparent Case for Apple iPhone 15 Pro Max with Strap , Har…"
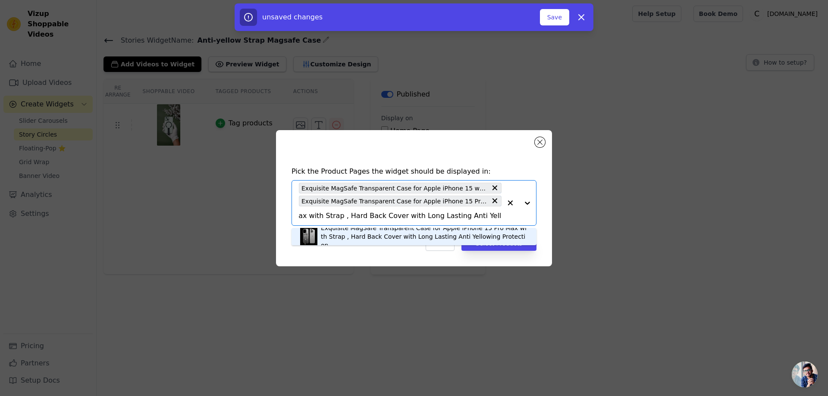
click at [334, 232] on div "Exquisite MagSafe Transparent Case for Apple iPhone 15 Pro Max with Strap , Har…" at bounding box center [424, 237] width 207 height 26
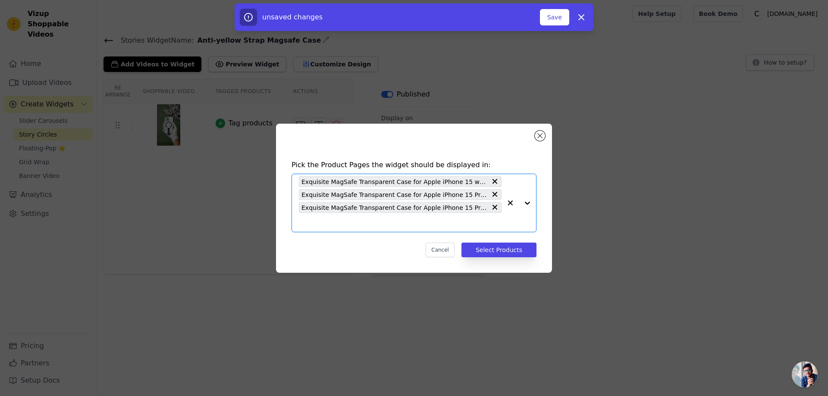
paste input "Exquisite MagSafe Transparent Case for Apple iPhone 16 with Strap , Hard Back C…"
type input "Exquisite MagSafe Transparent Case for Apple iPhone 16 with Strap , Hard Back C…"
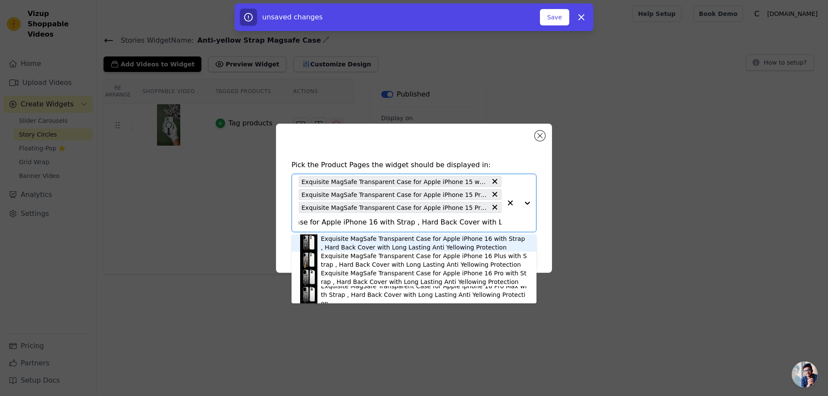
scroll to position [0, 109]
click at [382, 247] on div "Exquisite MagSafe Transparent Case for Apple iPhone 16 with Strap , Hard Back C…" at bounding box center [424, 242] width 207 height 17
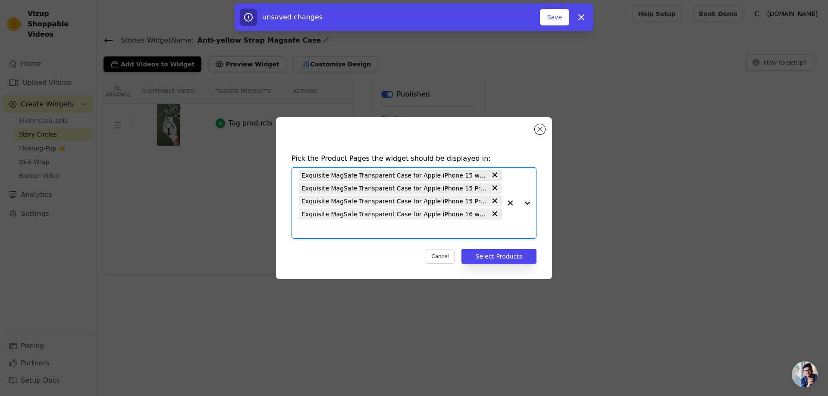
paste input "Exquisite MagSafe Transparent Case for Apple iPhone 16 Plus with Strap , Hard B…"
type input "Exquisite MagSafe Transparent Case for Apple iPhone 16 Plus with Strap , Hard B…"
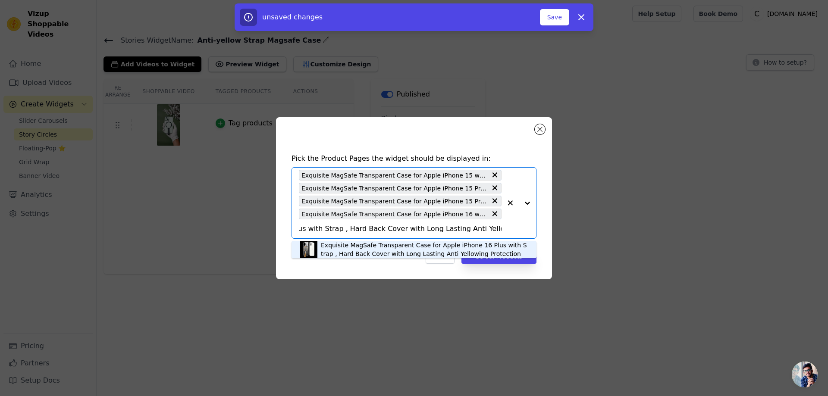
click at [360, 245] on div "Exquisite MagSafe Transparent Case for Apple iPhone 16 Plus with Strap , Hard B…" at bounding box center [424, 249] width 207 height 17
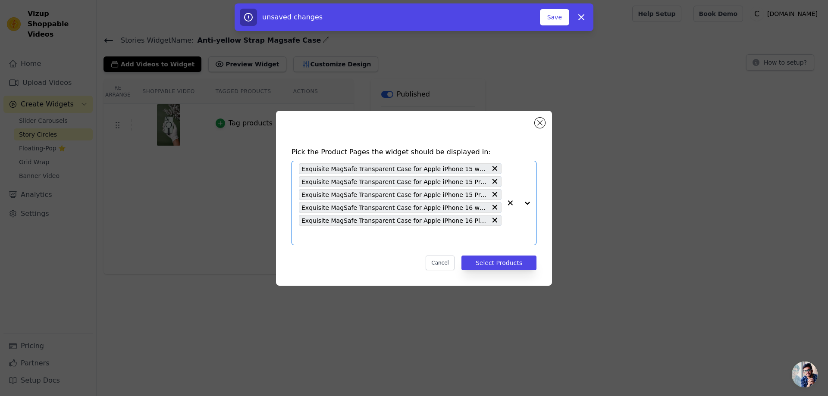
scroll to position [0, 0]
paste input "Exquisite MagSafe Transparent Case for Apple iPhone 16 Pro with Strap , Hard Ba…"
type input "Exquisite MagSafe Transparent Case for Apple iPhone 16 Pro with Strap , Hard Ba…"
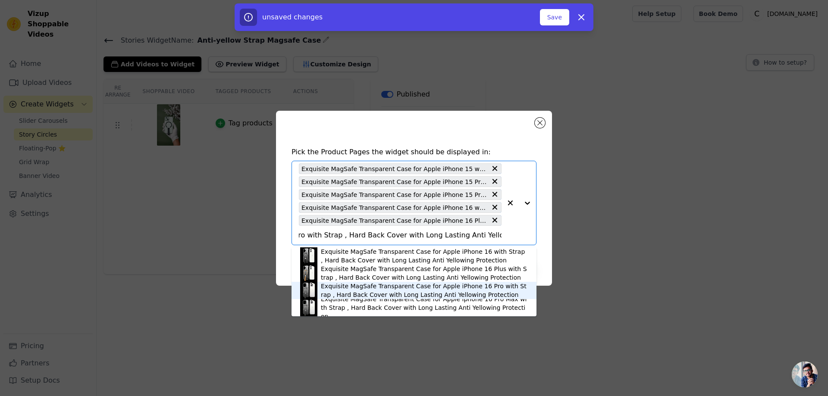
click at [418, 286] on div "Exquisite MagSafe Transparent Case for Apple iPhone 16 Pro with Strap , Hard Ba…" at bounding box center [424, 290] width 207 height 17
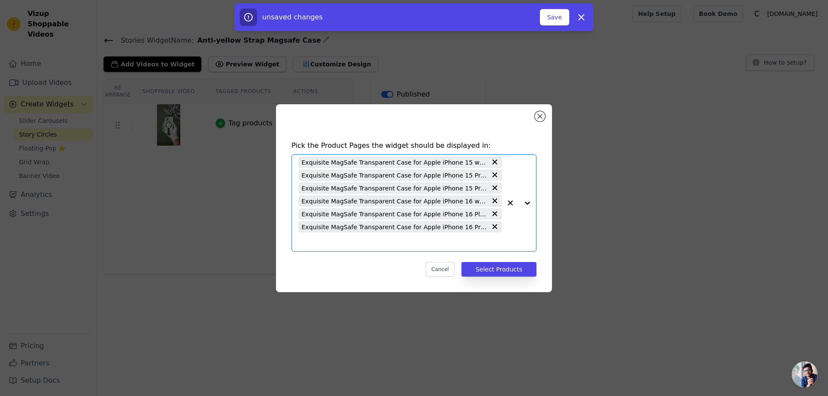
scroll to position [0, 0]
paste input "Exquisite MagSafe Transparent Case for Apple iphone 16 Pro Max with Strap , Har…"
type input "Exquisite MagSafe Transparent Case for Apple iphone 16 Pro Max with Strap , Har…"
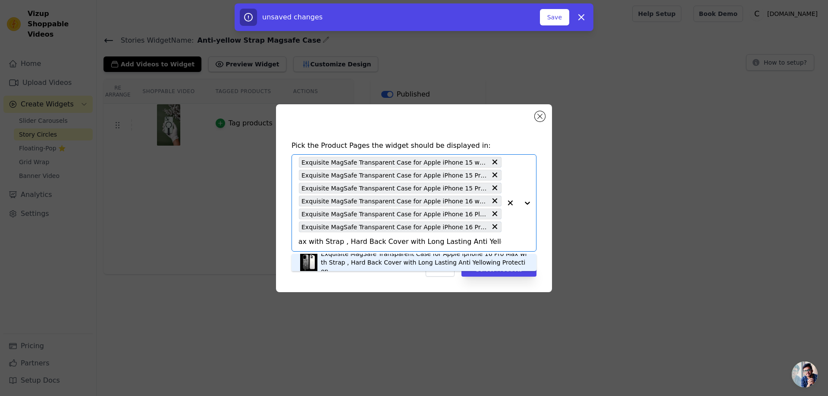
click at [385, 260] on div "Exquisite MagSafe Transparent Case for Apple iphone 16 Pro Max with Strap , Har…" at bounding box center [424, 263] width 207 height 26
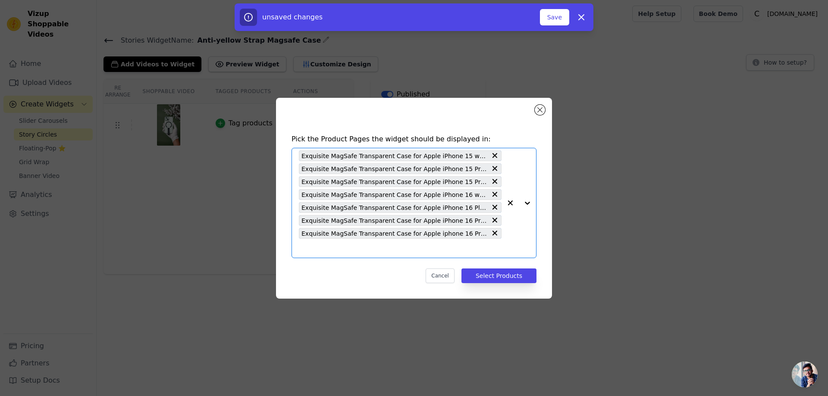
scroll to position [0, 0]
paste input "Exquisite MagSafe Transparent Case for Apple iPhone 13 with Strap , Hard Back C…"
type input "Exquisite MagSafe Transparent Case for Apple iPhone 13 with Strap , Hard Back C…"
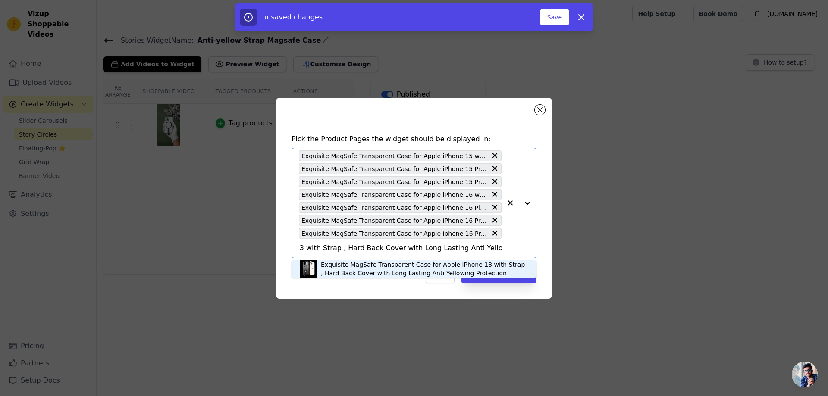
click at [370, 267] on div "Exquisite MagSafe Transparent Case for Apple iPhone 13 with Strap , Hard Back C…" at bounding box center [424, 268] width 207 height 17
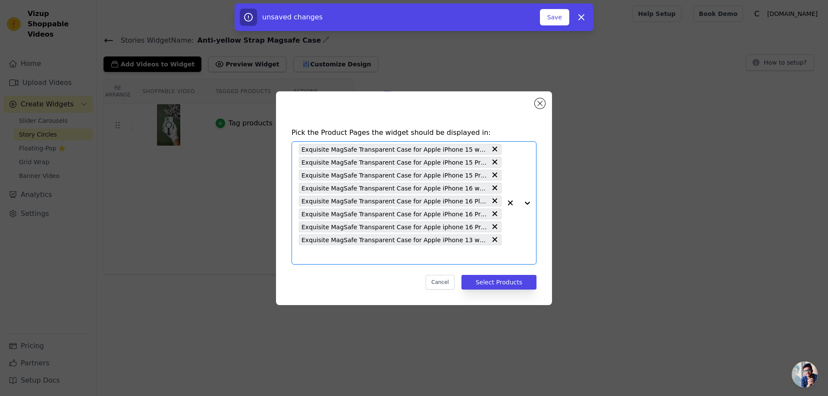
paste input "Exquisite MagSafe Transparent Case for Apple iPhone 14 with Strap , Hard Back C…"
type input "Exquisite MagSafe Transparent Case for Apple iPhone 14 with Strap , Hard Back C…"
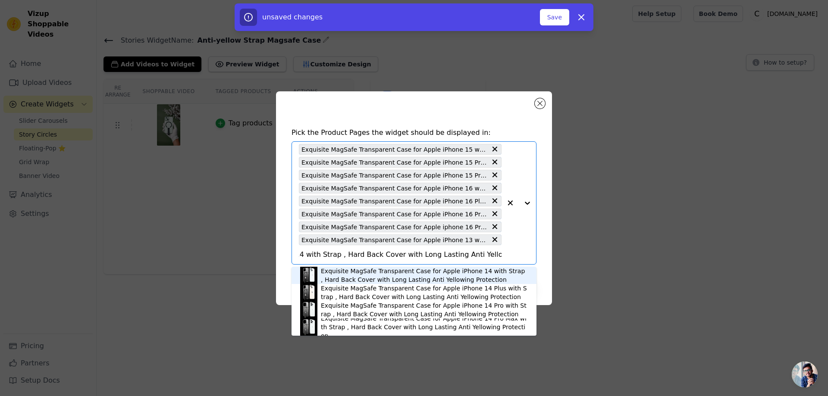
click at [371, 274] on div "Exquisite MagSafe Transparent Case for Apple iPhone 14 with Strap , Hard Back C…" at bounding box center [424, 275] width 207 height 17
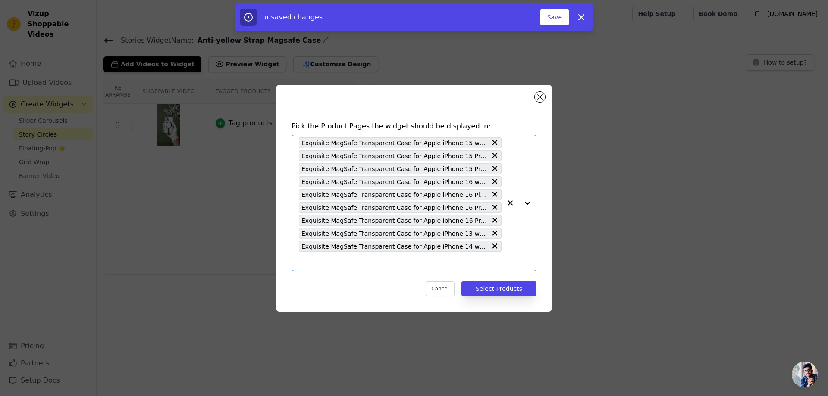
paste input "Exquisite MagSafe Transparent Case for Apple iPhone 15 Plus with Strap , Hard B…"
type input "Exquisite MagSafe Transparent Case for Apple iPhone 15 Plus with Strap , Hard B…"
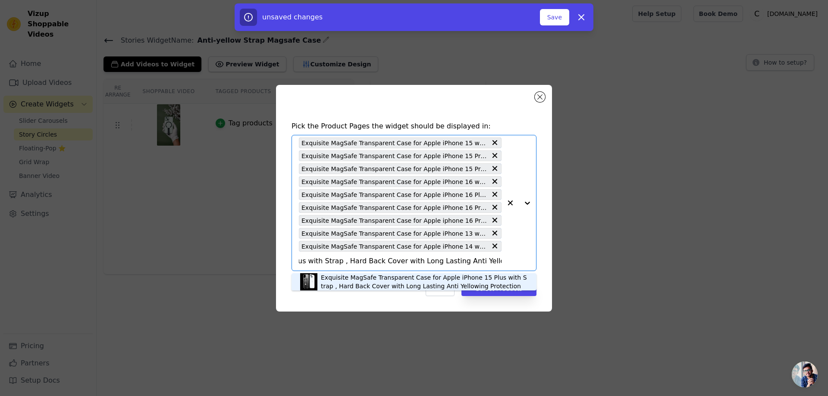
click at [437, 279] on div "Exquisite MagSafe Transparent Case for Apple iPhone 15 Plus with Strap , Hard B…" at bounding box center [424, 281] width 207 height 17
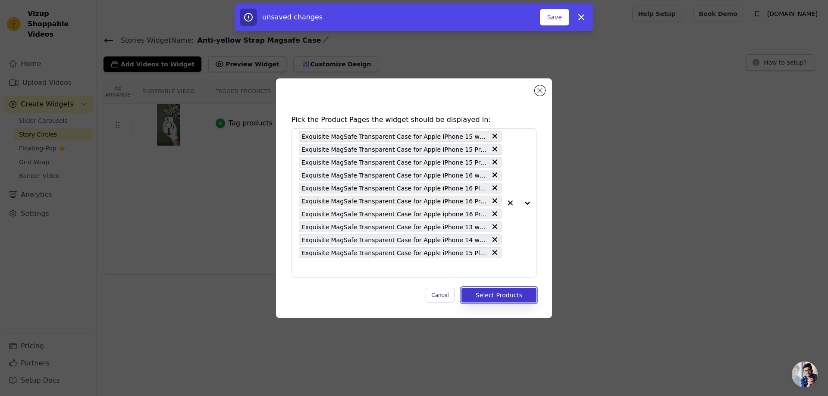
click at [490, 292] on button "Select Products" at bounding box center [498, 295] width 75 height 15
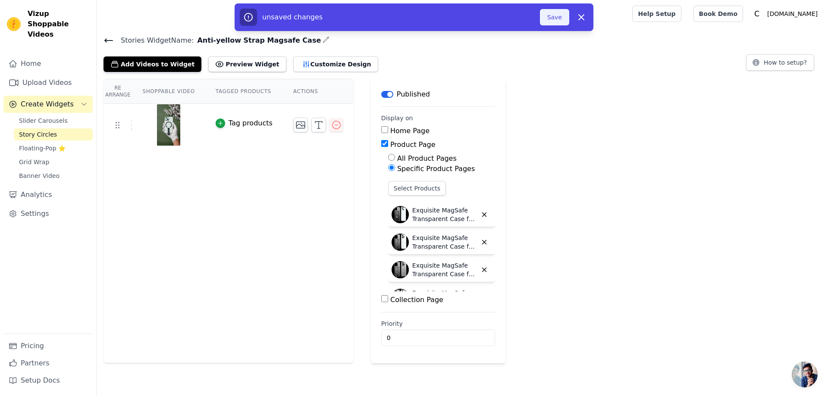
click at [557, 16] on button "Save" at bounding box center [554, 17] width 29 height 16
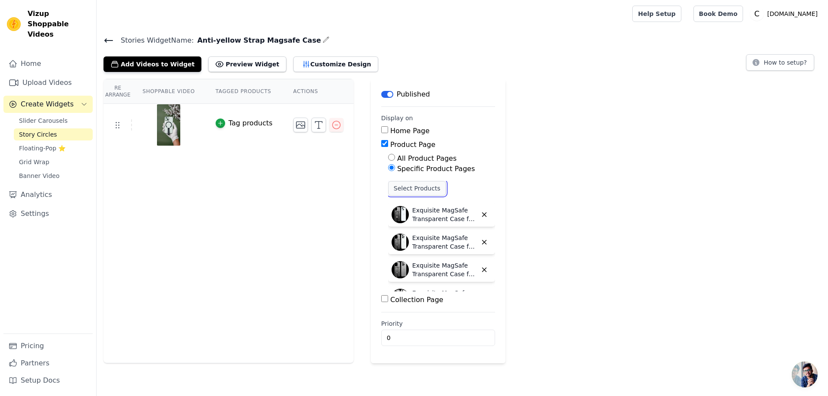
click at [412, 188] on button "Select Products" at bounding box center [417, 188] width 58 height 15
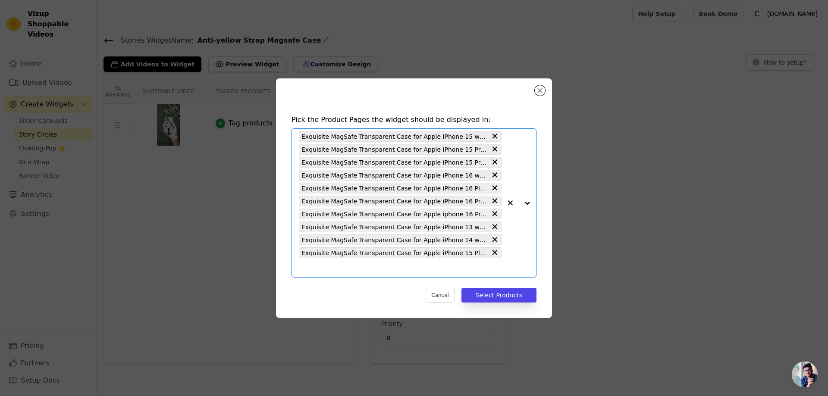
click at [316, 269] on input "text" at bounding box center [400, 268] width 203 height 10
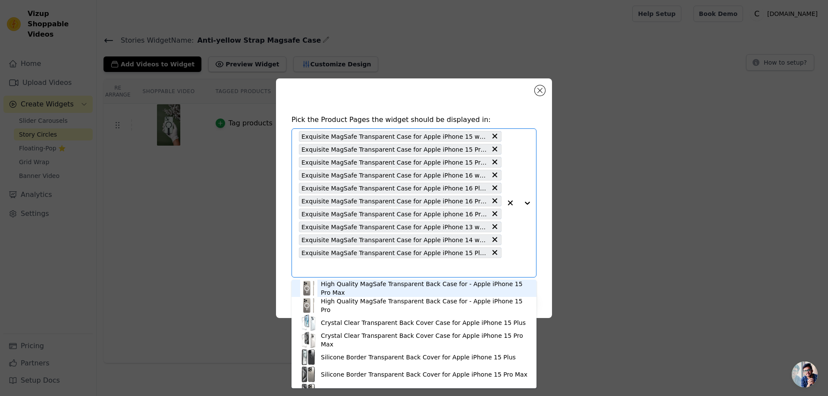
paste input "Exquisite MagSafe Transparent Case for Apple iPhone 14 Plus with Strap , Hard B…"
type input "Exquisite MagSafe Transparent Case for Apple iPhone 14 Plus with Strap , Hard B…"
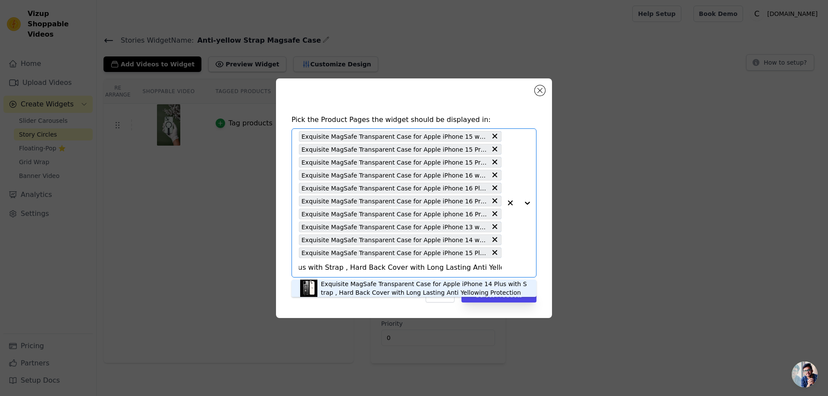
click at [384, 287] on div "Exquisite MagSafe Transparent Case for Apple iPhone 14 Plus with Strap , Hard B…" at bounding box center [424, 288] width 207 height 17
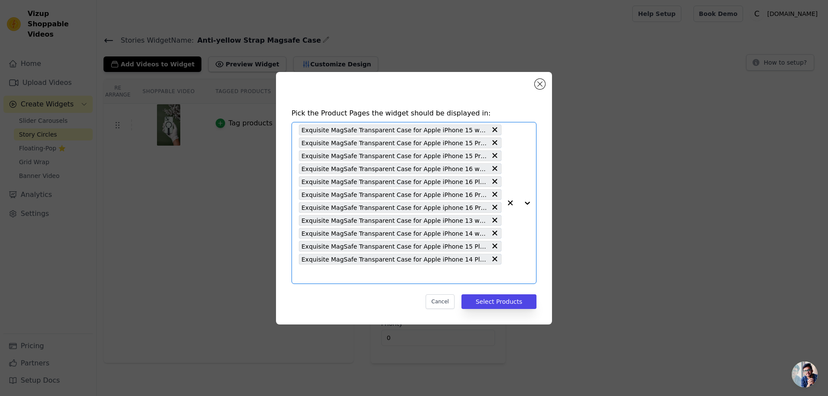
paste input "Exquisite MagSafe Transparent Case for Apple iPhone 14 Pro with Strap , Hard Ba…"
type input "Exquisite MagSafe Transparent Case for Apple iPhone 14 Pro with Strap , Hard Ba…"
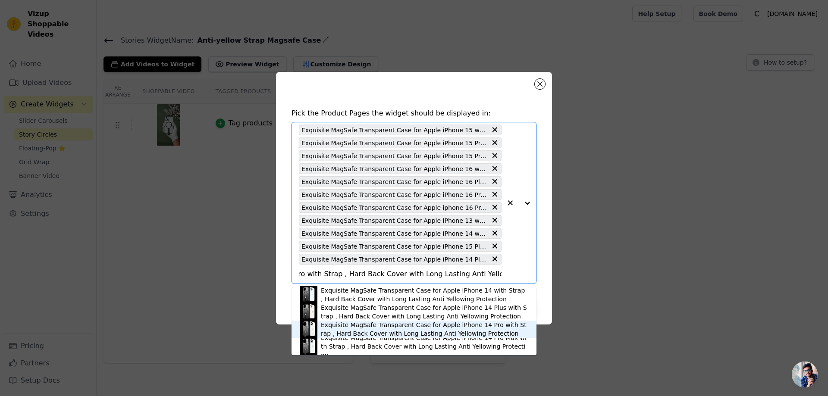
click at [381, 329] on div "Exquisite MagSafe Transparent Case for Apple iPhone 14 Pro with Strap , Hard Ba…" at bounding box center [424, 329] width 207 height 17
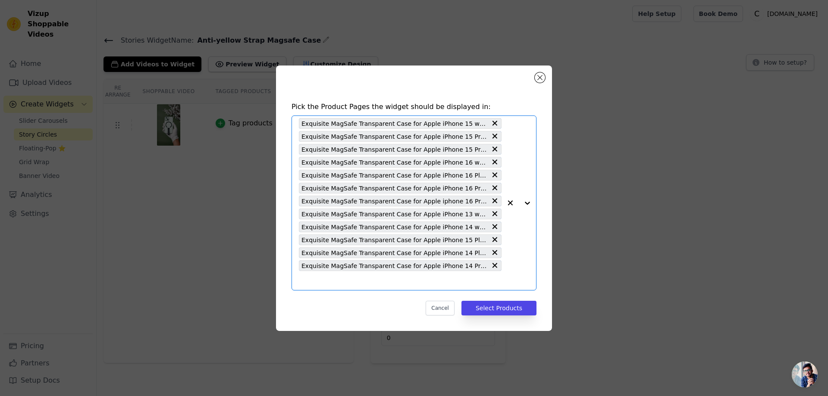
scroll to position [0, 0]
paste input "Exquisite MagSafe Transparent Case for Apple iPhone 14 Pro Max with Strap , Har…"
type input "Exquisite MagSafe Transparent Case for Apple iPhone 14 Pro Max with Strap , Har…"
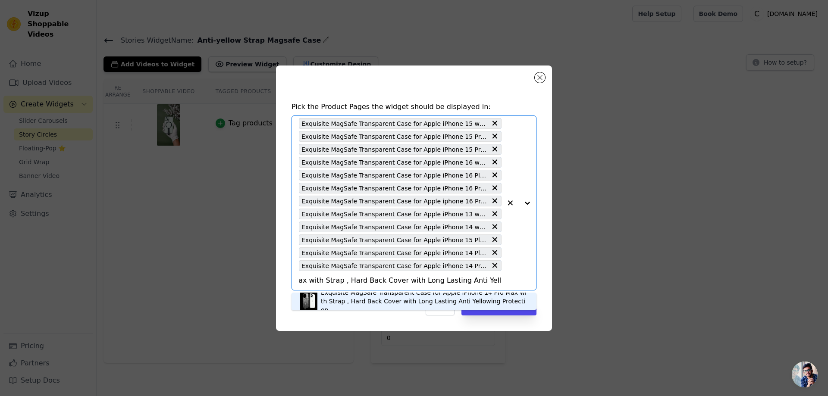
click at [369, 299] on div "Exquisite MagSafe Transparent Case for Apple iPhone 14 Pro Max with Strap , Har…" at bounding box center [424, 301] width 207 height 26
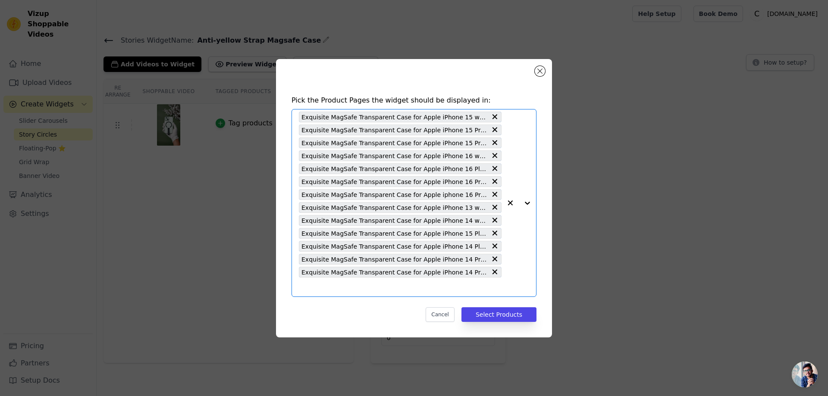
paste input "Exquisite MagSafe Transparent Case for Samsung S23 Ultra 5G with Strap , Hard B…"
type input "Exquisite MagSafe Transparent Case for Samsung S23 Ultra 5G with Strap , Hard B…"
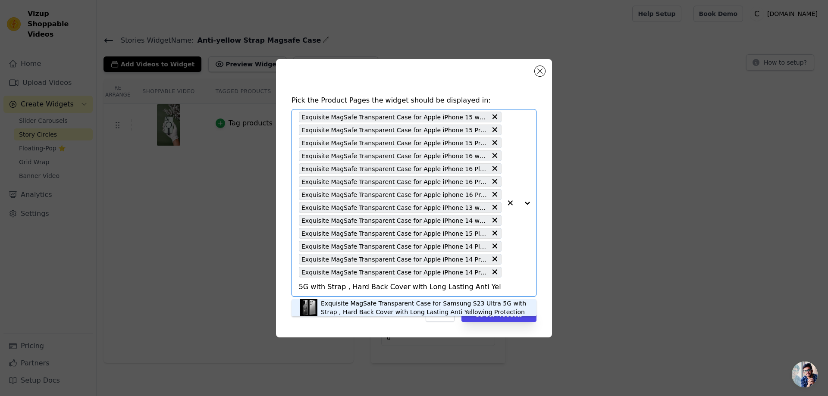
click at [337, 306] on div "Exquisite MagSafe Transparent Case for Samsung S23 Ultra 5G with Strap , Hard B…" at bounding box center [424, 307] width 207 height 17
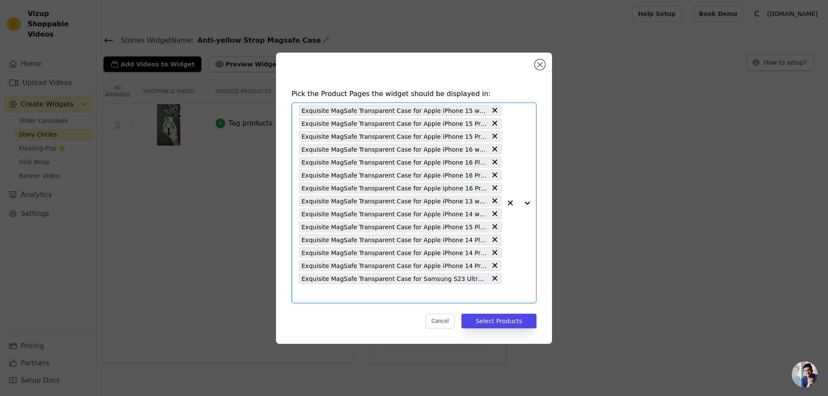
scroll to position [0, 0]
paste input "Exquisite MagSafe Transparent Case for Samsung S24 Ultra 5G with Strap , Hard B…"
type input "Exquisite MagSafe Transparent Case for Samsung S24 Ultra 5G with Strap , Hard B…"
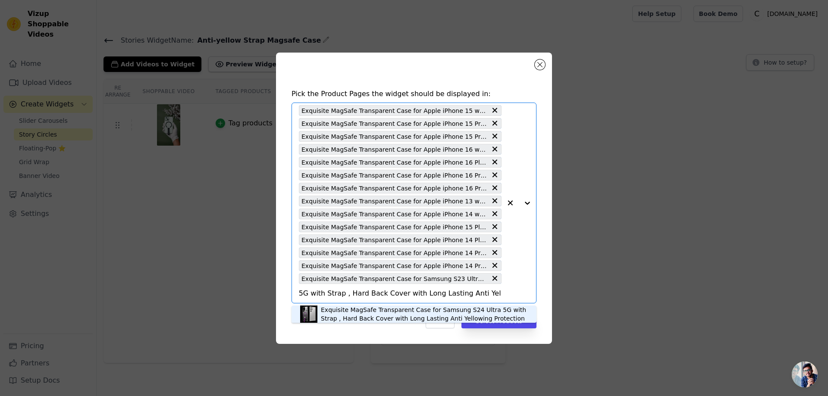
click at [336, 313] on div "Exquisite MagSafe Transparent Case for Samsung S24 Ultra 5G with Strap , Hard B…" at bounding box center [424, 314] width 207 height 17
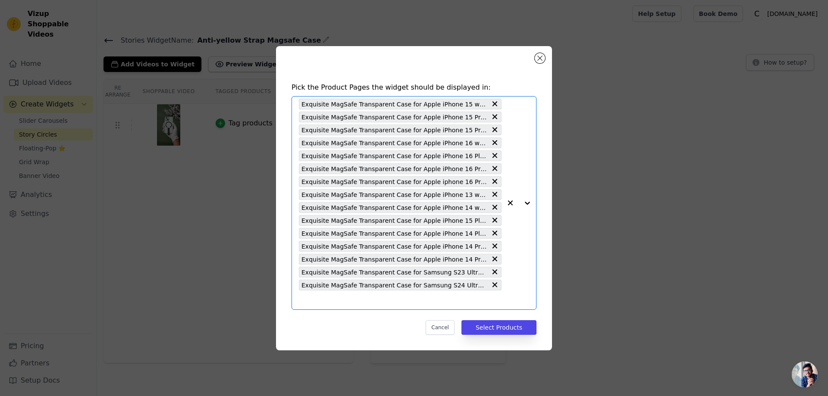
scroll to position [0, 0]
paste input "Exquisite MagSafe Transparent Case for Samsung S25 5G with Strap , Hard Back Co…"
type input "Exquisite MagSafe Transparent Case for Samsung S25 5G with Strap , Hard Back Co…"
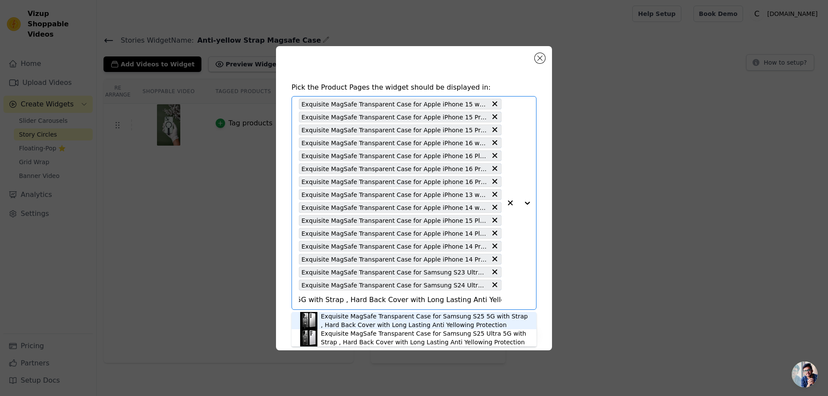
click at [359, 316] on div "Exquisite MagSafe Transparent Case for Samsung S25 5G with Strap , Hard Back Co…" at bounding box center [424, 320] width 207 height 17
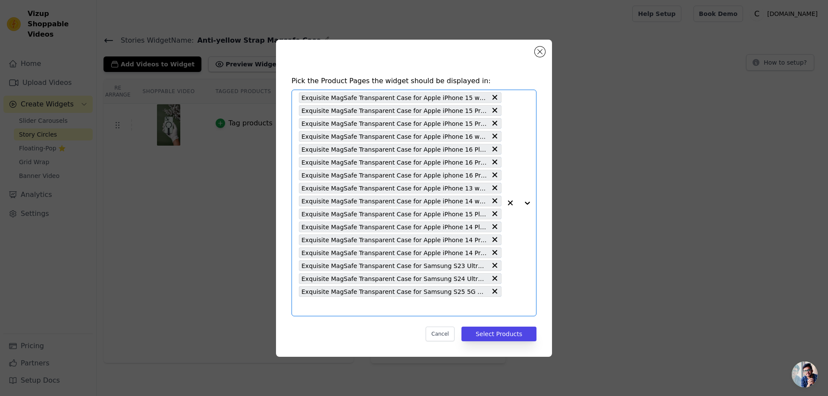
paste input "Exquisite MagSafe Transparent Case for Samsung S25 Ultra 5G with Strap , Hard B…"
type input "Exquisite MagSafe Transparent Case for Samsung S25 Ultra 5G with Strap , Hard B…"
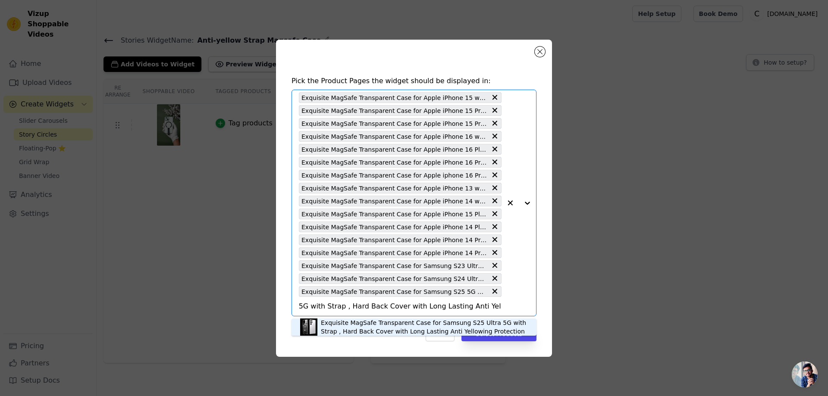
click at [348, 320] on div "Exquisite MagSafe Transparent Case for Samsung S25 Ultra 5G with Strap , Hard B…" at bounding box center [424, 327] width 207 height 17
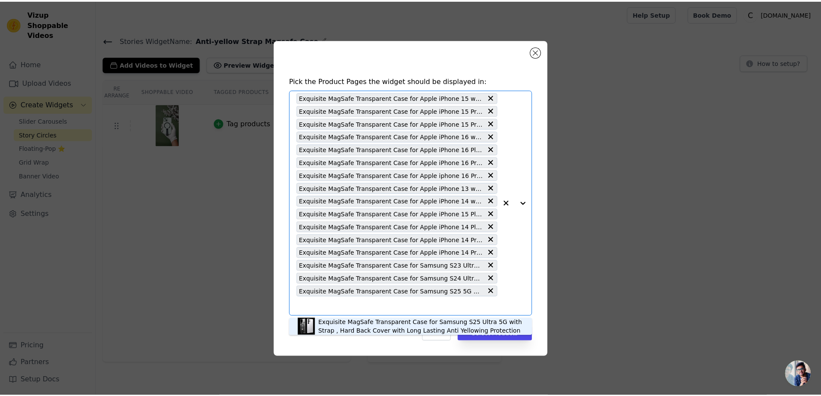
scroll to position [0, 0]
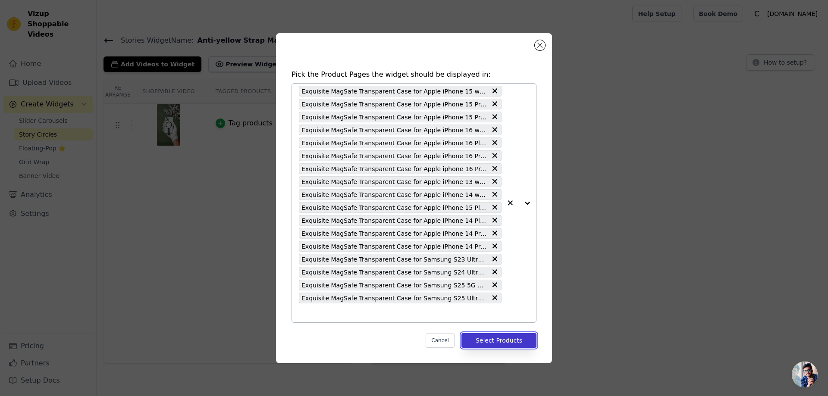
click at [509, 339] on button "Select Products" at bounding box center [498, 340] width 75 height 15
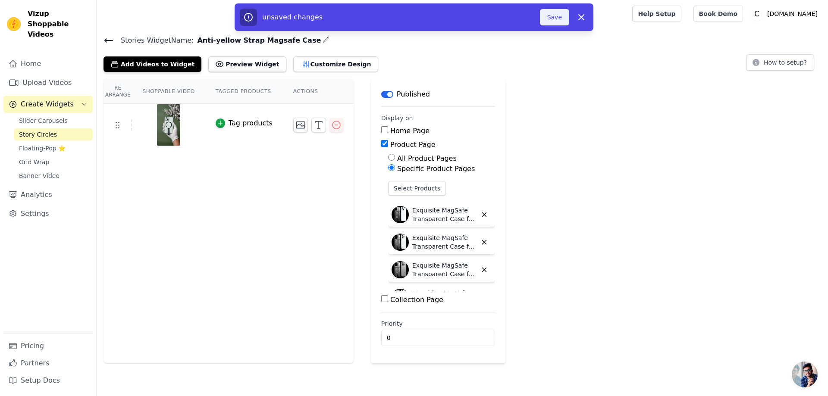
click at [553, 16] on button "Save" at bounding box center [554, 17] width 29 height 16
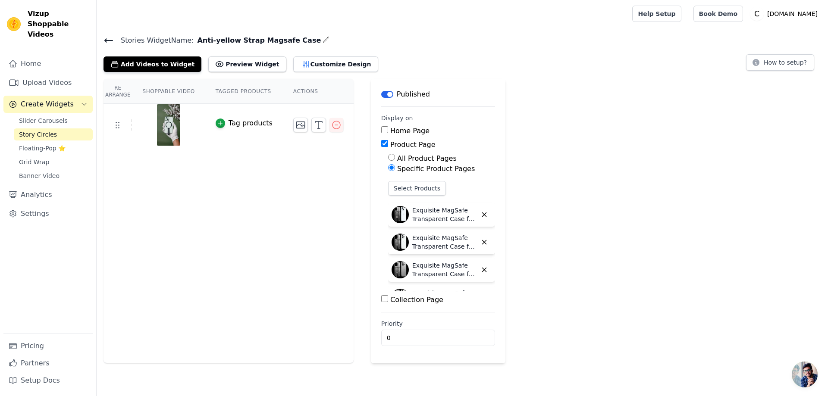
click at [105, 37] on icon at bounding box center [108, 40] width 10 height 10
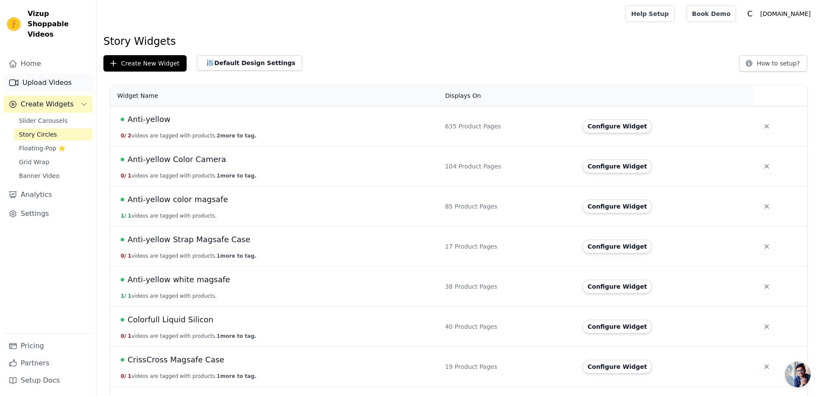
click at [54, 74] on link "Upload Videos" at bounding box center [47, 82] width 89 height 17
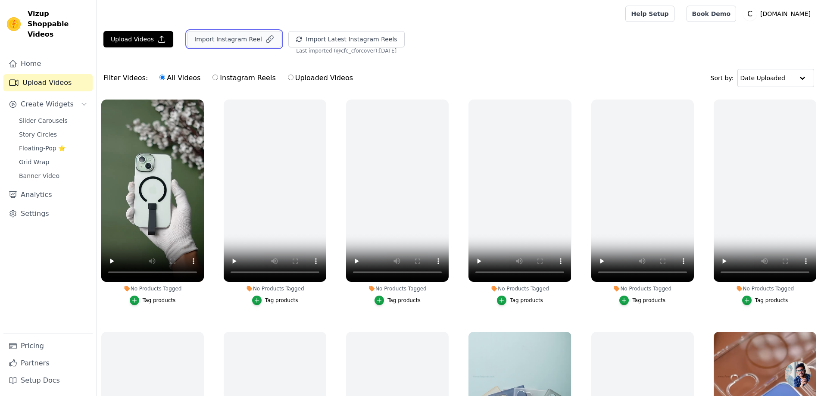
click at [225, 40] on button "Import Instagram Reel" at bounding box center [234, 39] width 94 height 16
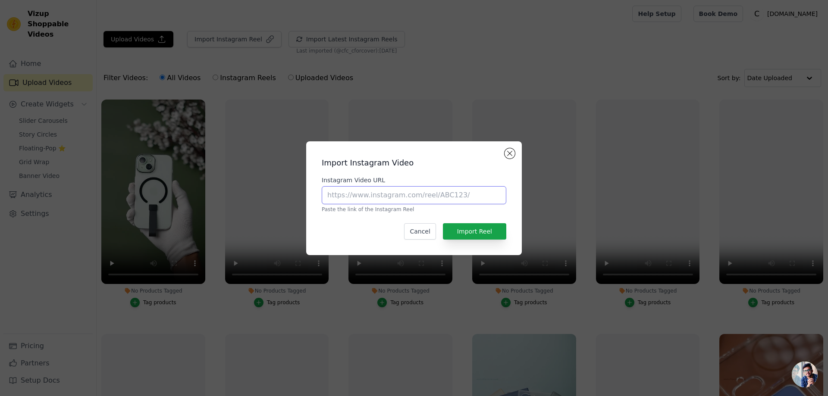
click at [356, 196] on input "Instagram Video URL" at bounding box center [414, 195] width 184 height 18
paste input "https://www.instagram.com/reel/DNdLgPevwFQ/#"
type input "https://www.instagram.com/reel/DNdLgPevwFQ/#"
click at [476, 230] on button "Import Reel" at bounding box center [474, 231] width 63 height 16
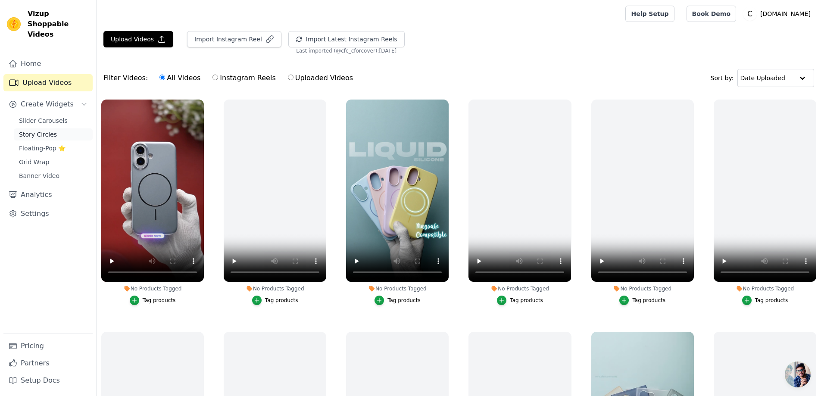
click at [50, 130] on span "Story Circles" at bounding box center [38, 134] width 38 height 9
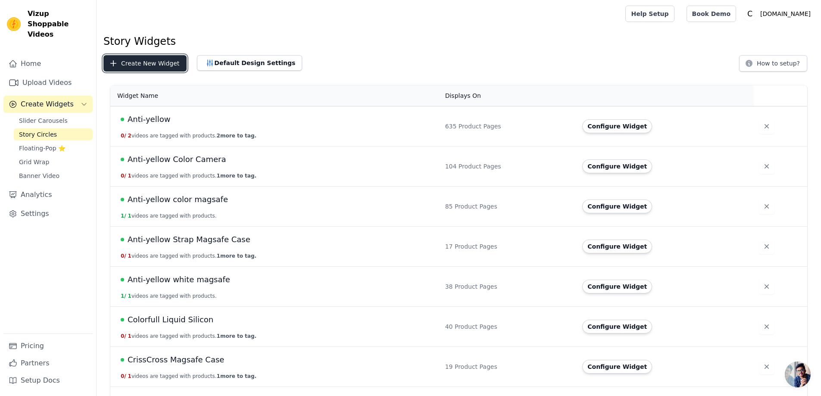
click at [143, 60] on button "Create New Widget" at bounding box center [144, 63] width 83 height 16
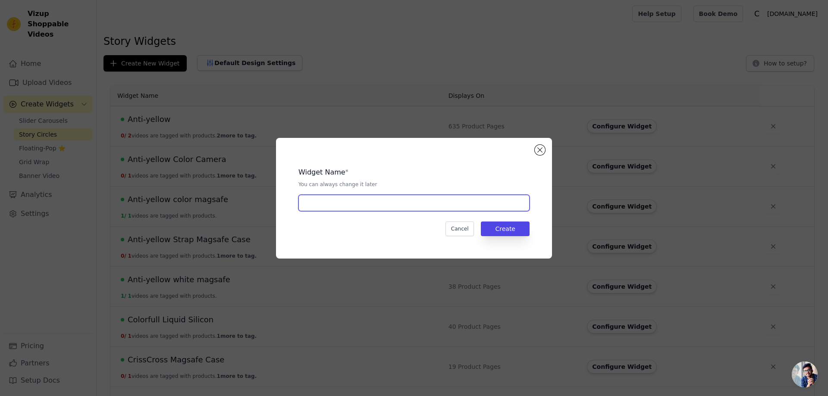
click at [327, 195] on input "text" at bounding box center [413, 203] width 231 height 16
paste input "Metalic Chrome Magsafe Case"
type input "Metalic Chrome Magsafe Case"
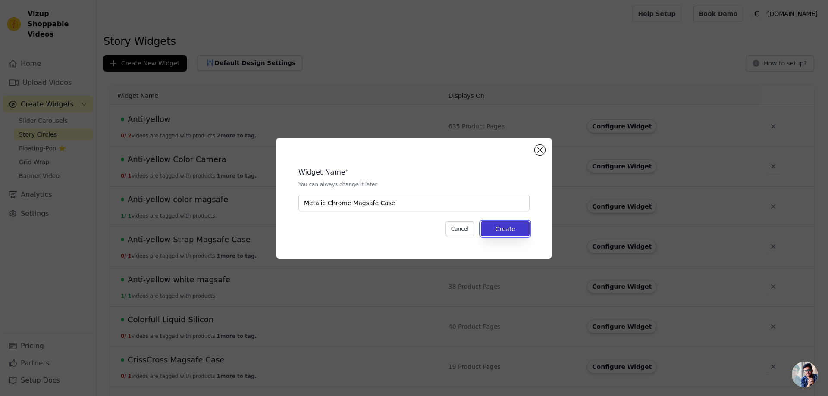
click at [506, 226] on button "Create" at bounding box center [505, 229] width 49 height 15
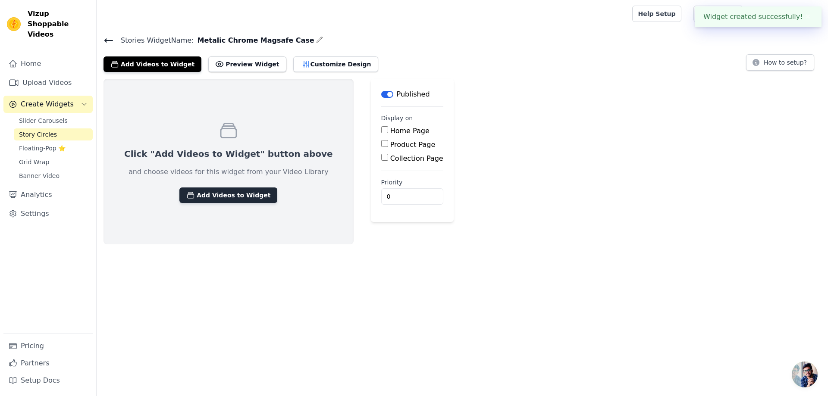
click at [202, 196] on button "Add Videos to Widget" at bounding box center [228, 196] width 98 height 16
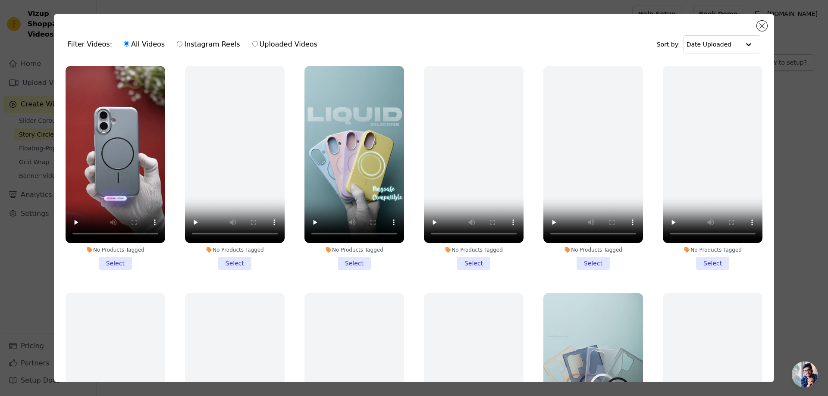
click at [113, 258] on li "No Products Tagged Select" at bounding box center [116, 168] width 100 height 204
click at [0, 0] on input "No Products Tagged Select" at bounding box center [0, 0] width 0 height 0
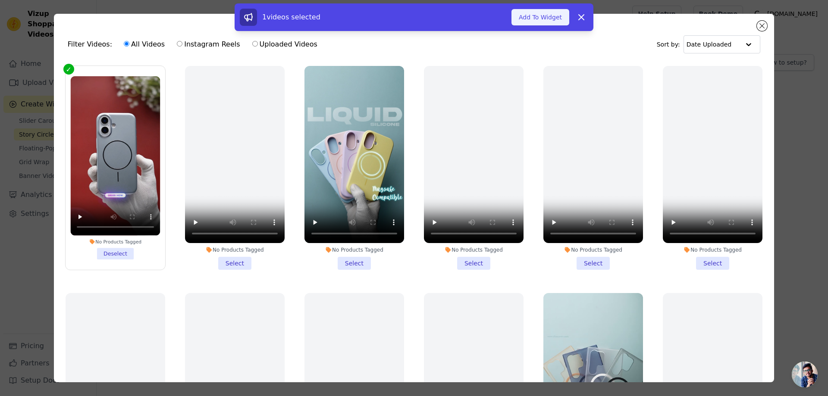
click at [533, 15] on button "Add To Widget" at bounding box center [540, 17] width 58 height 16
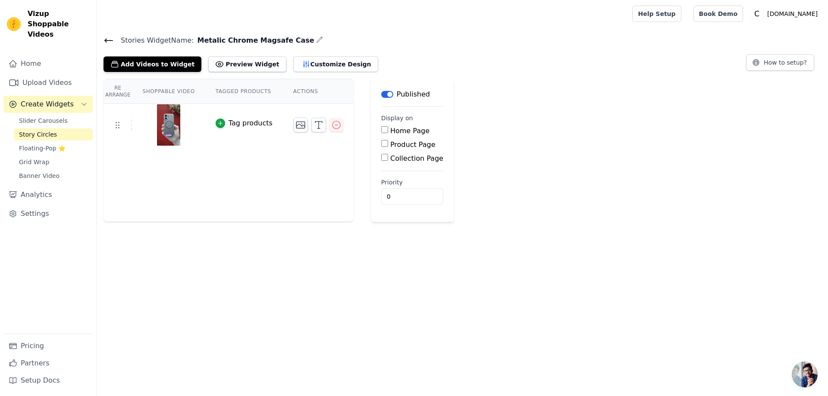
click at [381, 144] on input "Product Page" at bounding box center [384, 143] width 7 height 7
checkbox input "true"
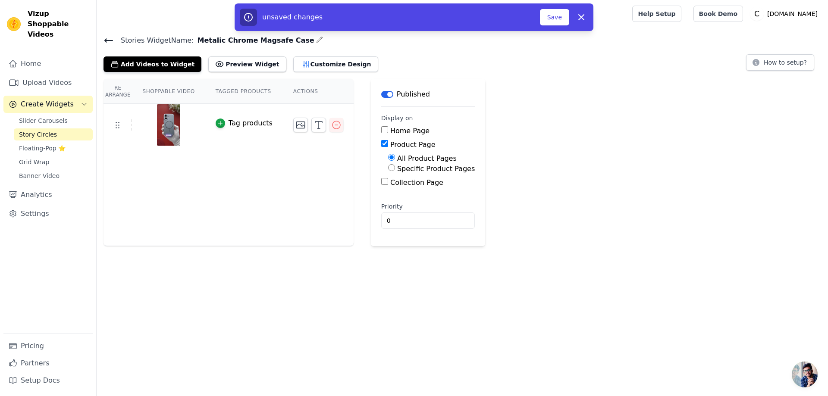
click at [388, 169] on input "Specific Product Pages" at bounding box center [391, 167] width 7 height 7
radio input "true"
click at [396, 187] on button "Select Products" at bounding box center [417, 188] width 58 height 15
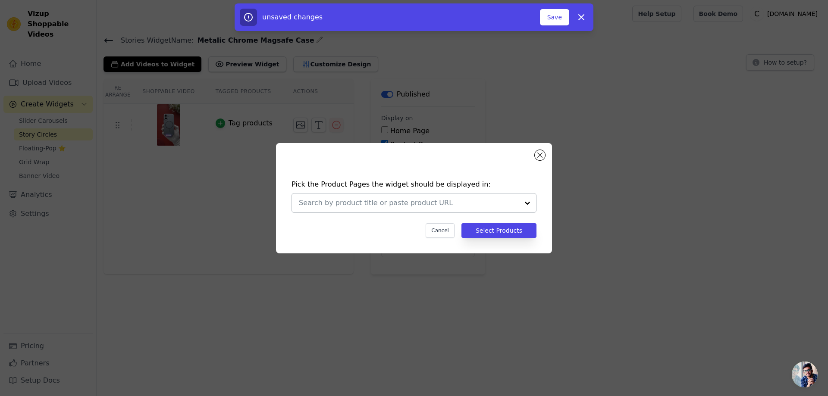
click at [349, 204] on input "text" at bounding box center [409, 203] width 220 height 10
click at [323, 210] on div at bounding box center [409, 203] width 220 height 19
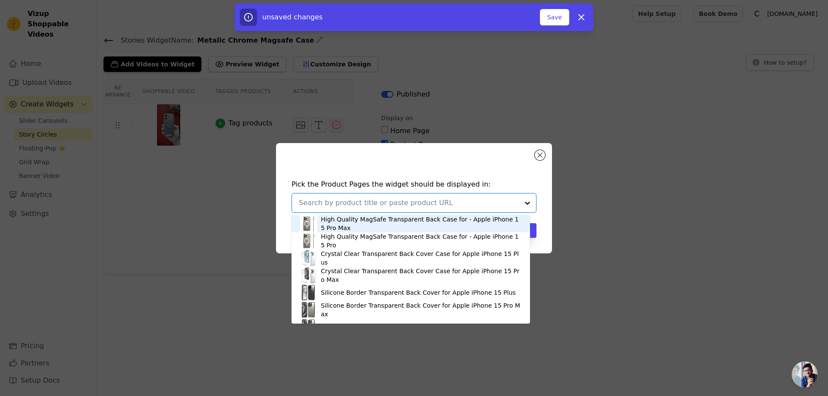
paste input "Slim Hard Shell Back Case for Apple iPhone 14 , Shiny Finish with Built in MagS…"
type input "Slim Hard Shell Back Case for Apple iPhone 14 , Shiny Finish with Built in MagS…"
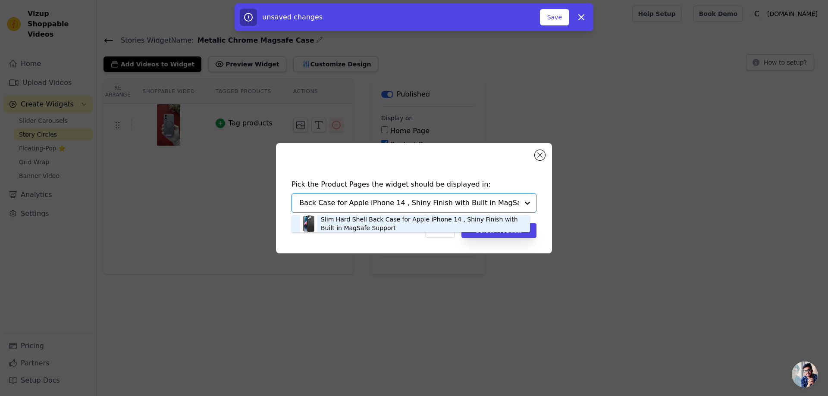
click at [357, 226] on div "Slim Hard Shell Back Case for Apple iPhone 14 , Shiny Finish with Built in MagS…" at bounding box center [421, 223] width 200 height 17
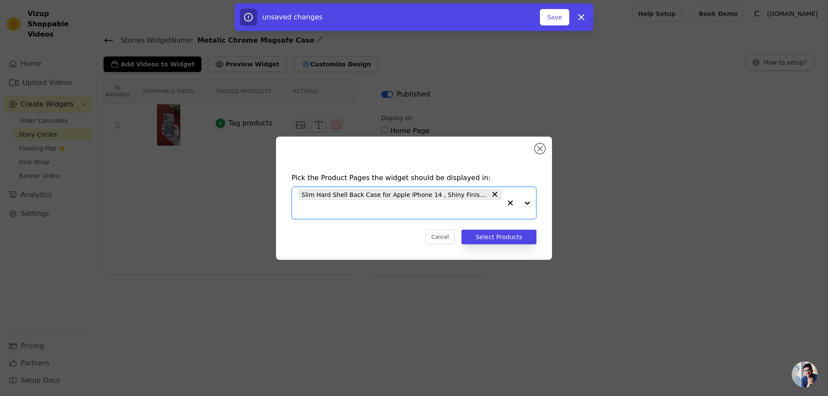
paste input "Slim Hard Shell Back Case for Apple iPhone 11 , Shiny Finish with Built in MagS…"
type input "Slim Hard Shell Back Case for Apple iPhone 11 , Shiny Finish with Built in MagS…"
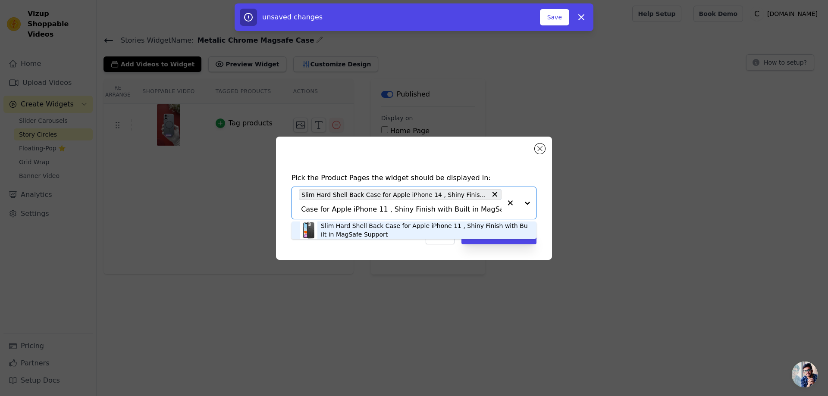
click at [403, 225] on div "Slim Hard Shell Back Case for Apple iPhone 11 , Shiny Finish with Built in MagS…" at bounding box center [424, 230] width 207 height 17
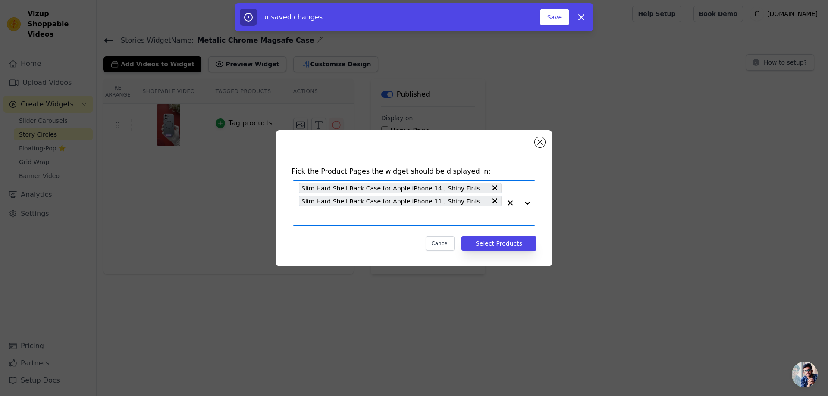
paste input "Slim Hard Shell Back Case for Apple iPhone 12 , Shiny Finish with Built in MagS…"
type input "Slim Hard Shell Back Case for Apple iPhone 12 , Shiny Finish with Built in MagS…"
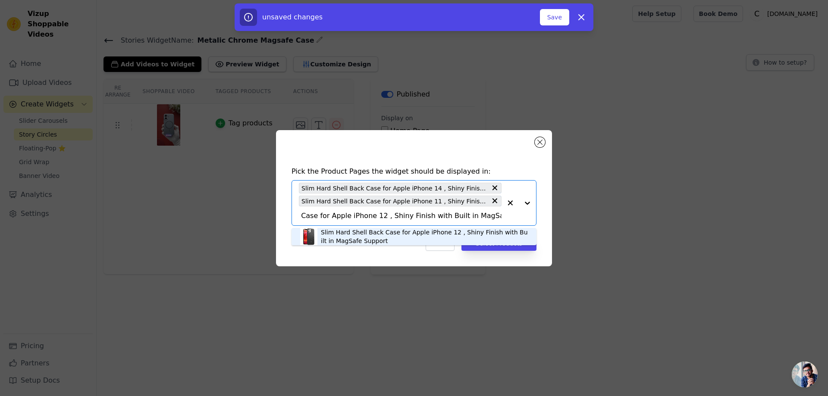
click at [362, 234] on div "Slim Hard Shell Back Case for Apple iPhone 12 , Shiny Finish with Built in MagS…" at bounding box center [424, 236] width 207 height 17
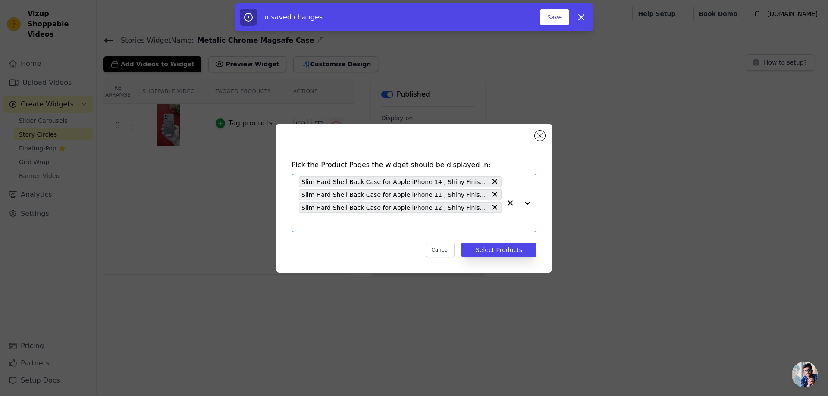
paste input "Slim Hard Shell Back Case for Apple iPhone 16 , Shiny Finish with Built in MagS…"
type input "Slim Hard Shell Back Case for Apple iPhone 16 , Shiny Finish with Built in MagS…"
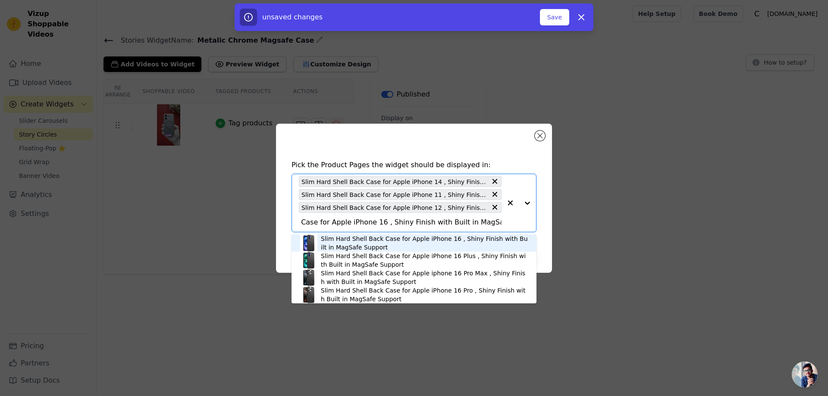
click at [343, 243] on div "Slim Hard Shell Back Case for Apple iPhone 16 , Shiny Finish with Built in MagS…" at bounding box center [424, 242] width 207 height 17
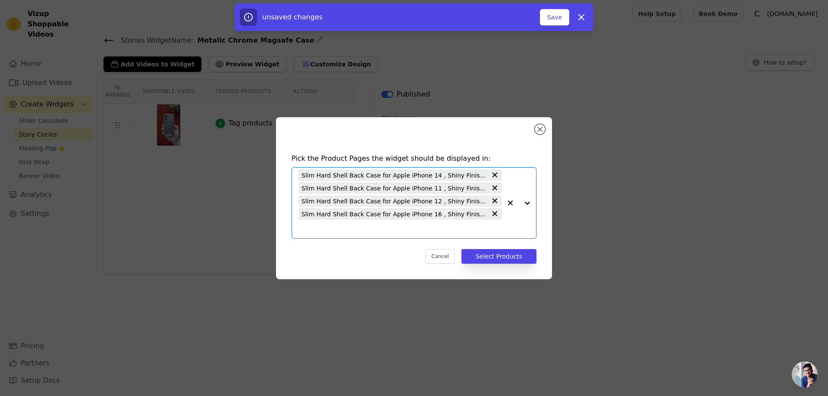
paste input "Slim Hard Shell Back Case for Apple iPhone 16 Plus , Shiny Finish with Built in…"
type input "Slim Hard Shell Back Case for Apple iPhone 16 Plus , Shiny Finish with Built in…"
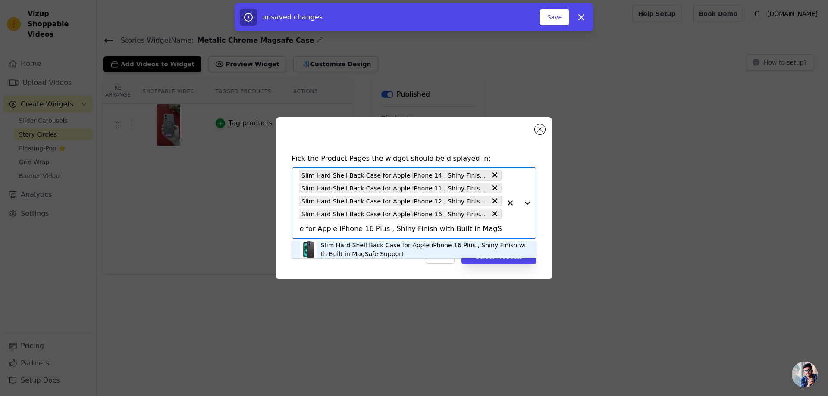
click at [332, 245] on div "Slim Hard Shell Back Case for Apple iPhone 16 Plus , Shiny Finish with Built in…" at bounding box center [424, 249] width 207 height 17
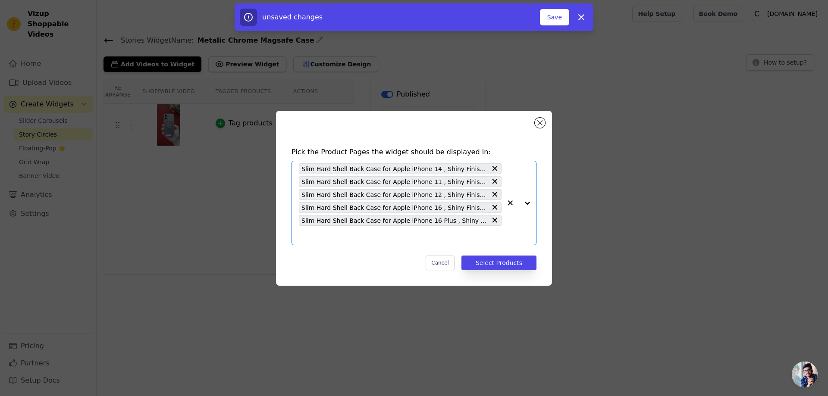
paste input "Slim Hard Shell Back Case for Apple iPhone 17 Air , Shiny Finish with Built in …"
type input "Slim Hard Shell Back Case for Apple iPhone 17 Air , Shiny Finish with Built in …"
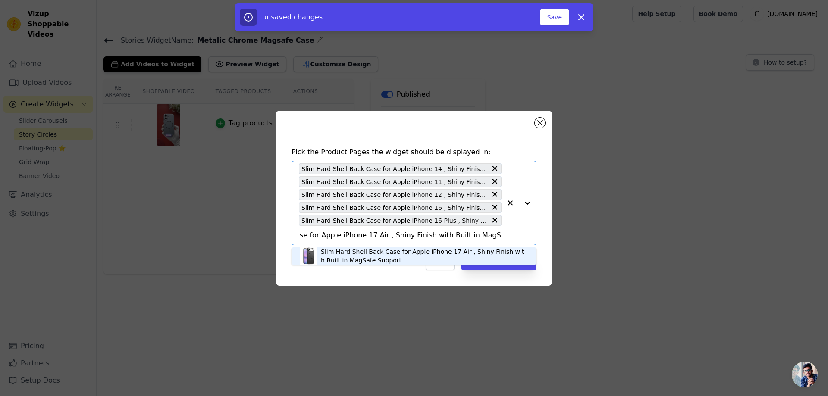
click at [334, 252] on div "Slim Hard Shell Back Case for Apple iPhone 17 Air , Shiny Finish with Built in …" at bounding box center [424, 255] width 207 height 17
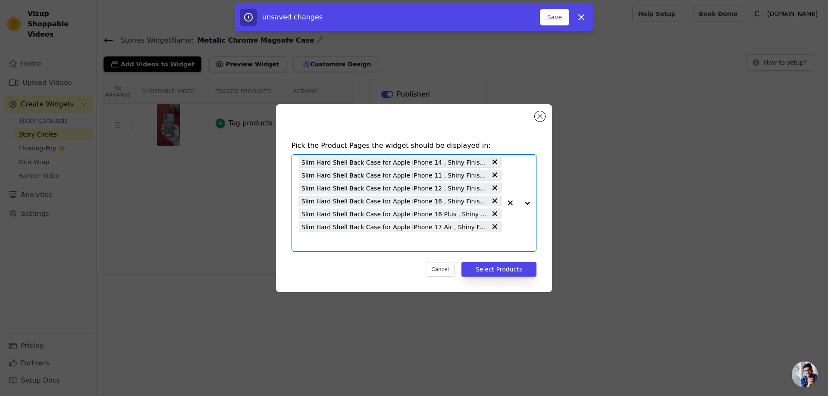
scroll to position [0, 0]
paste input "Slim Hard Shell Back Case for Apple iPhone 13 , Shiny Finish with Built in MagS…"
type input "Slim Hard Shell Back Case for Apple iPhone 13 , Shiny Finish with Built in MagS…"
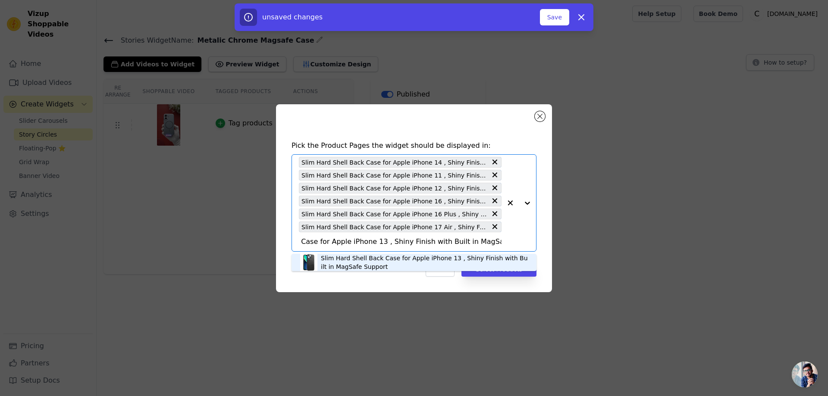
click at [334, 261] on div "Slim Hard Shell Back Case for Apple iPhone 13 , Shiny Finish with Built in MagS…" at bounding box center [424, 262] width 207 height 17
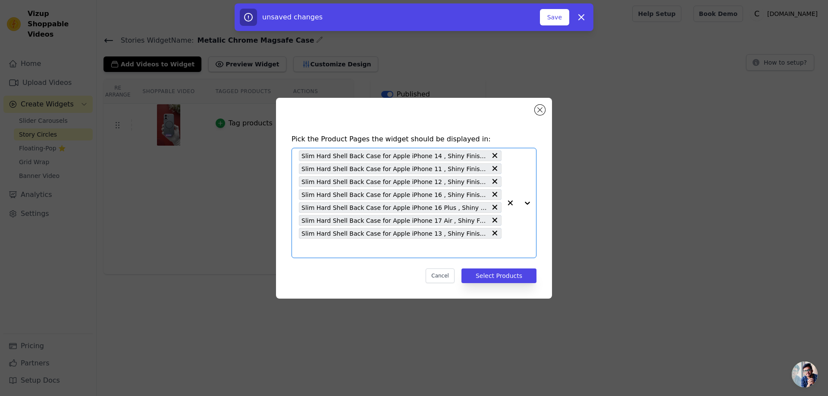
paste input "Slim Hard Shell Back Case for Apple iPhone 15 , Shiny Finish with Built in MagS…"
type input "Slim Hard Shell Back Case for Apple iPhone 15 , Shiny Finish with Built in MagS…"
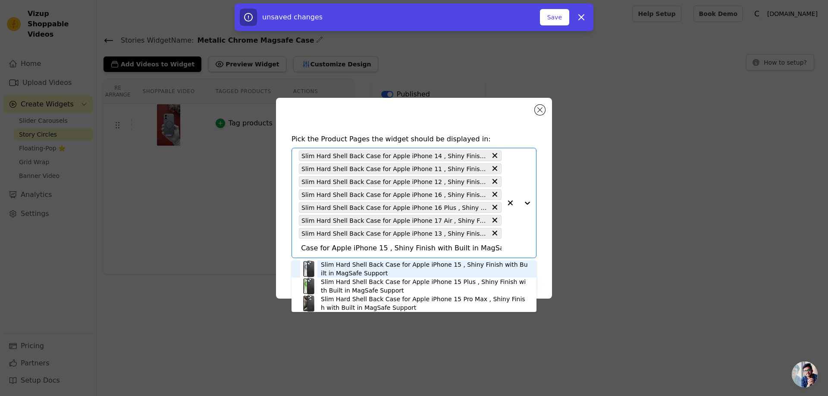
click at [389, 268] on div "Slim Hard Shell Back Case for Apple iPhone 15 , Shiny Finish with Built in MagS…" at bounding box center [424, 268] width 207 height 17
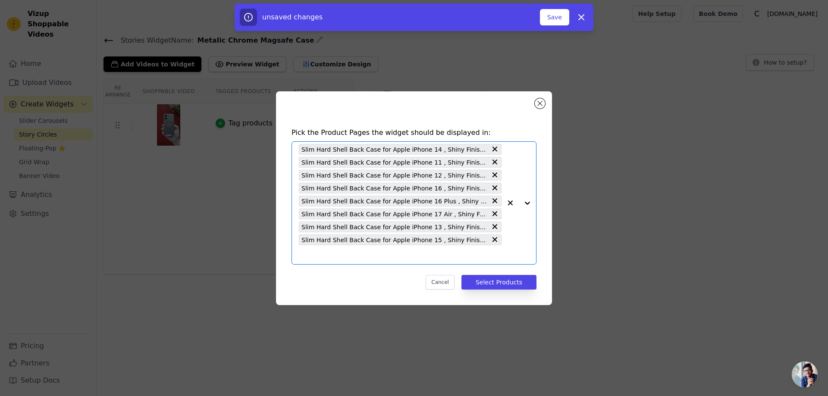
paste input "Slim Hard Shell Back Case for Apple iPhone 15 Plus , Shiny Finish with Built in…"
type input "Slim Hard Shell Back Case for Apple iPhone 15 Plus , Shiny Finish with Built in…"
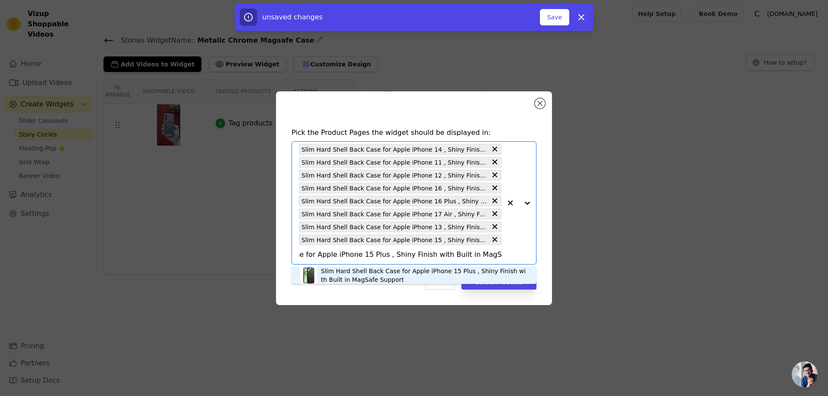
click at [390, 271] on div "Slim Hard Shell Back Case for Apple iPhone 15 Plus , Shiny Finish with Built in…" at bounding box center [424, 275] width 207 height 17
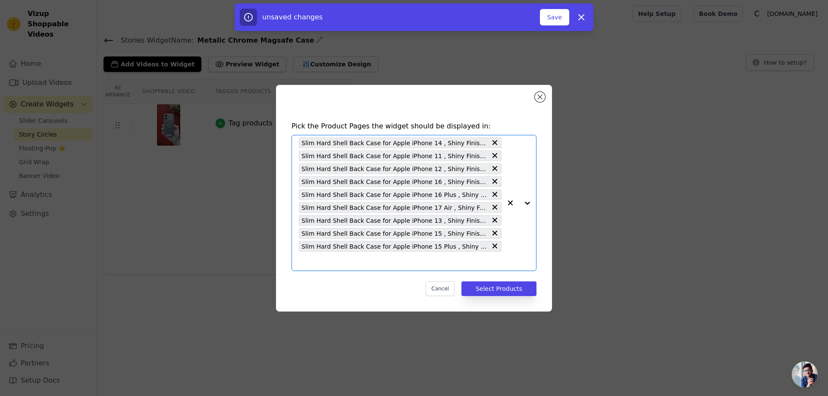
scroll to position [0, 0]
paste input "Slim Hard Shell Back Case for Apple iPhone 15 Pro Max , Shiny Finish with Built…"
type input "Slim Hard Shell Back Case for Apple iPhone 15 Pro Max , Shiny Finish with Built…"
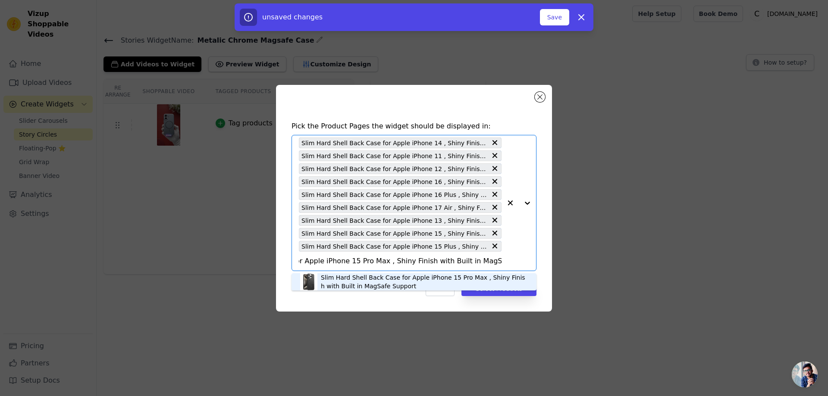
click at [431, 283] on div "Slim Hard Shell Back Case for Apple iPhone 15 Pro Max , Shiny Finish with Built…" at bounding box center [424, 281] width 207 height 17
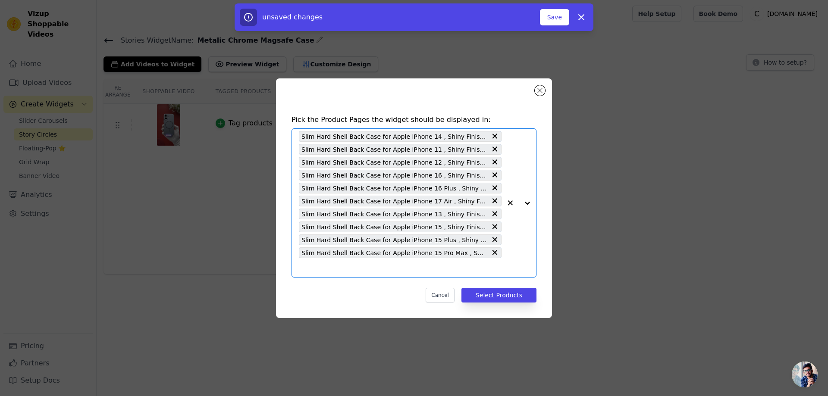
scroll to position [0, 0]
click at [481, 293] on button "Select Products" at bounding box center [498, 295] width 75 height 15
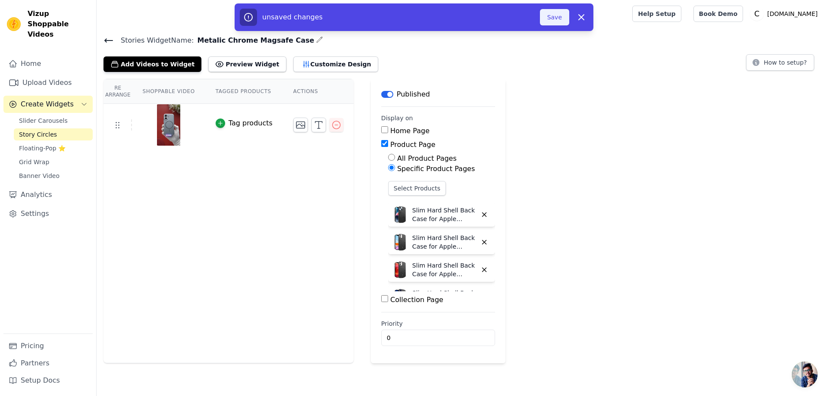
click at [555, 14] on button "Save" at bounding box center [554, 17] width 29 height 16
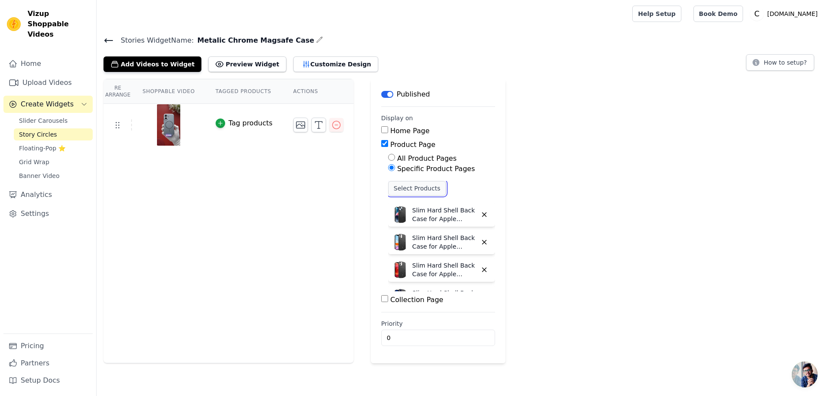
click at [407, 188] on button "Select Products" at bounding box center [417, 188] width 58 height 15
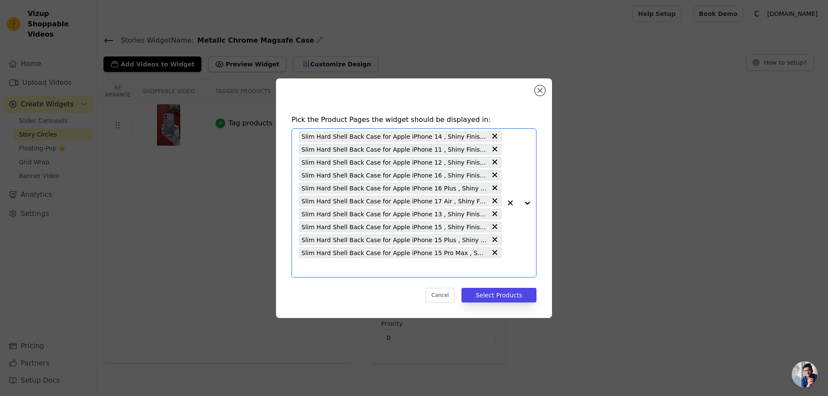
click at [312, 268] on input "text" at bounding box center [400, 268] width 203 height 10
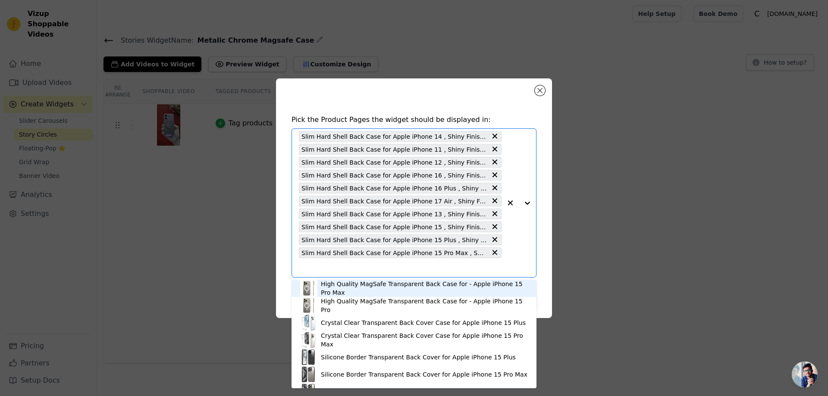
paste input "Slim Hard Shell Back Case for Apple iphone 16 Pro Max , Shiny Finish with Built…"
type input "Slim Hard Shell Back Case for Apple iphone 16 Pro Max , Shiny Finish with Built…"
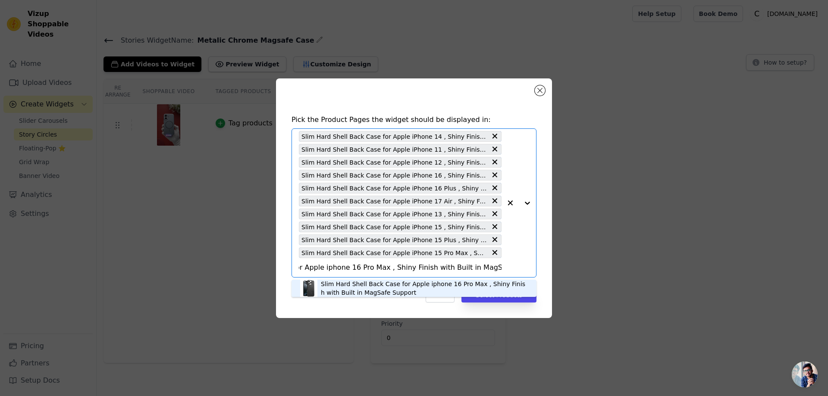
click at [347, 284] on div "Slim Hard Shell Back Case for Apple iphone 16 Pro Max , Shiny Finish with Built…" at bounding box center [424, 288] width 207 height 17
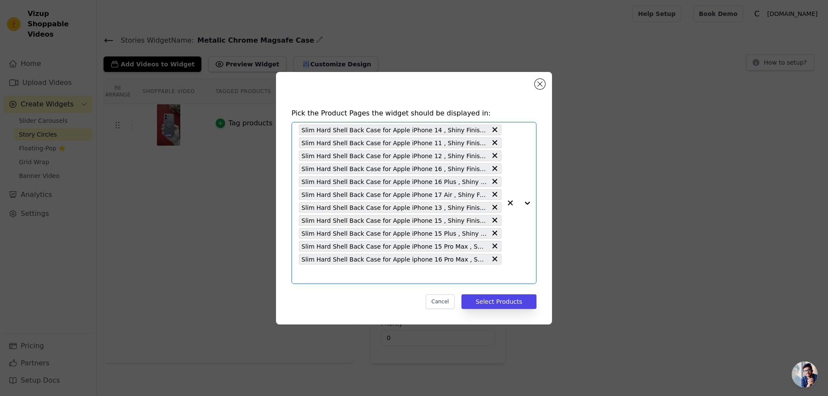
paste input "Slim Hard Shell Back Case for Apple iPhone 16 Pro , Shiny Finish with Built in …"
type input "Slim Hard Shell Back Case for Apple iPhone 16 Pro , Shiny Finish with Built in …"
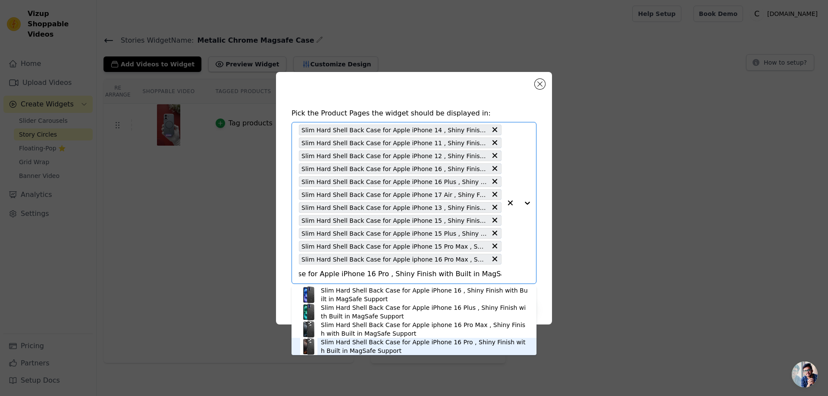
click at [396, 341] on div "Slim Hard Shell Back Case for Apple iPhone 16 Pro , Shiny Finish with Built in …" at bounding box center [424, 346] width 207 height 17
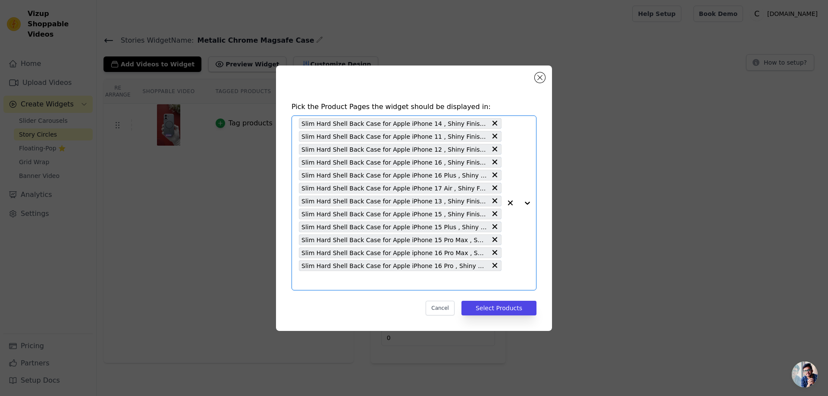
paste input "Slim Hard Shell Back Case for Apple iPhone 17 Pro Max , Shiny Finish with Built…"
type input "Slim Hard Shell Back Case for Apple iPhone 17 Pro Max , Shiny Finish with Built…"
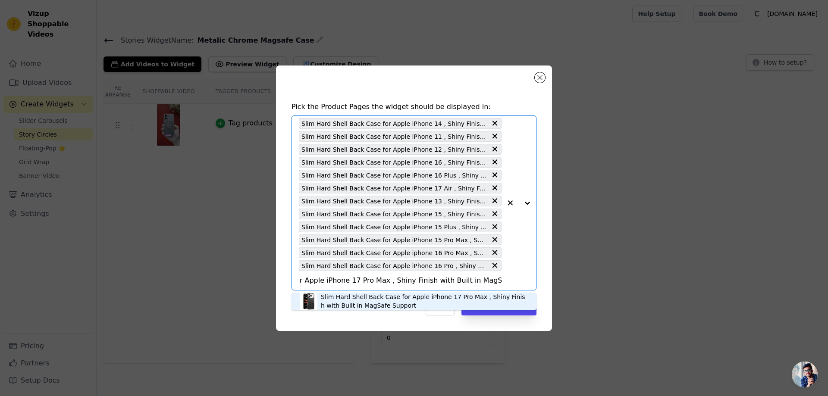
click at [381, 301] on div "Slim Hard Shell Back Case for Apple iPhone 17 Pro Max , Shiny Finish with Built…" at bounding box center [424, 301] width 207 height 17
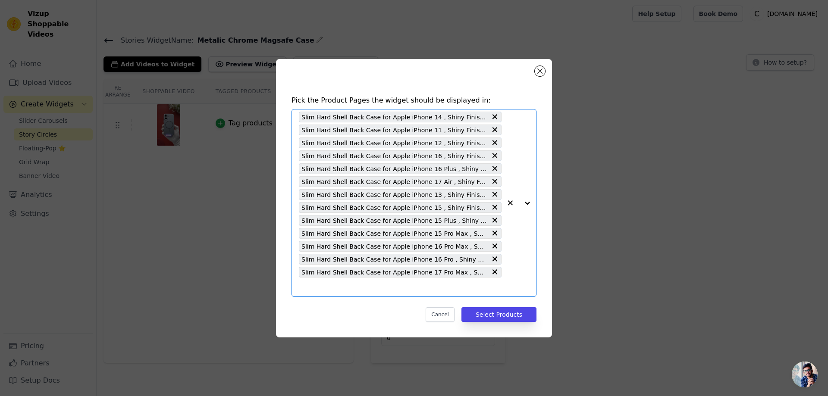
paste input "Slim Hard Shell Back Case for Apple iPhone 17 Pro , Shiny Finish with Built in …"
type input "Slim Hard Shell Back Case for Apple iPhone 17 Pro , Shiny Finish with Built in …"
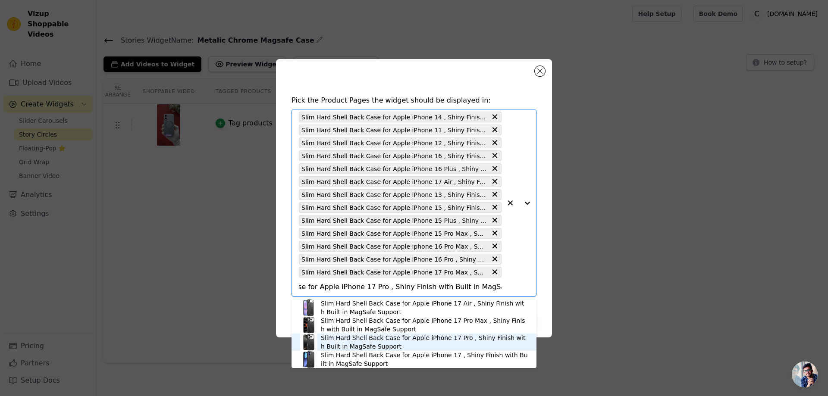
click at [365, 341] on div "Slim Hard Shell Back Case for Apple iPhone 17 Pro , Shiny Finish with Built in …" at bounding box center [424, 342] width 207 height 17
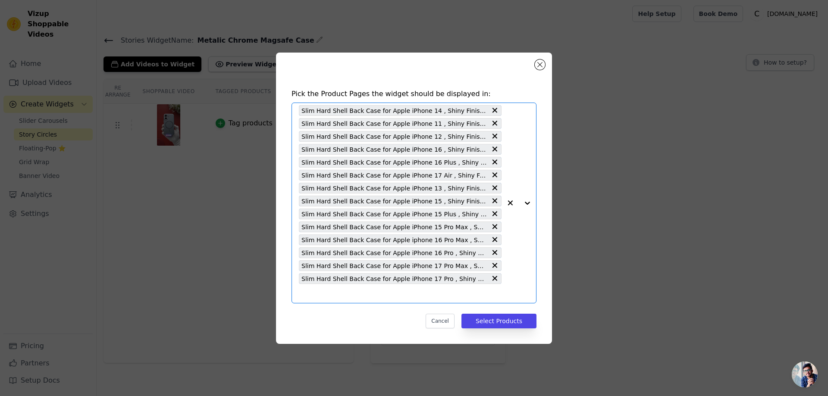
scroll to position [0, 0]
paste input "Slim Hard Shell Back Case for Apple iPhone 17 , Shiny Finish with Built in MagS…"
type input "Slim Hard Shell Back Case for Apple iPhone 17 , Shiny Finish with Built in MagS…"
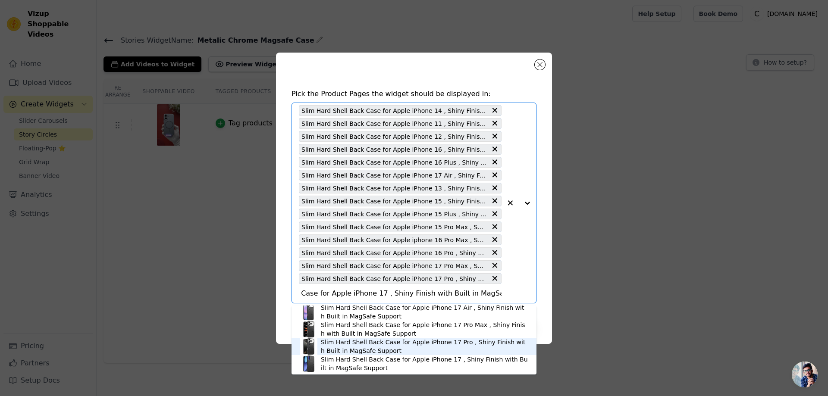
scroll to position [3, 0]
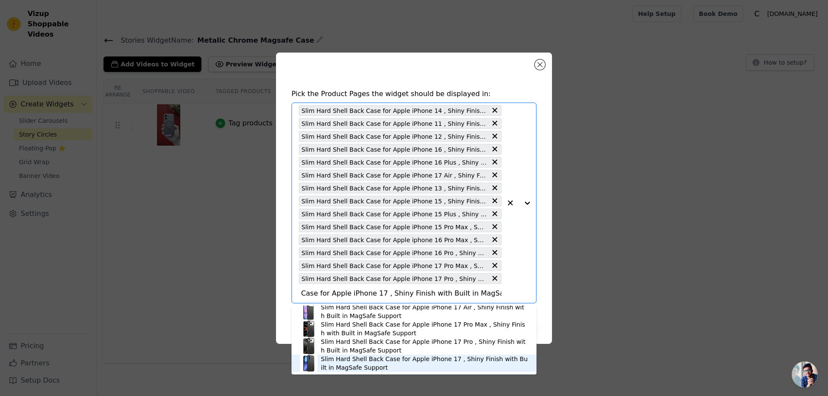
click at [359, 368] on div "Slim Hard Shell Back Case for Apple iPhone 17 , Shiny Finish with Built in MagS…" at bounding box center [424, 363] width 207 height 17
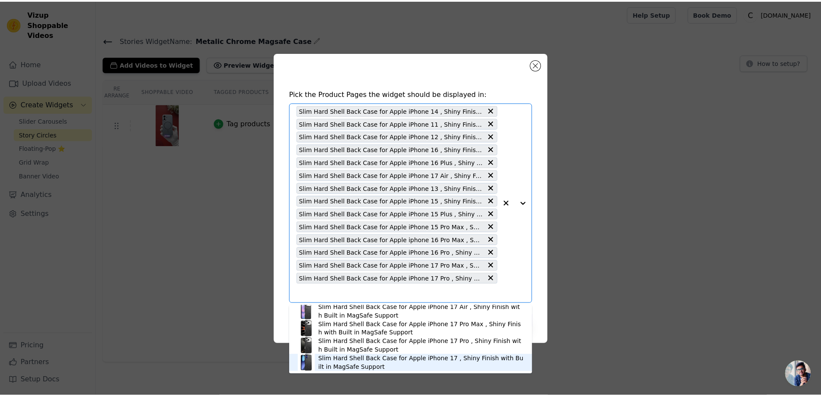
scroll to position [0, 0]
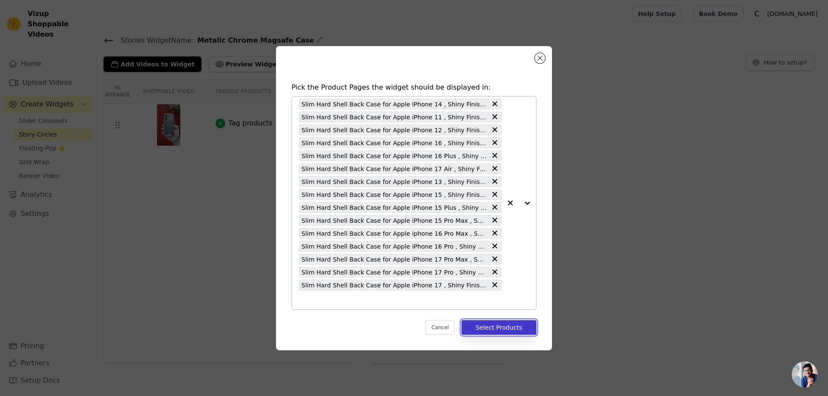
click at [492, 325] on button "Select Products" at bounding box center [498, 327] width 75 height 15
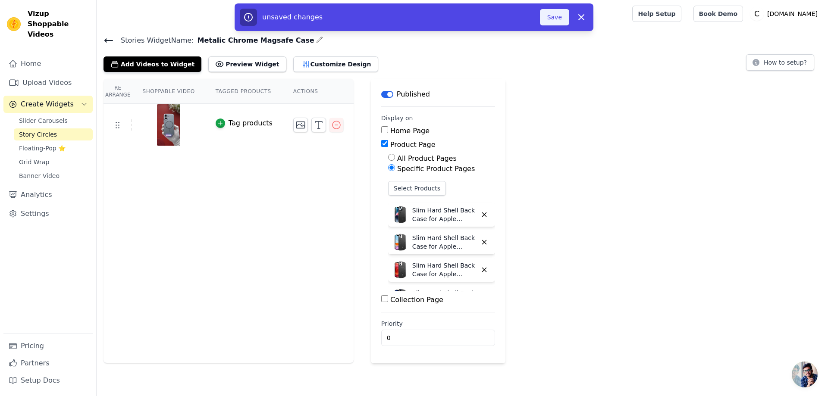
click at [557, 15] on button "Save" at bounding box center [554, 17] width 29 height 16
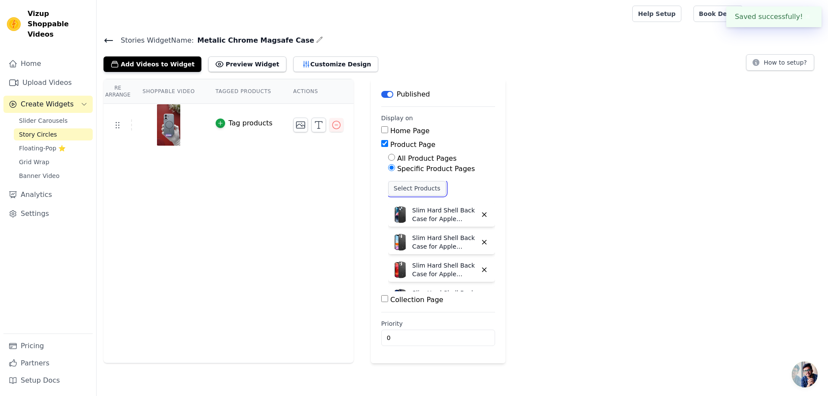
click at [390, 189] on button "Select Products" at bounding box center [417, 188] width 58 height 15
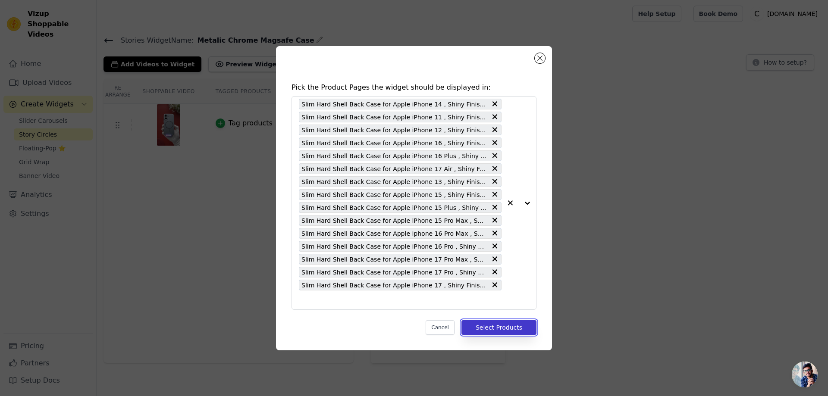
click at [485, 323] on button "Select Products" at bounding box center [498, 327] width 75 height 15
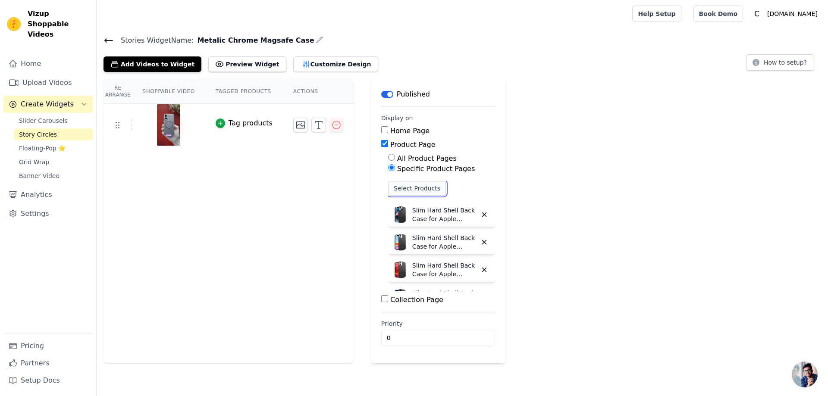
click at [413, 184] on button "Select Products" at bounding box center [417, 188] width 58 height 15
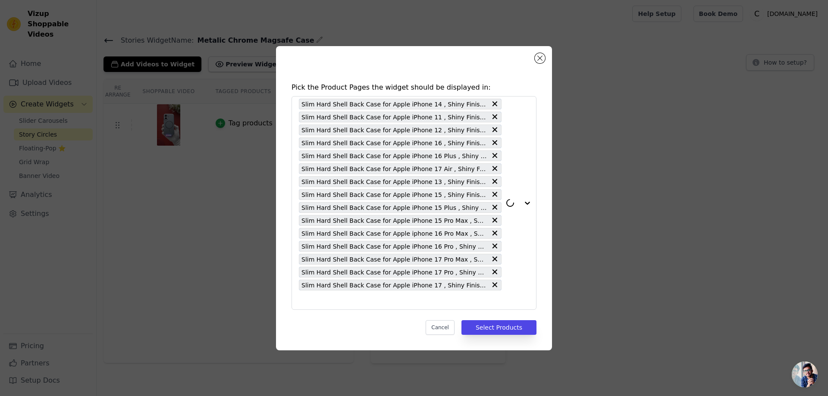
click at [608, 181] on div "Pick the Product Pages the widget should be displayed in: Slim Hard Shell Back …" at bounding box center [414, 198] width 800 height 332
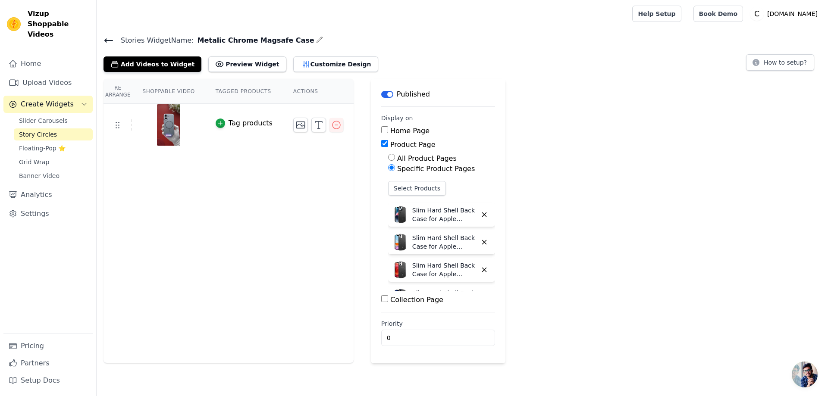
click at [103, 40] on icon at bounding box center [108, 40] width 10 height 10
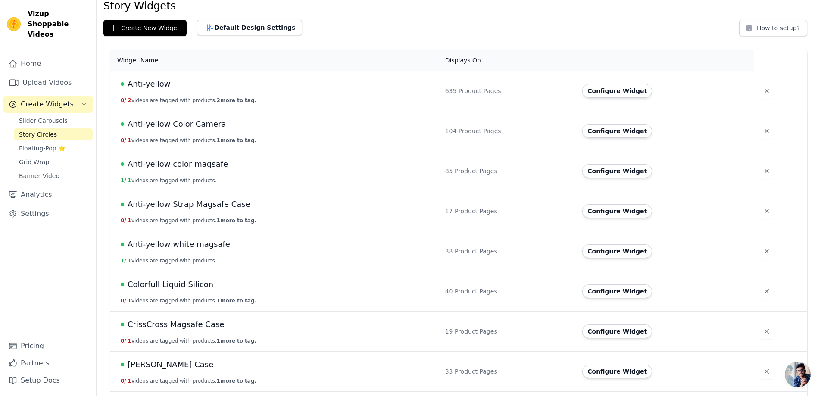
scroll to position [50, 0]
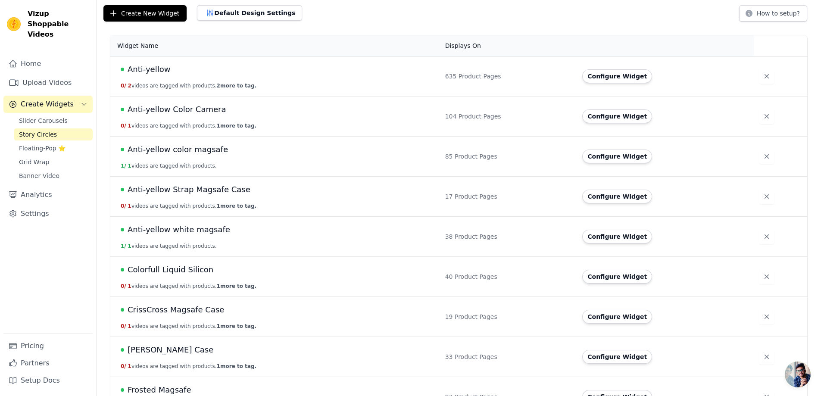
click at [157, 267] on span "Colorfull Liquid Silicon" at bounding box center [171, 270] width 86 height 12
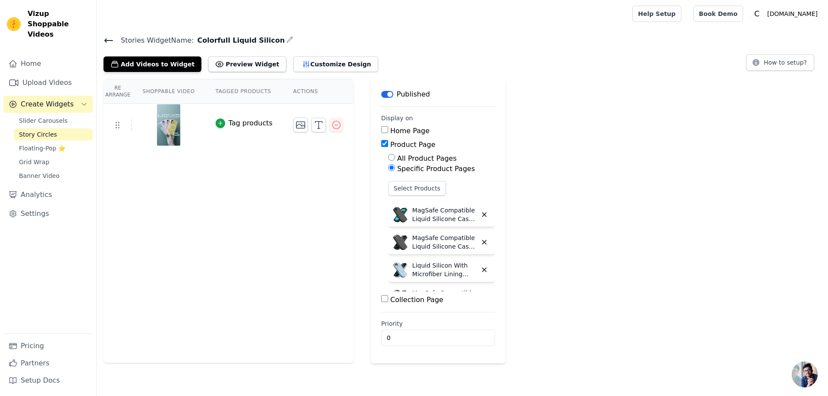
click at [224, 261] on div "Re Arrange Shoppable Video Tagged Products Actions Tag products" at bounding box center [228, 221] width 250 height 284
click at [106, 40] on icon at bounding box center [109, 40] width 8 height 3
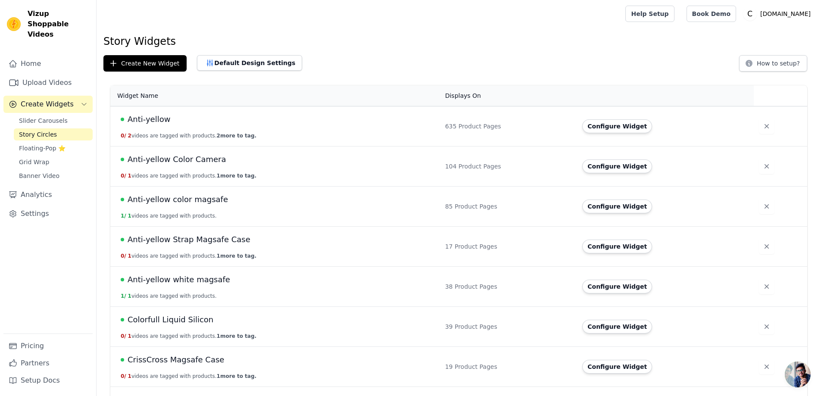
click at [181, 319] on span "Colorfull Liquid Silicon" at bounding box center [171, 320] width 86 height 12
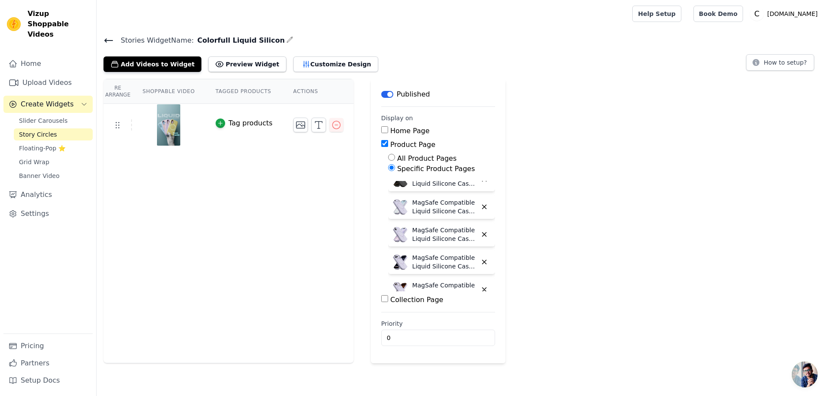
scroll to position [987, 0]
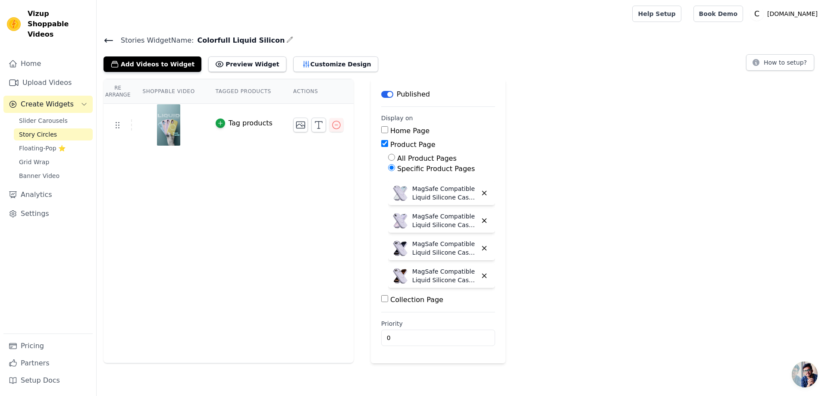
click at [420, 167] on label "Specific Product Pages" at bounding box center [436, 169] width 78 height 8
click at [395, 167] on input "Specific Product Pages" at bounding box center [391, 167] width 7 height 7
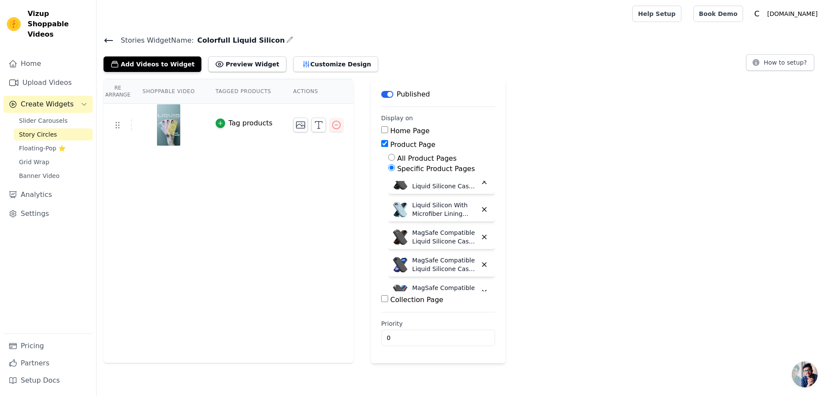
scroll to position [0, 0]
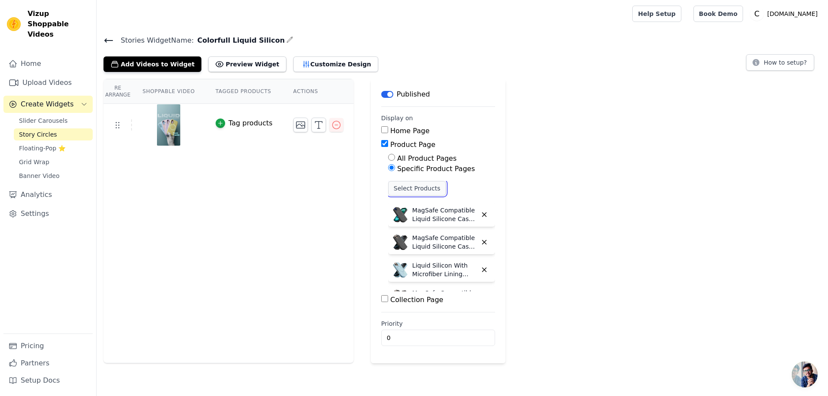
click at [413, 190] on button "Select Products" at bounding box center [417, 188] width 58 height 15
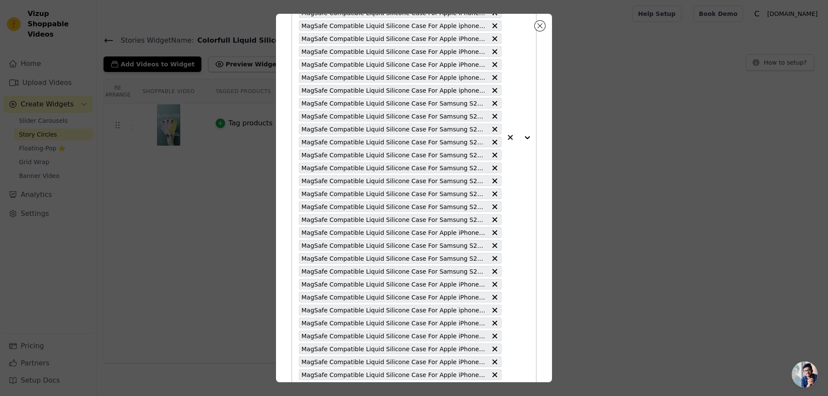
scroll to position [246, 0]
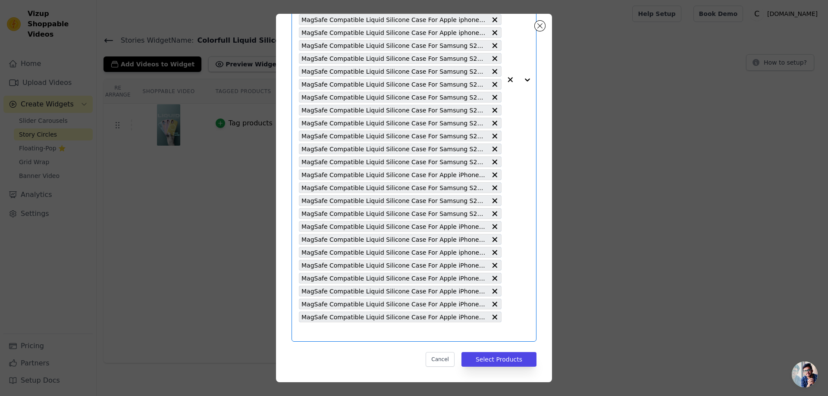
click at [316, 333] on input "text" at bounding box center [400, 332] width 203 height 10
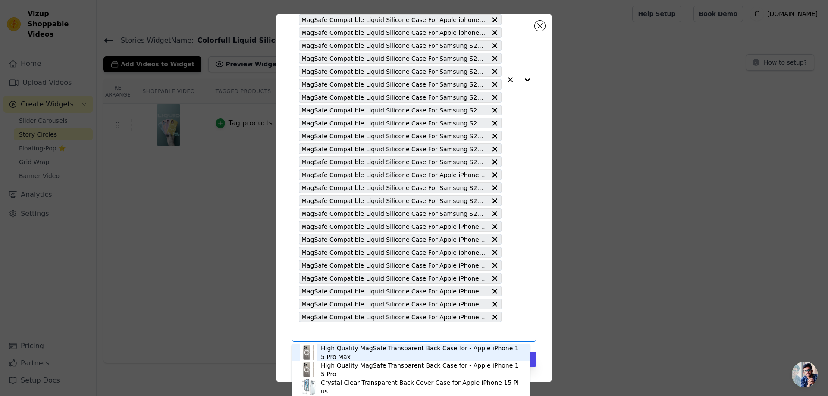
paste input "MagSafe Compatible Liquid Silicone Case For Apple iPhone 15"
type input "MagSafe Compatible Liquid Silicone Case For Apple iPhone 15"
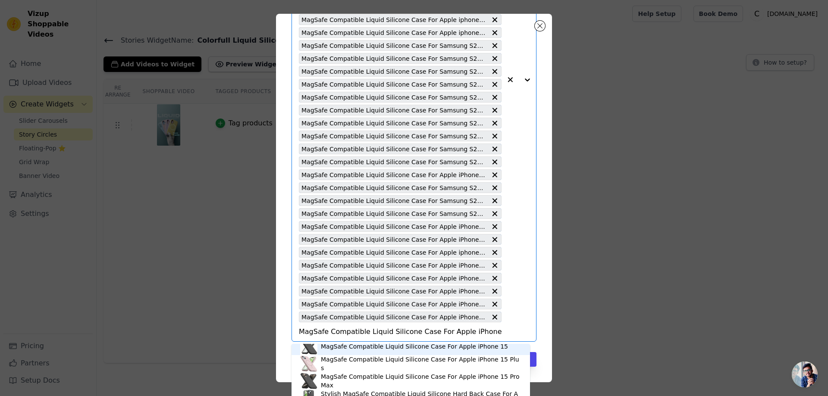
scroll to position [69, 0]
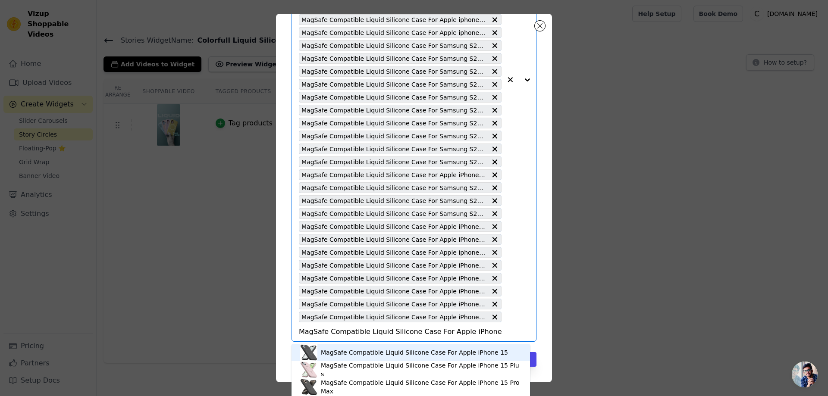
click at [401, 356] on div "MagSafe Compatible Liquid Silicone Case For Apple iPhone 15" at bounding box center [414, 352] width 187 height 9
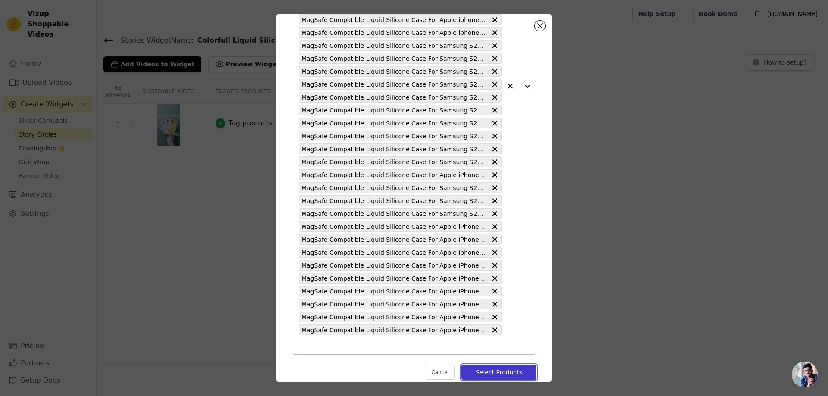
click at [483, 372] on button "Select Products" at bounding box center [498, 372] width 75 height 15
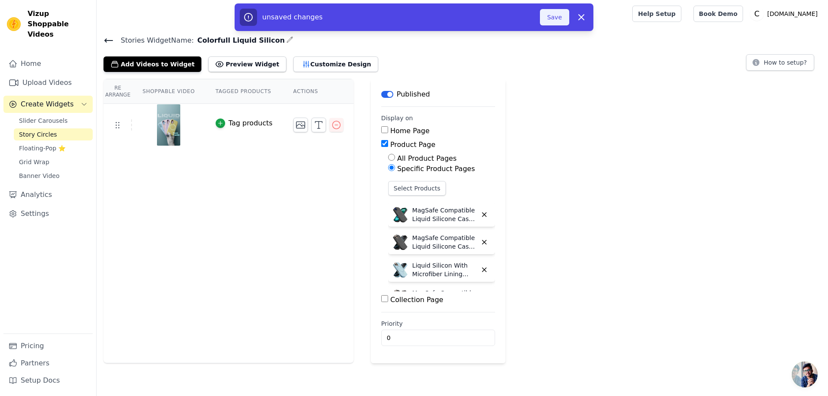
click at [556, 16] on button "Save" at bounding box center [554, 17] width 29 height 16
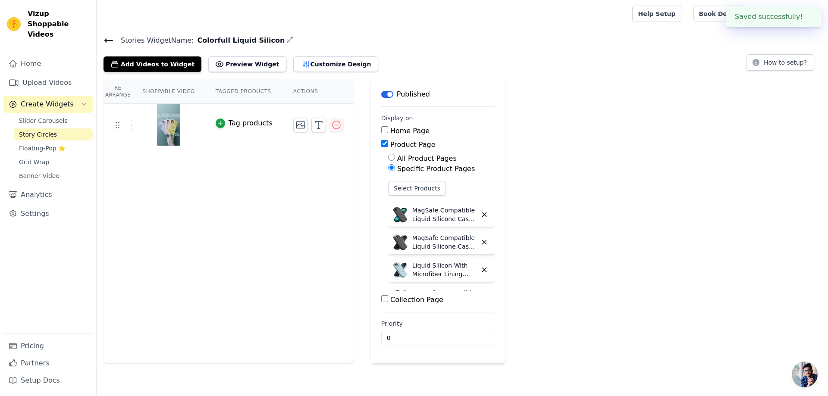
click at [106, 41] on icon at bounding box center [109, 40] width 8 height 3
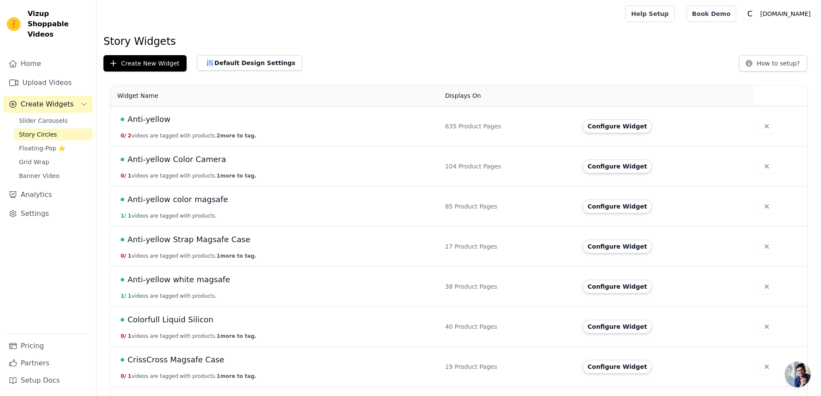
click at [157, 318] on span "Colorfull Liquid Silicon" at bounding box center [171, 320] width 86 height 12
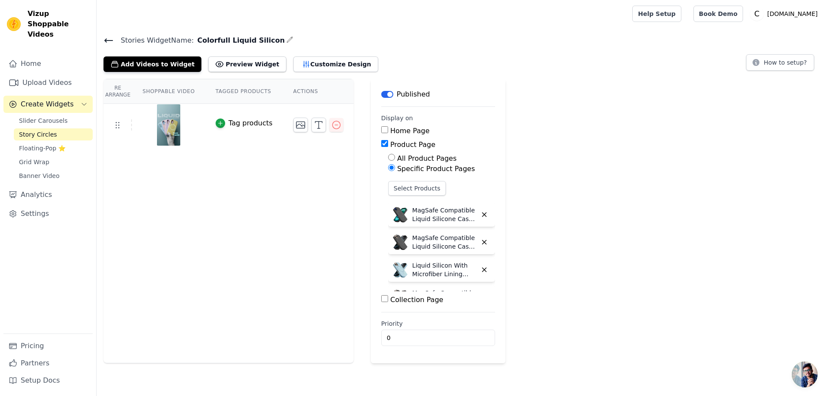
click at [107, 43] on icon at bounding box center [108, 40] width 10 height 10
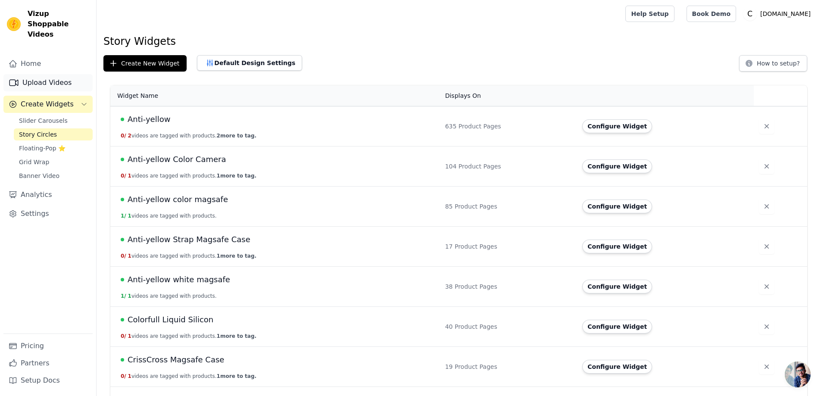
click at [42, 74] on link "Upload Videos" at bounding box center [47, 82] width 89 height 17
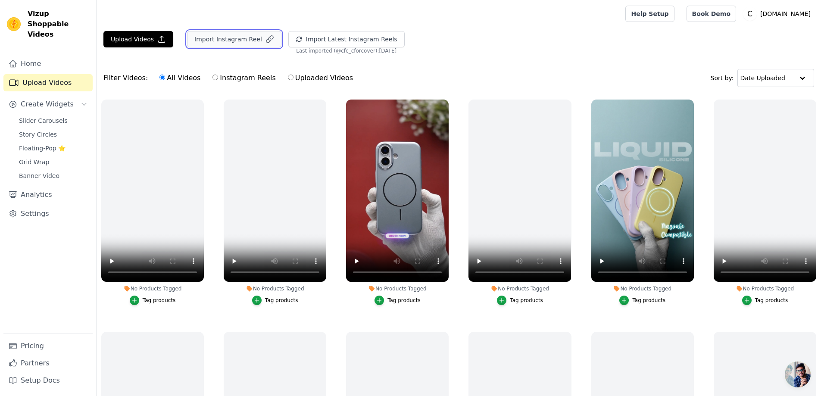
click at [230, 37] on button "Import Instagram Reel" at bounding box center [234, 39] width 94 height 16
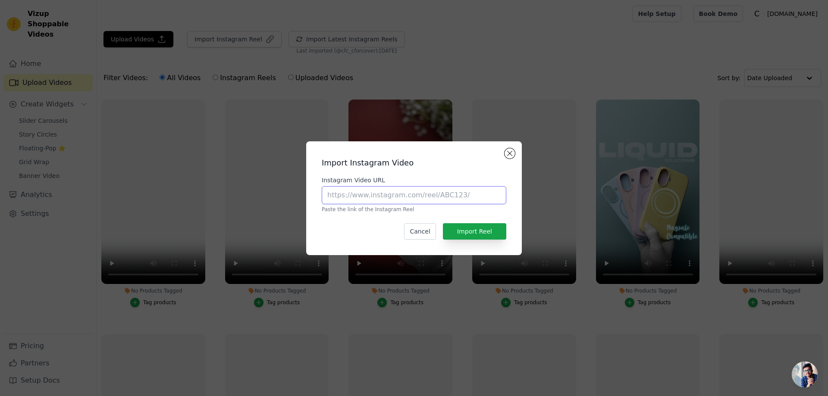
click at [356, 194] on input "Instagram Video URL" at bounding box center [414, 195] width 184 height 18
paste input "https://www.instagram.com/reel/DOOJQS4jb3u/#"
type input "https://www.instagram.com/reel/DOOJQS4jb3u/#"
click at [486, 231] on button "Import Reel" at bounding box center [474, 231] width 63 height 16
